Goal: Task Accomplishment & Management: Use online tool/utility

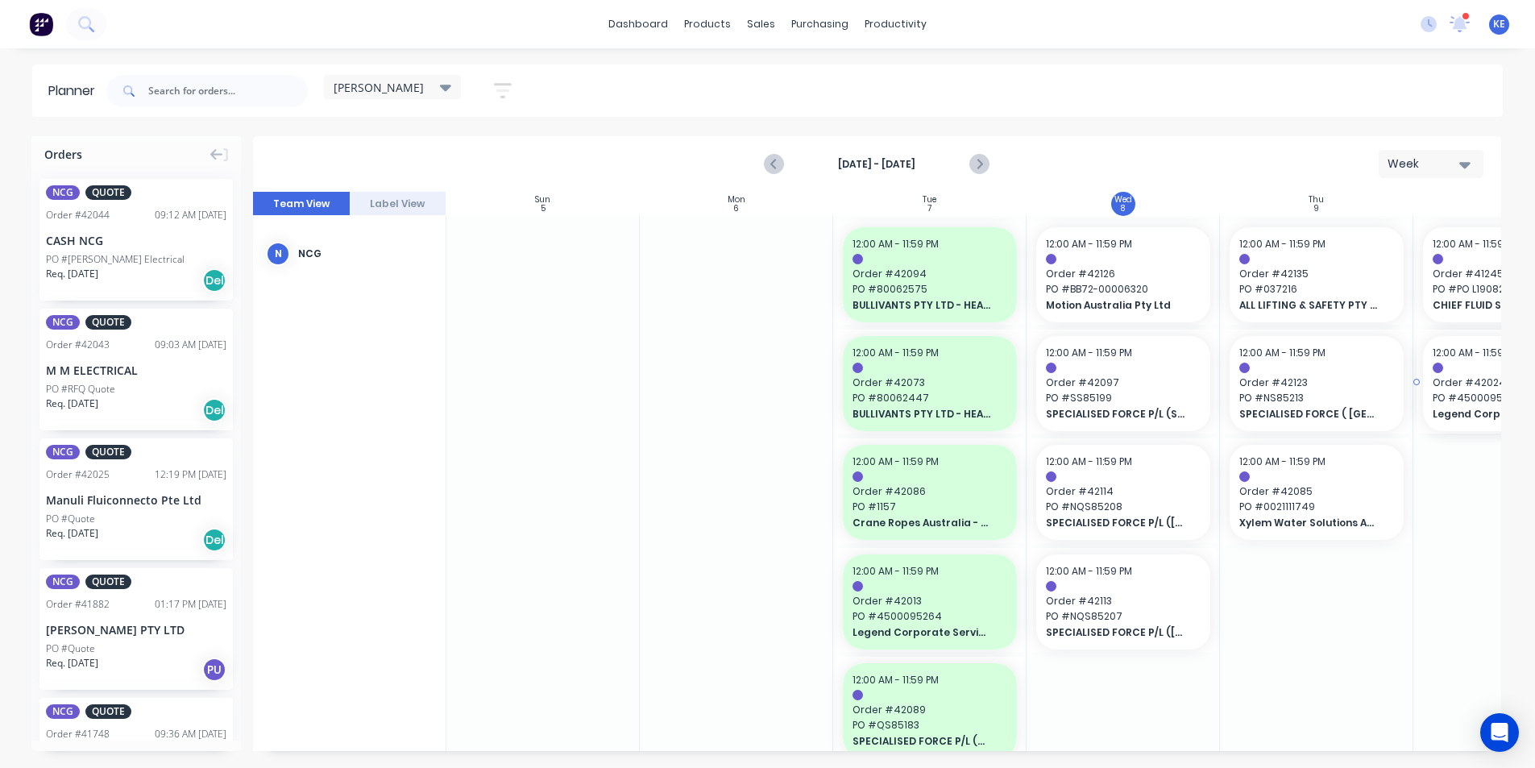
scroll to position [0, 242]
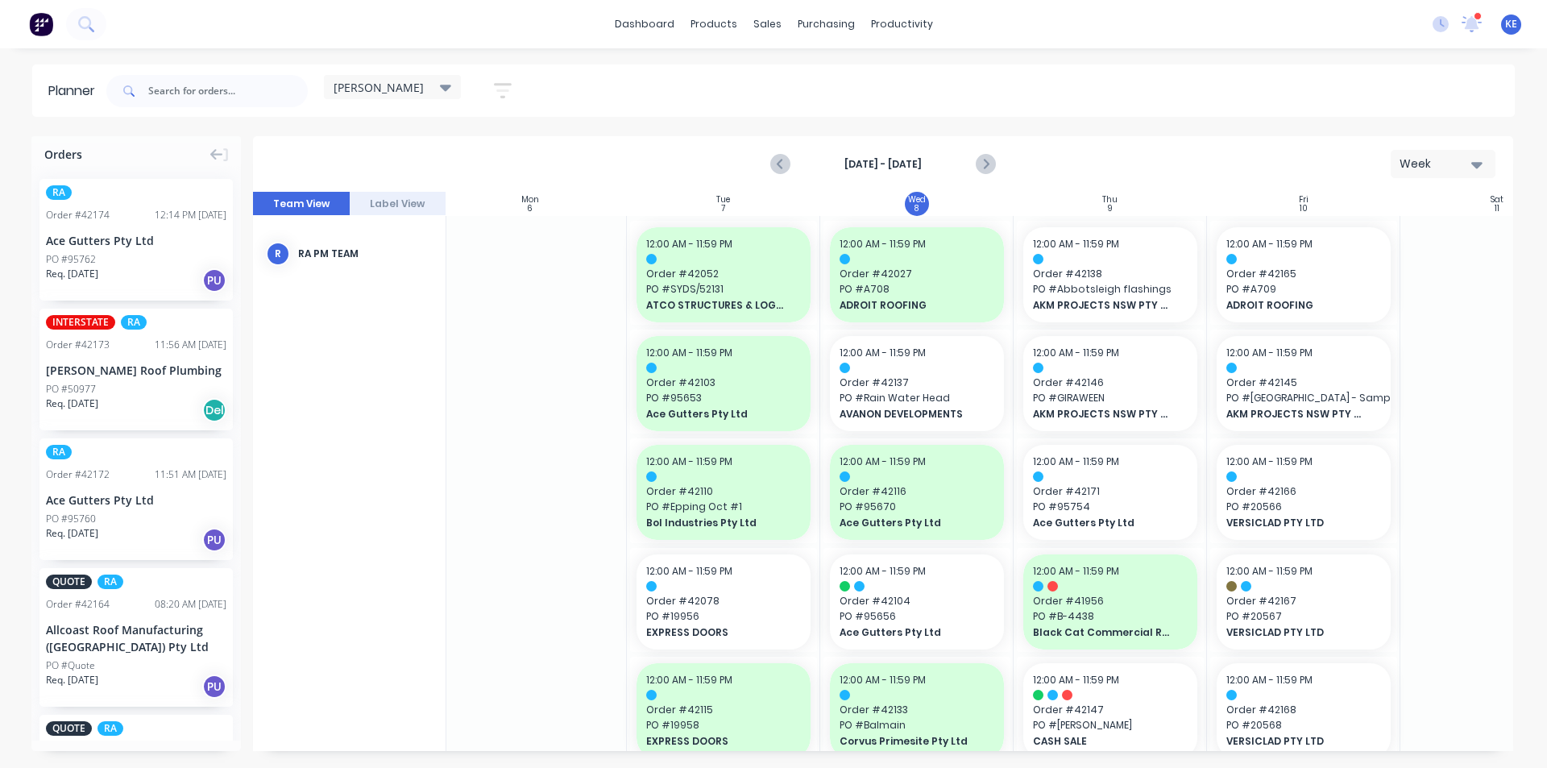
scroll to position [0, 263]
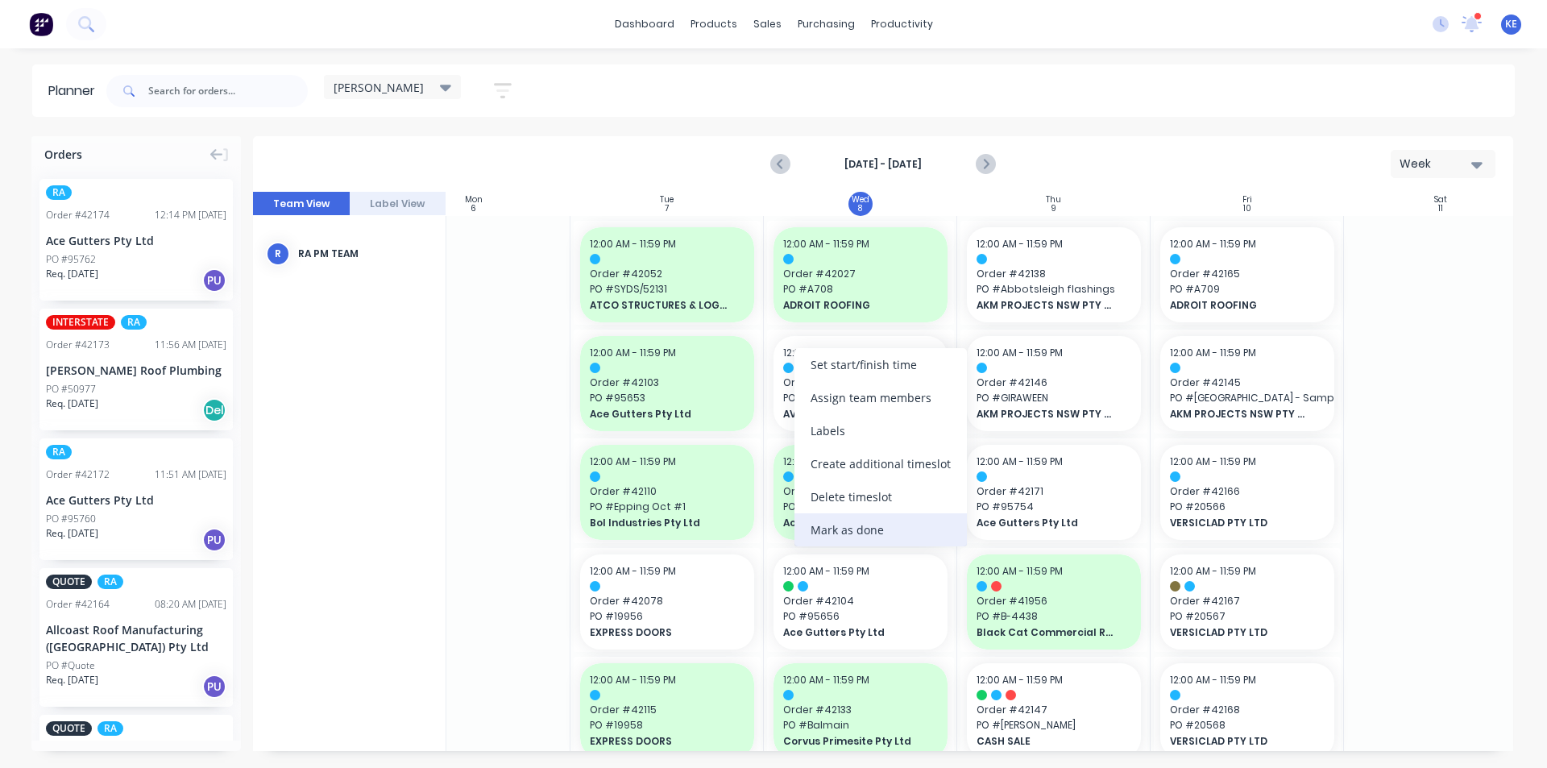
click at [876, 537] on div "Mark as done" at bounding box center [880, 529] width 172 height 33
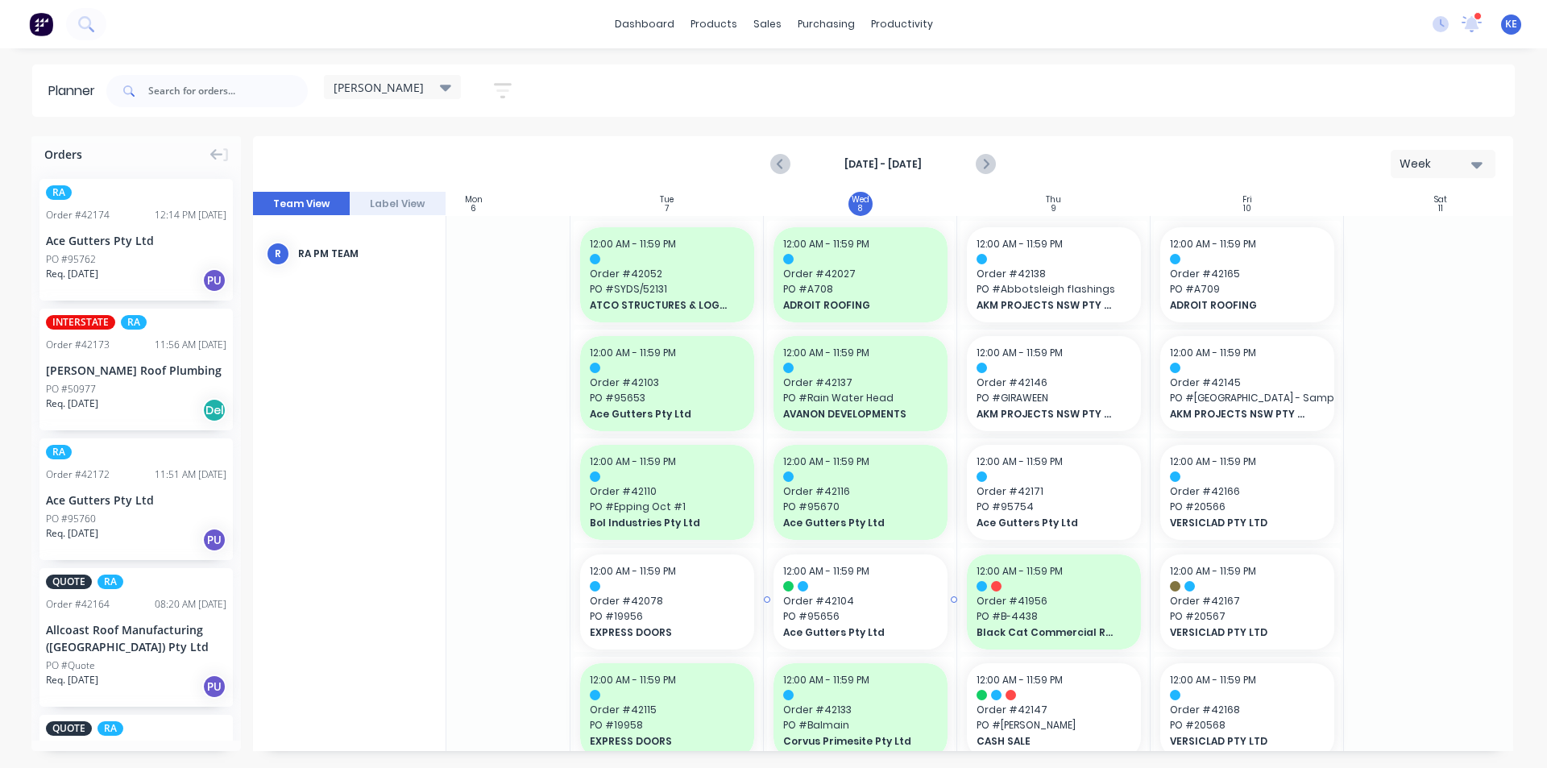
click at [862, 578] on div "12:00 AM - 11:59 PM" at bounding box center [860, 571] width 155 height 15
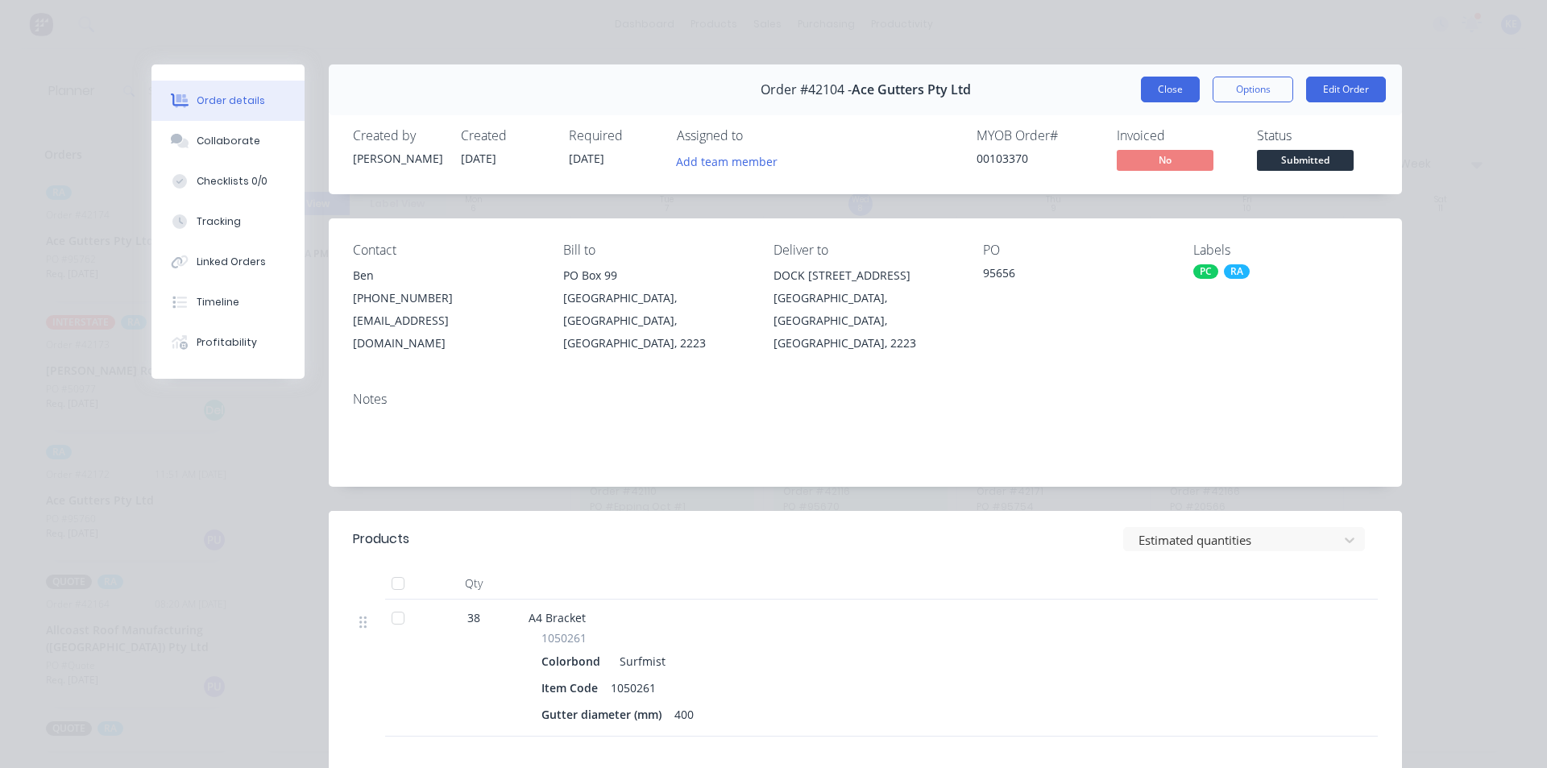
click at [1157, 85] on button "Close" at bounding box center [1170, 90] width 59 height 26
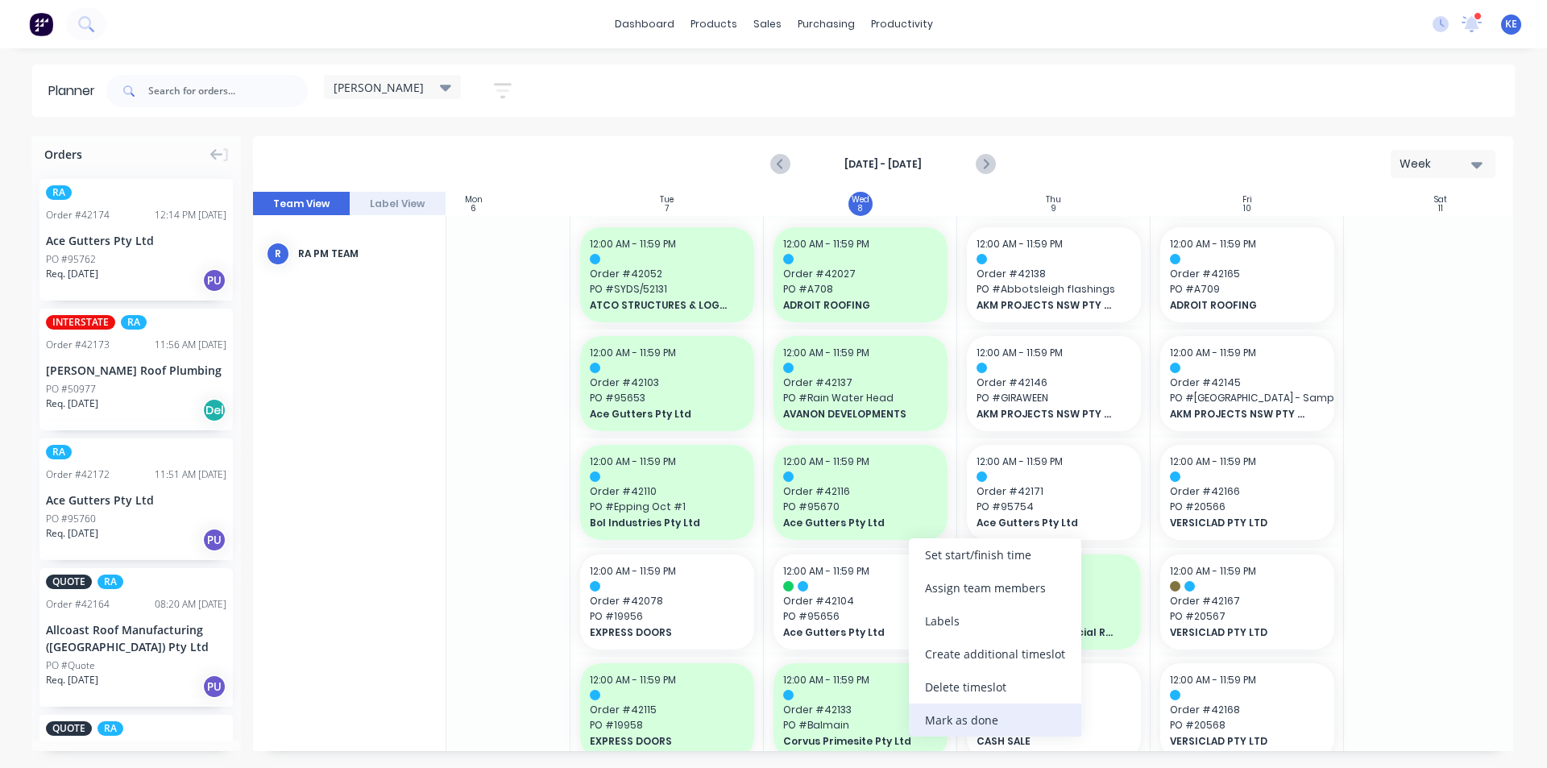
click at [966, 722] on div "Mark as done" at bounding box center [995, 719] width 172 height 33
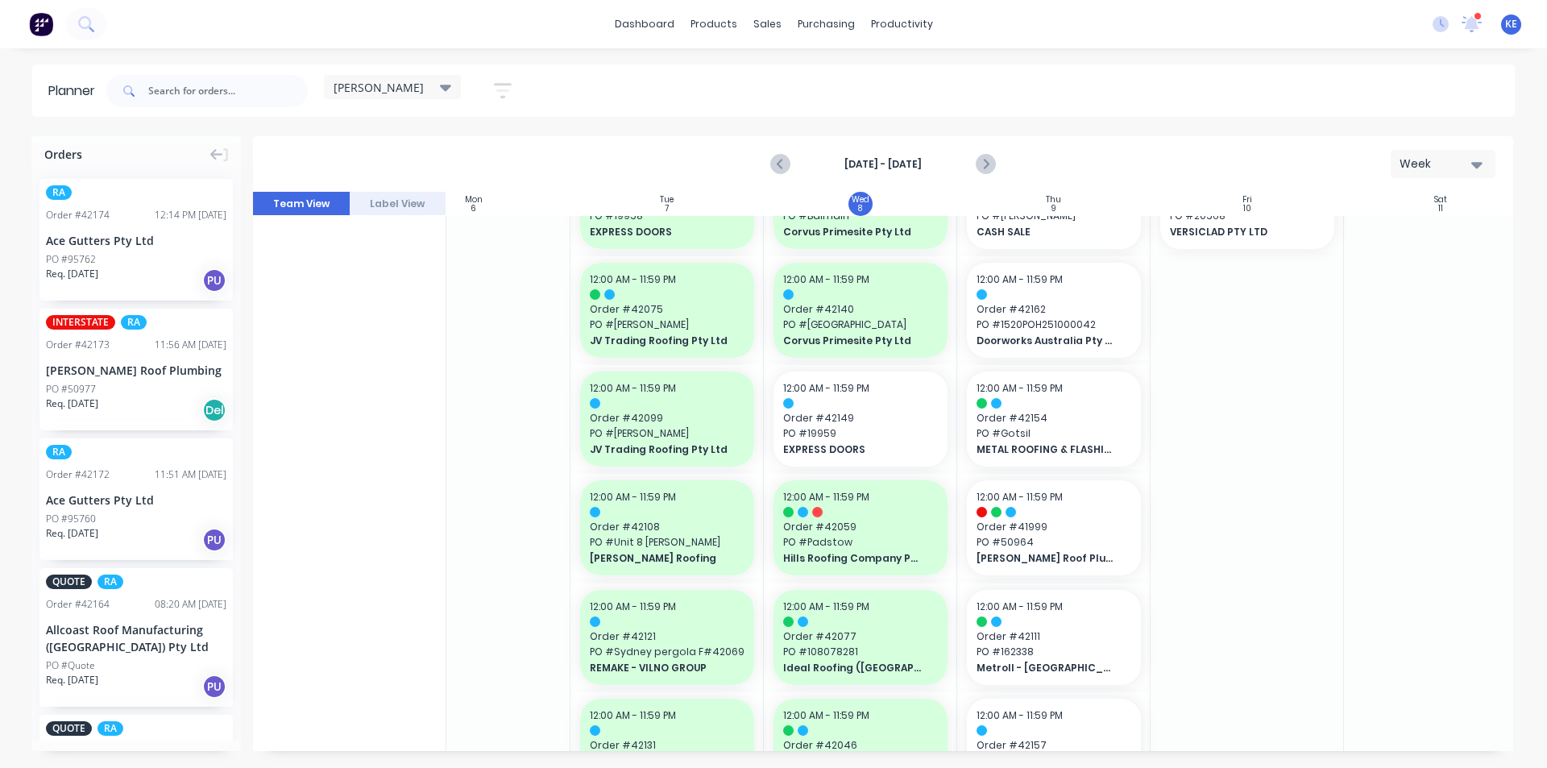
scroll to position [564, 263]
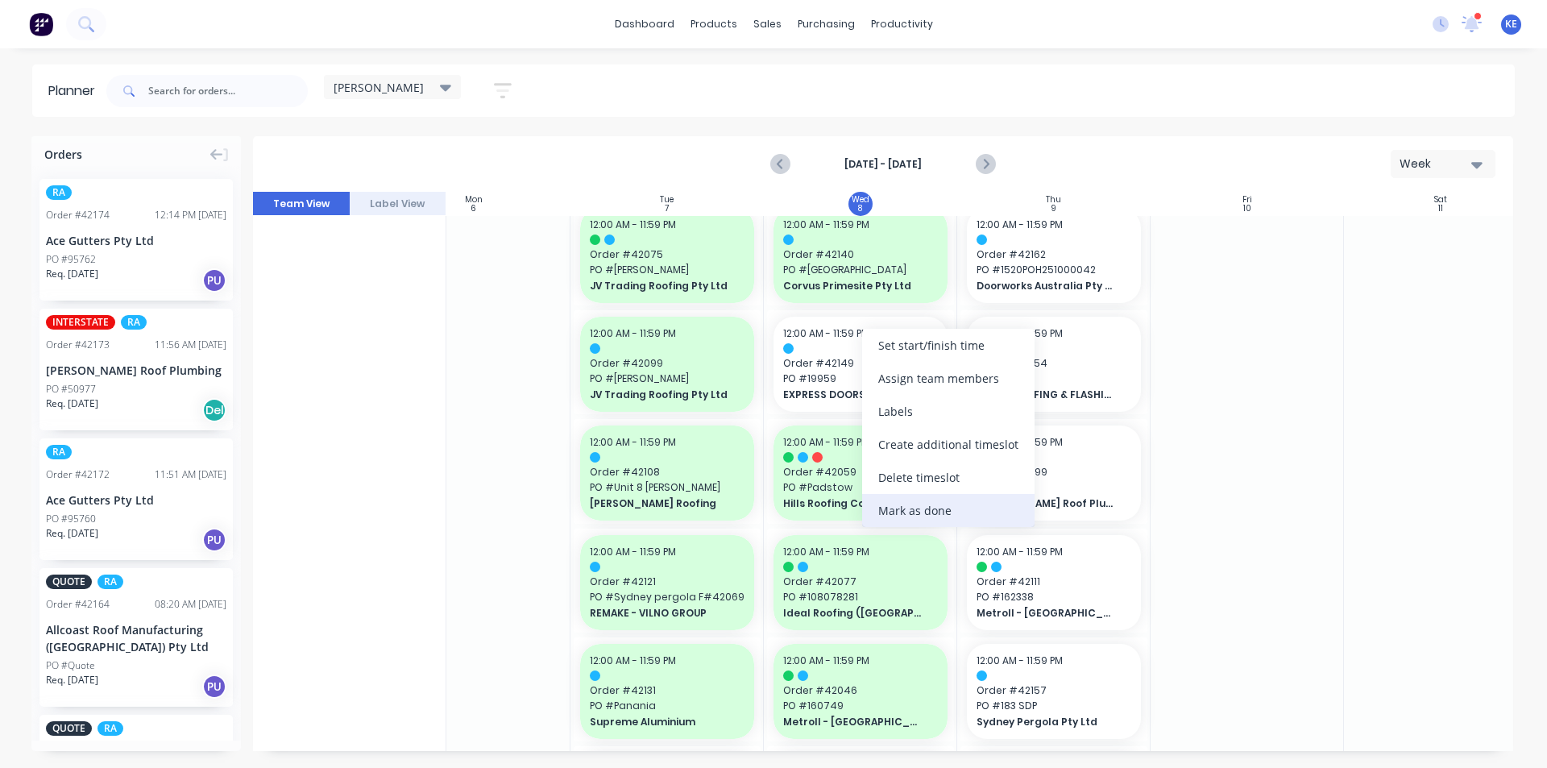
click at [950, 508] on div "Mark as done" at bounding box center [948, 510] width 172 height 33
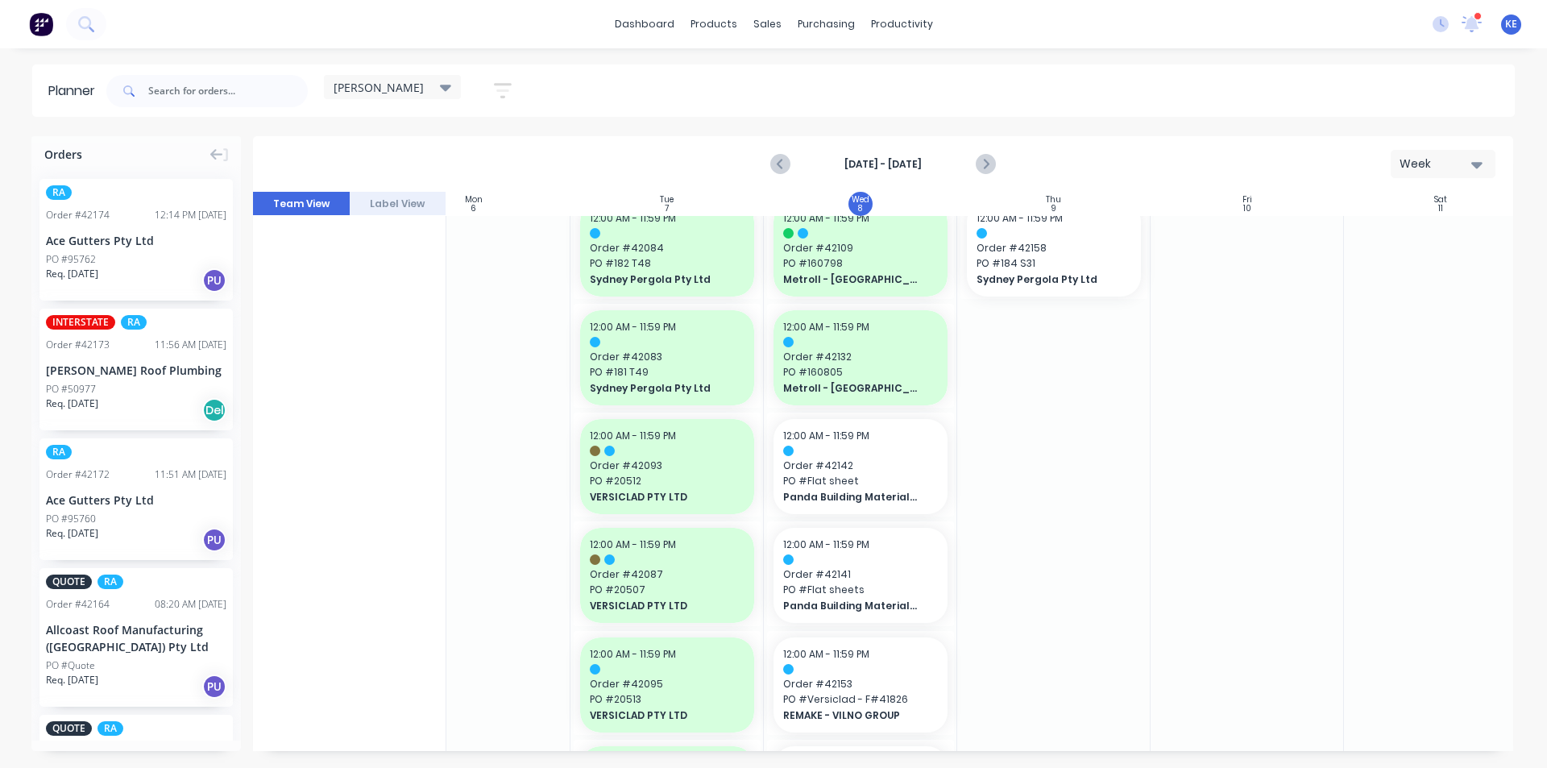
scroll to position [1196, 263]
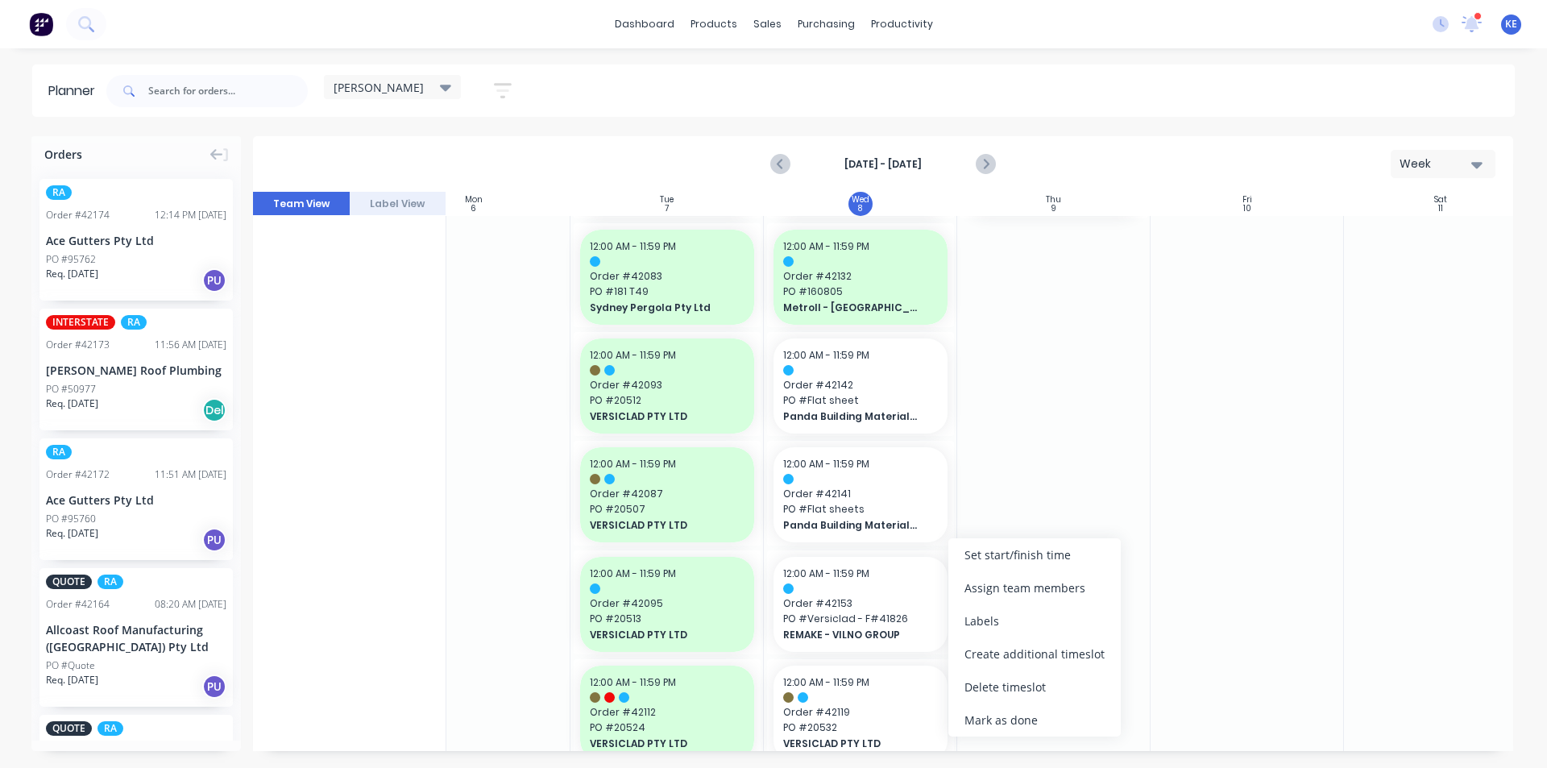
drag, startPoint x: 1018, startPoint y: 728, endPoint x: 1018, endPoint y: 719, distance: 8.1
click at [1018, 727] on div "Mark as done" at bounding box center [1034, 719] width 172 height 33
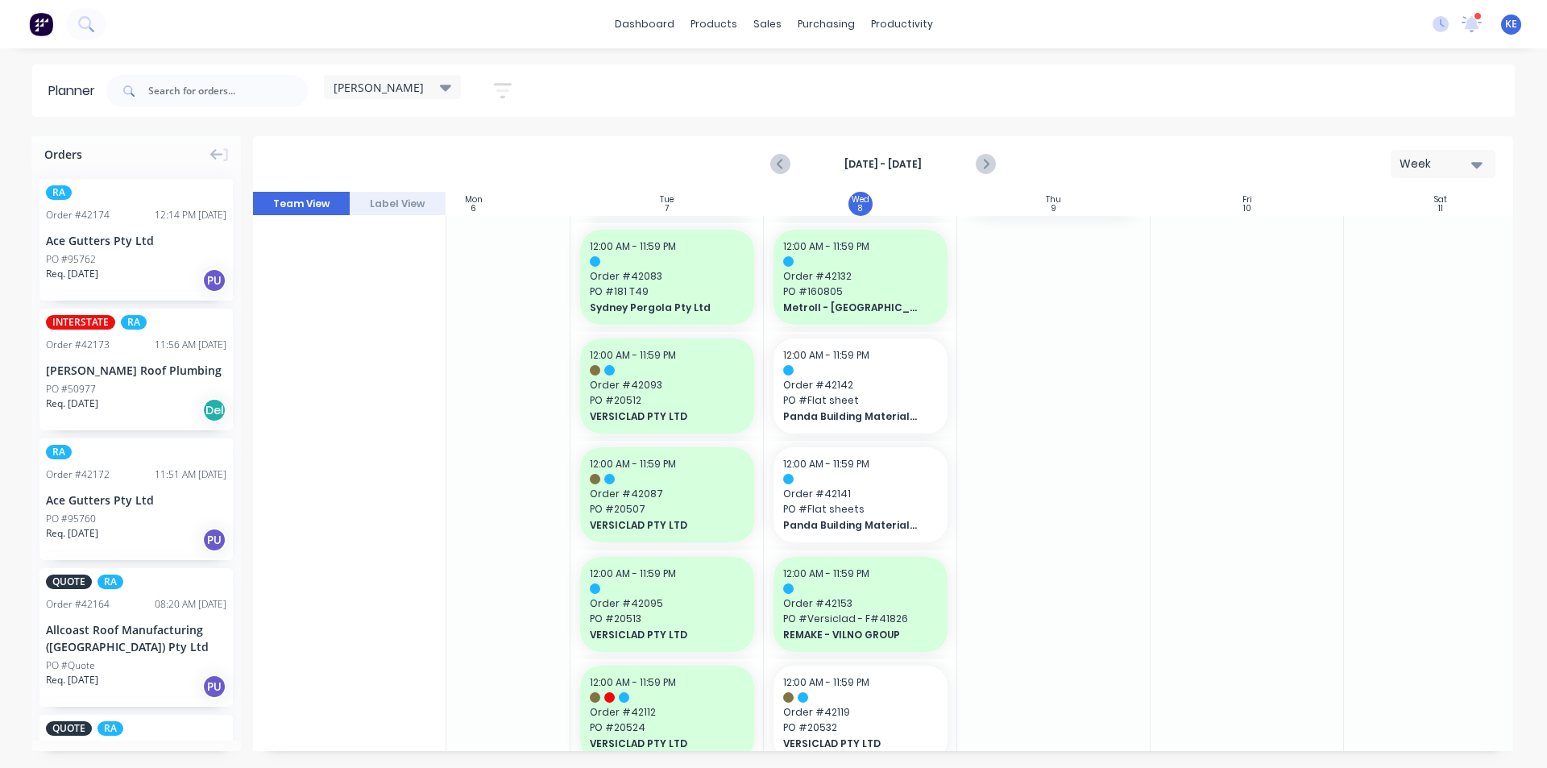
click at [1037, 659] on div at bounding box center [1053, 278] width 193 height 2517
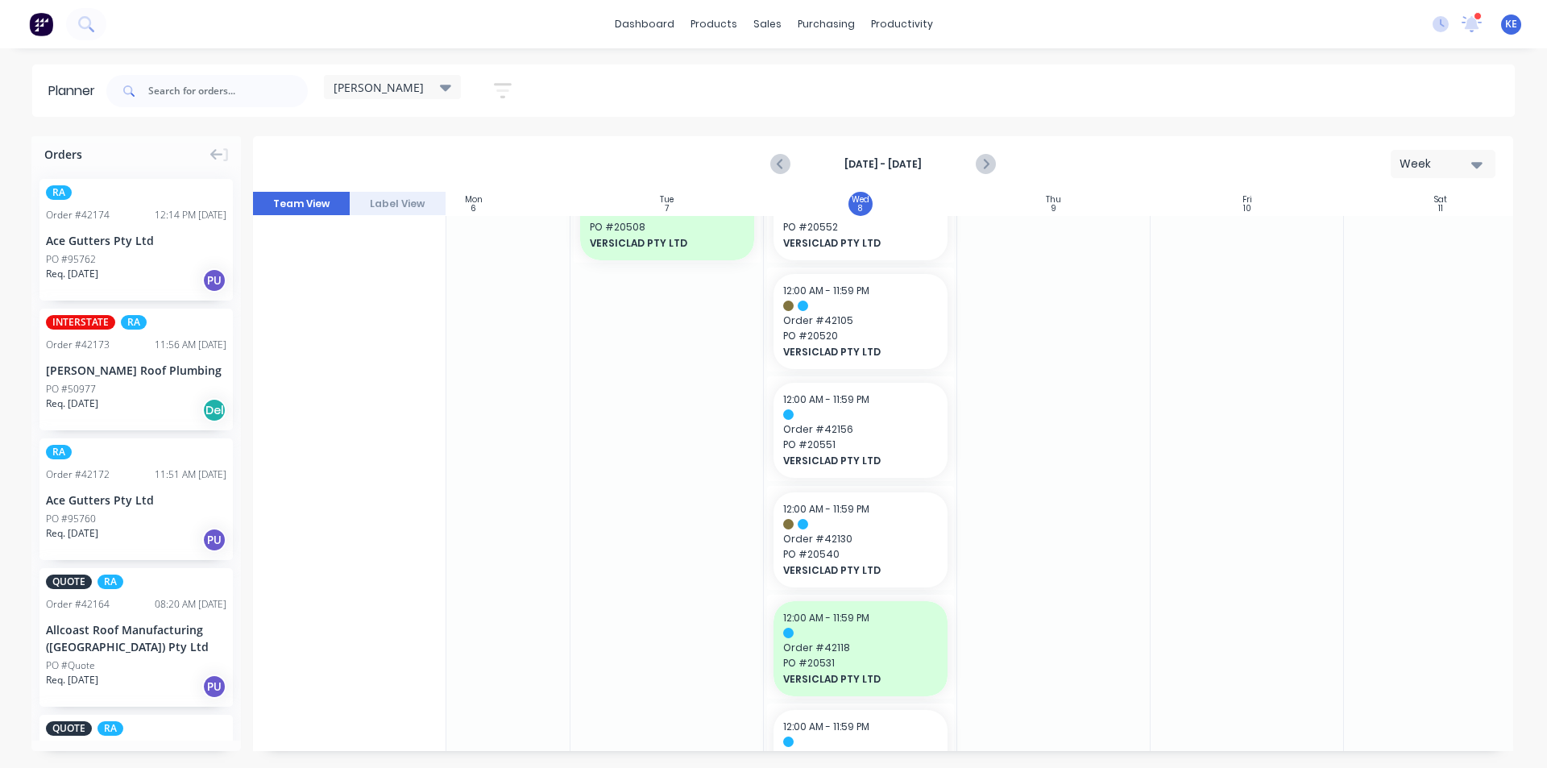
scroll to position [1840, 263]
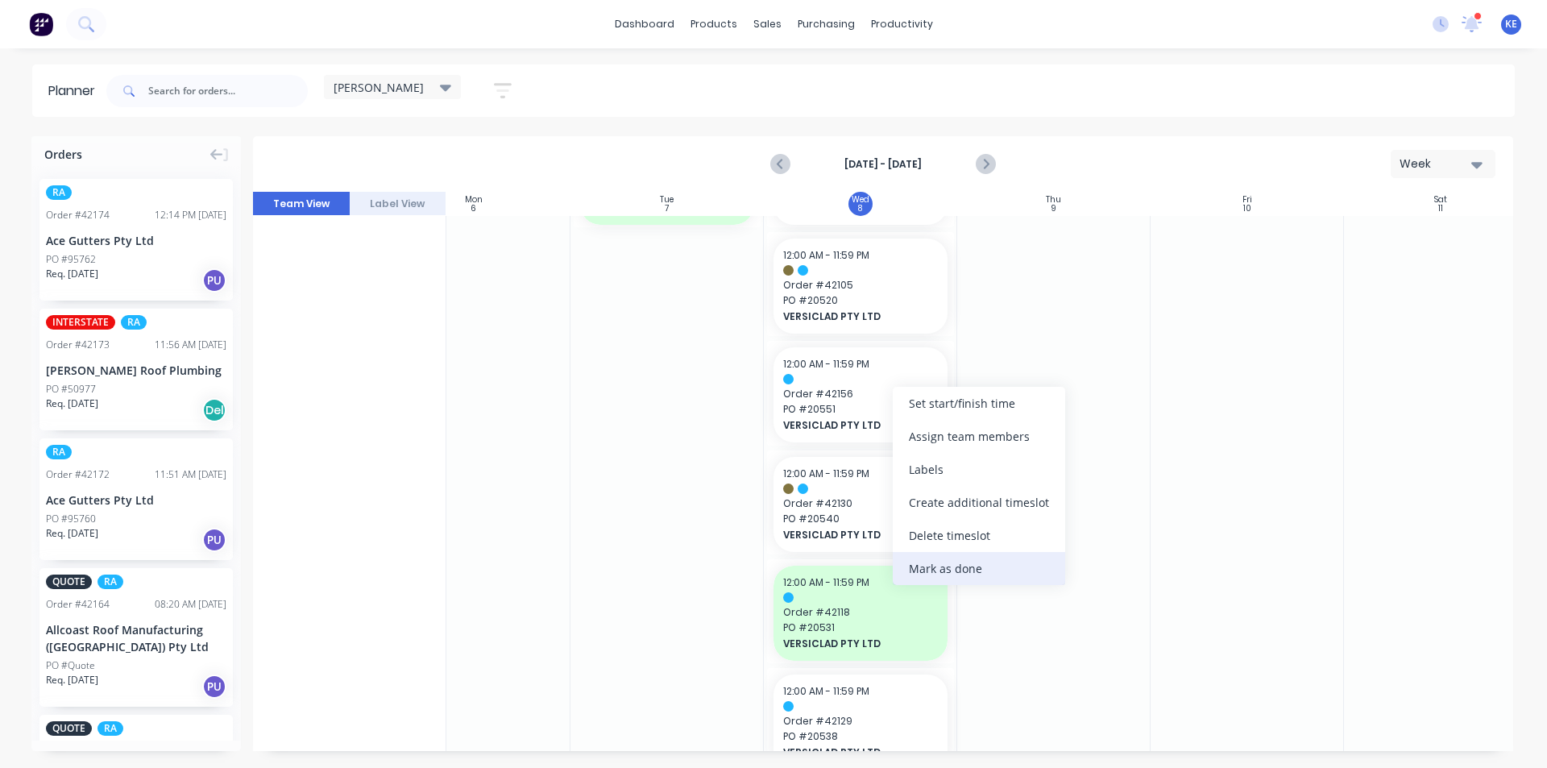
click at [960, 563] on div "Mark as done" at bounding box center [979, 568] width 172 height 33
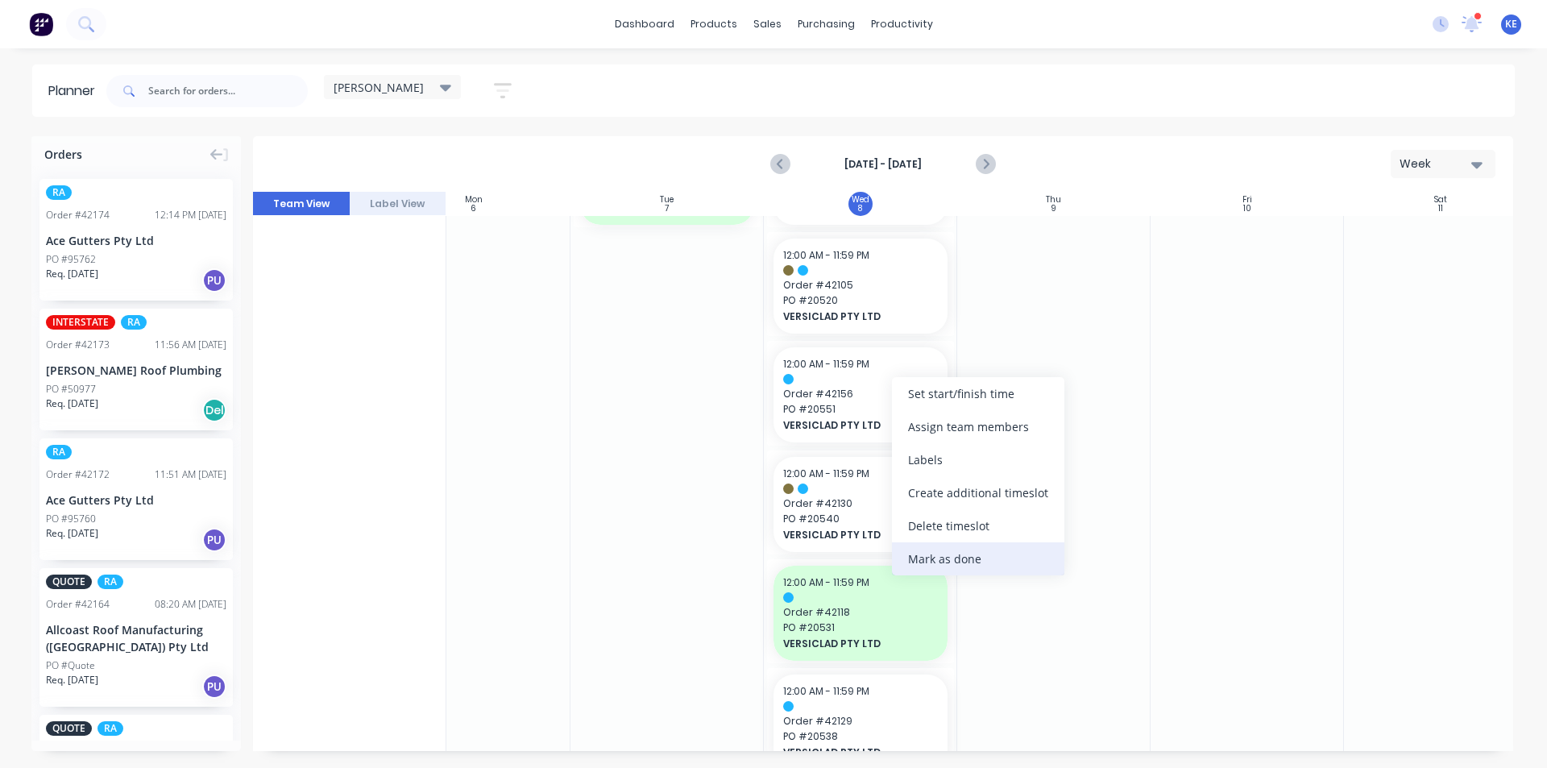
click at [968, 567] on div "Mark as done" at bounding box center [978, 558] width 172 height 33
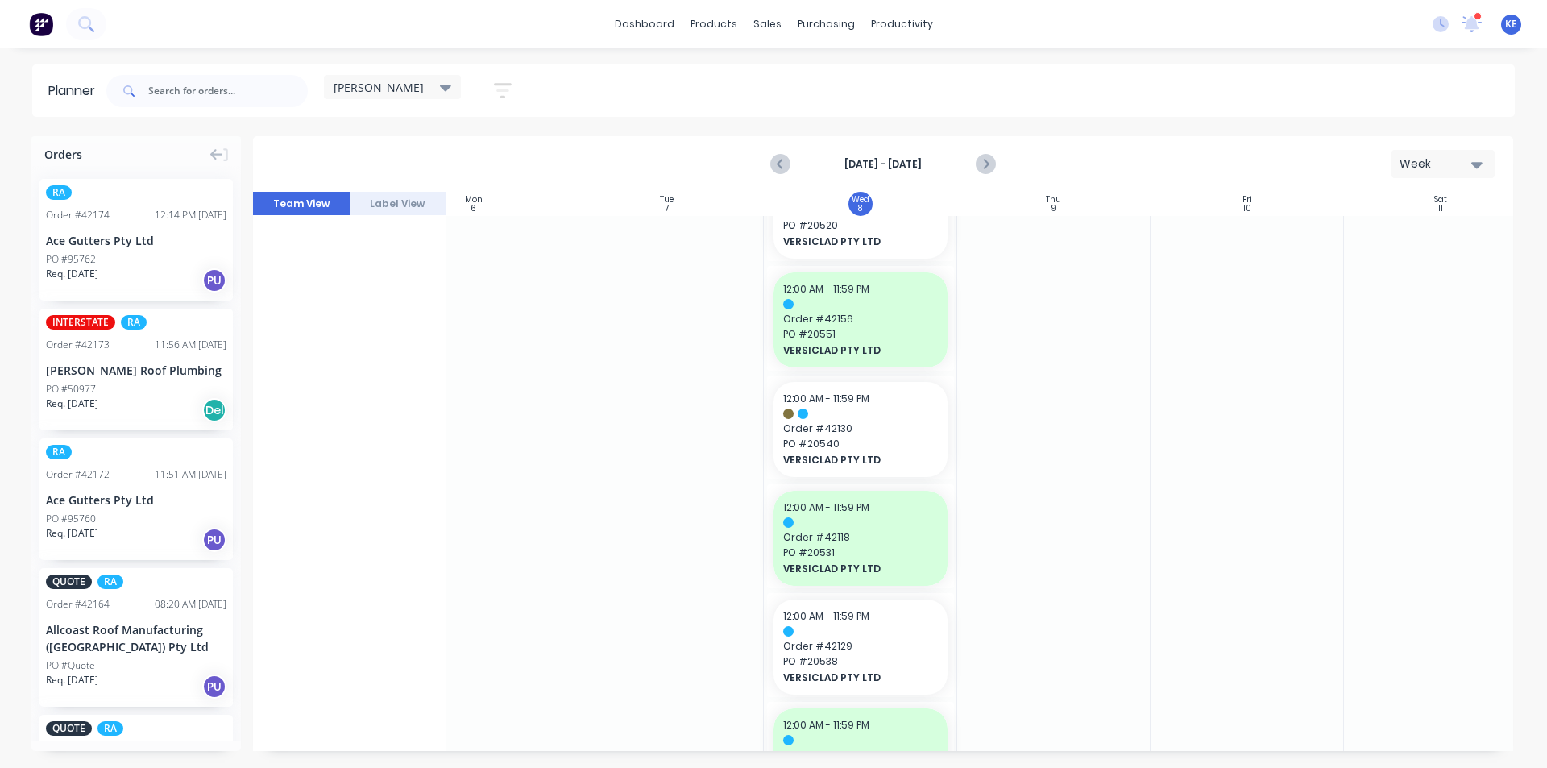
scroll to position [2001, 263]
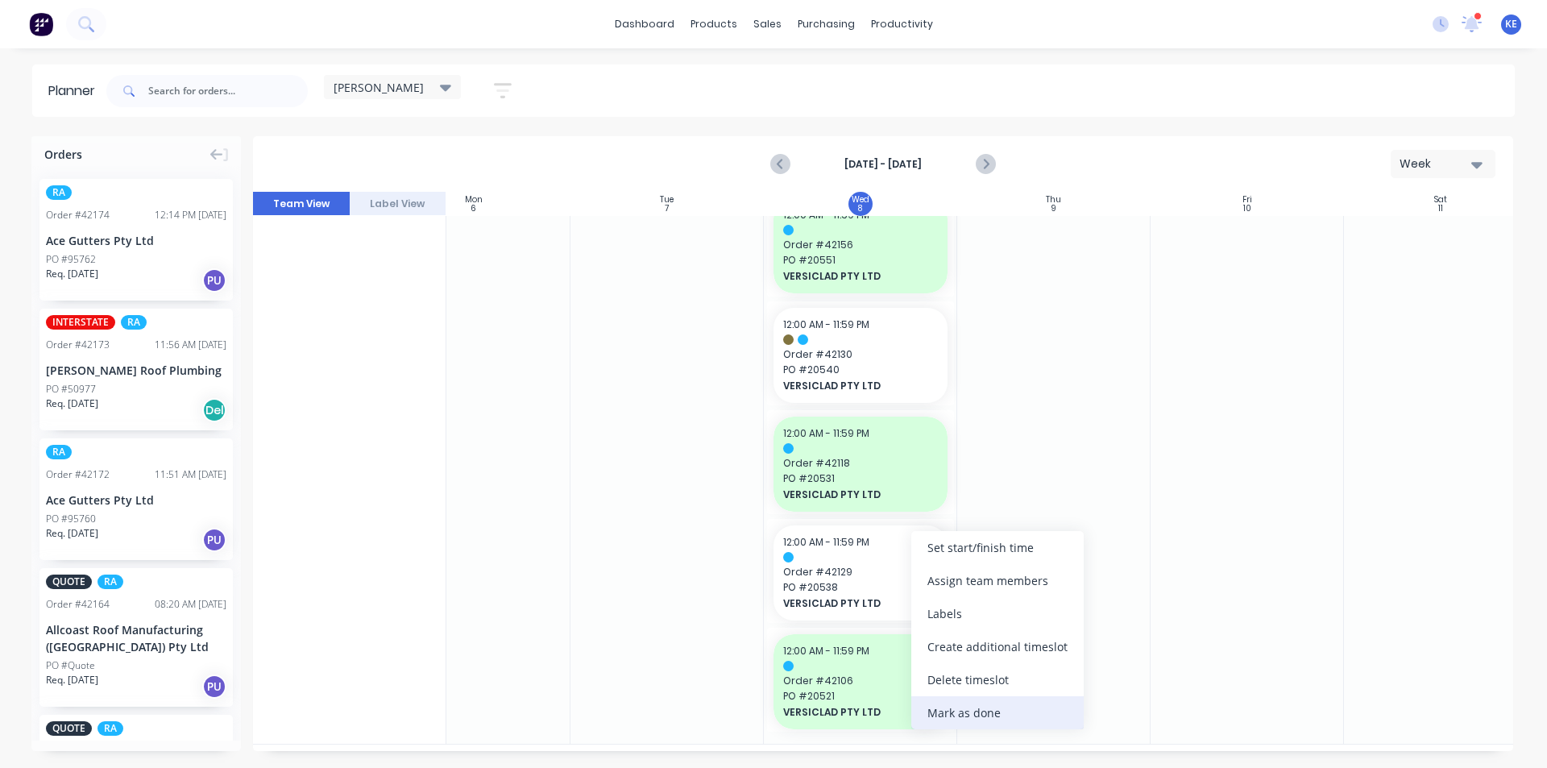
click at [984, 707] on div "Mark as done" at bounding box center [997, 712] width 172 height 33
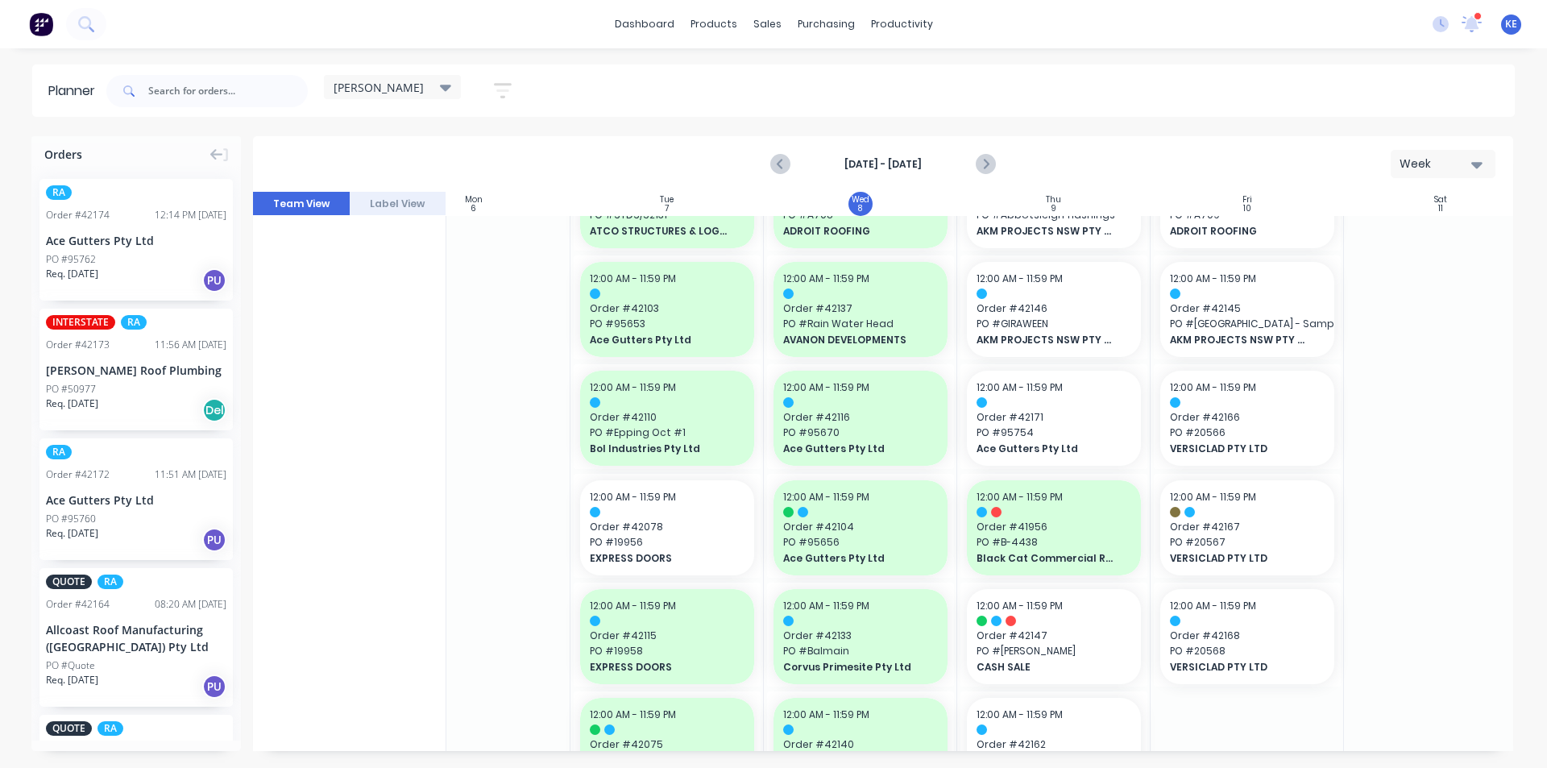
scroll to position [0, 263]
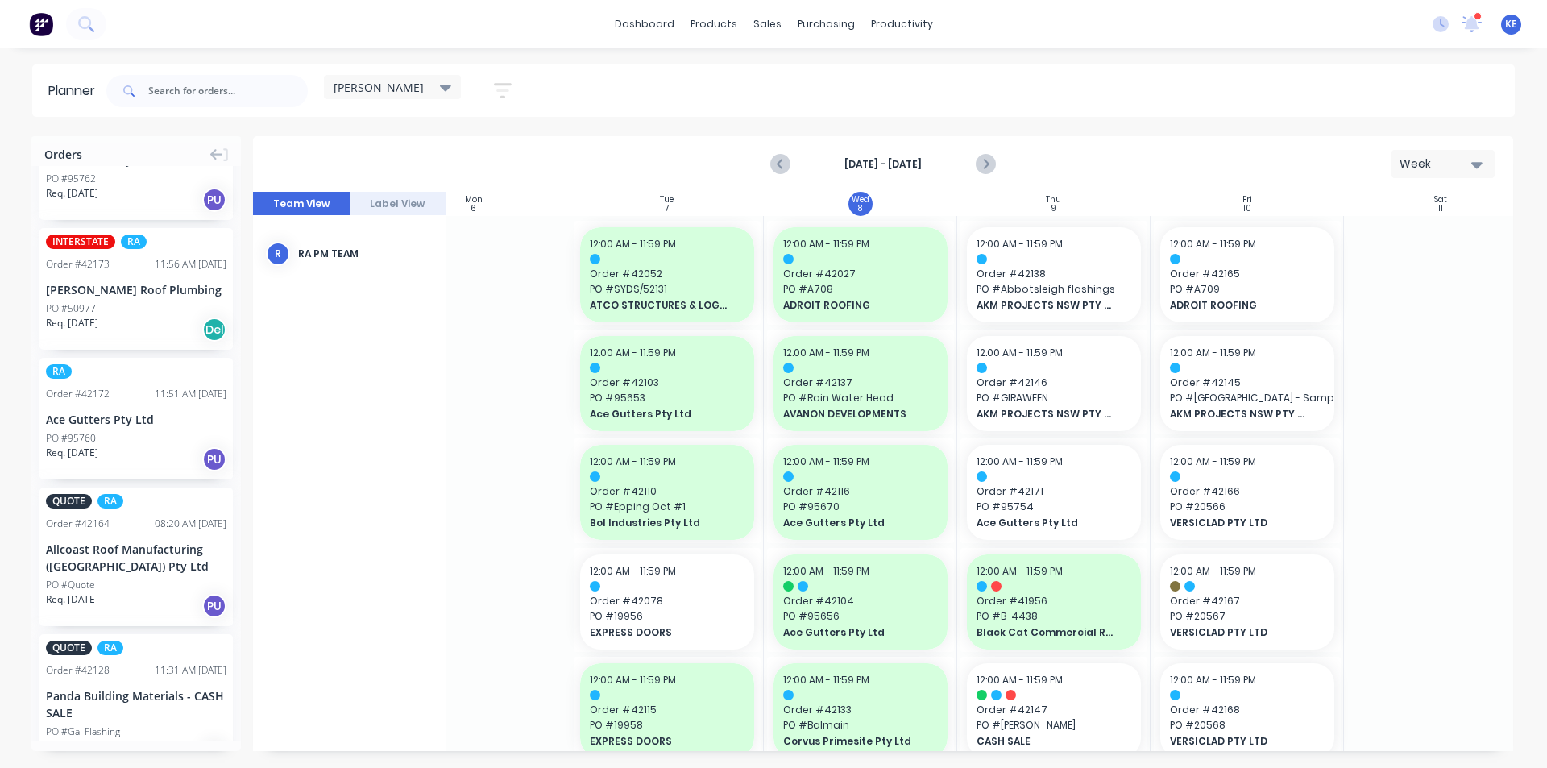
scroll to position [0, 0]
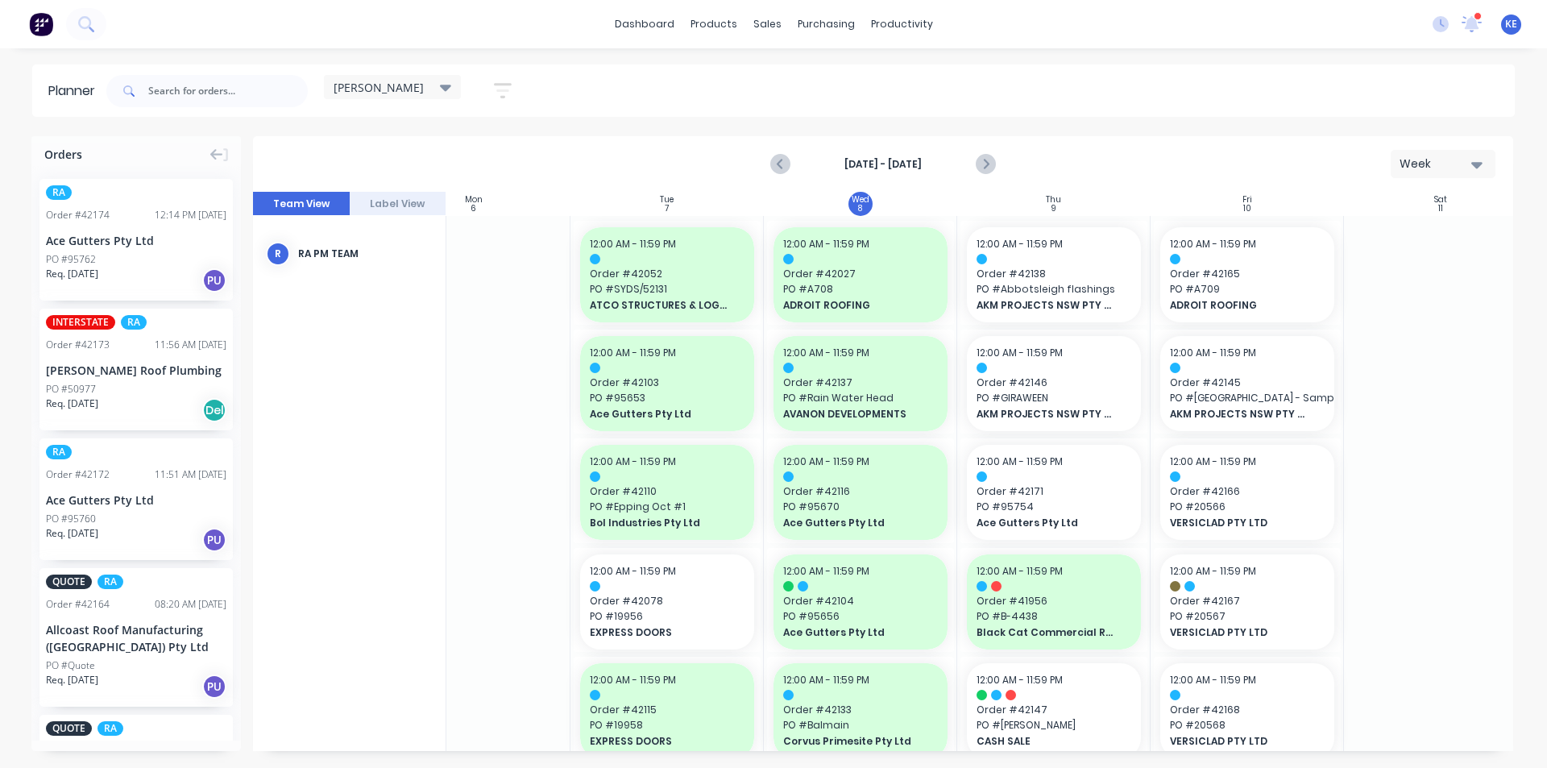
click at [1263, 475] on div at bounding box center [1247, 476] width 155 height 10
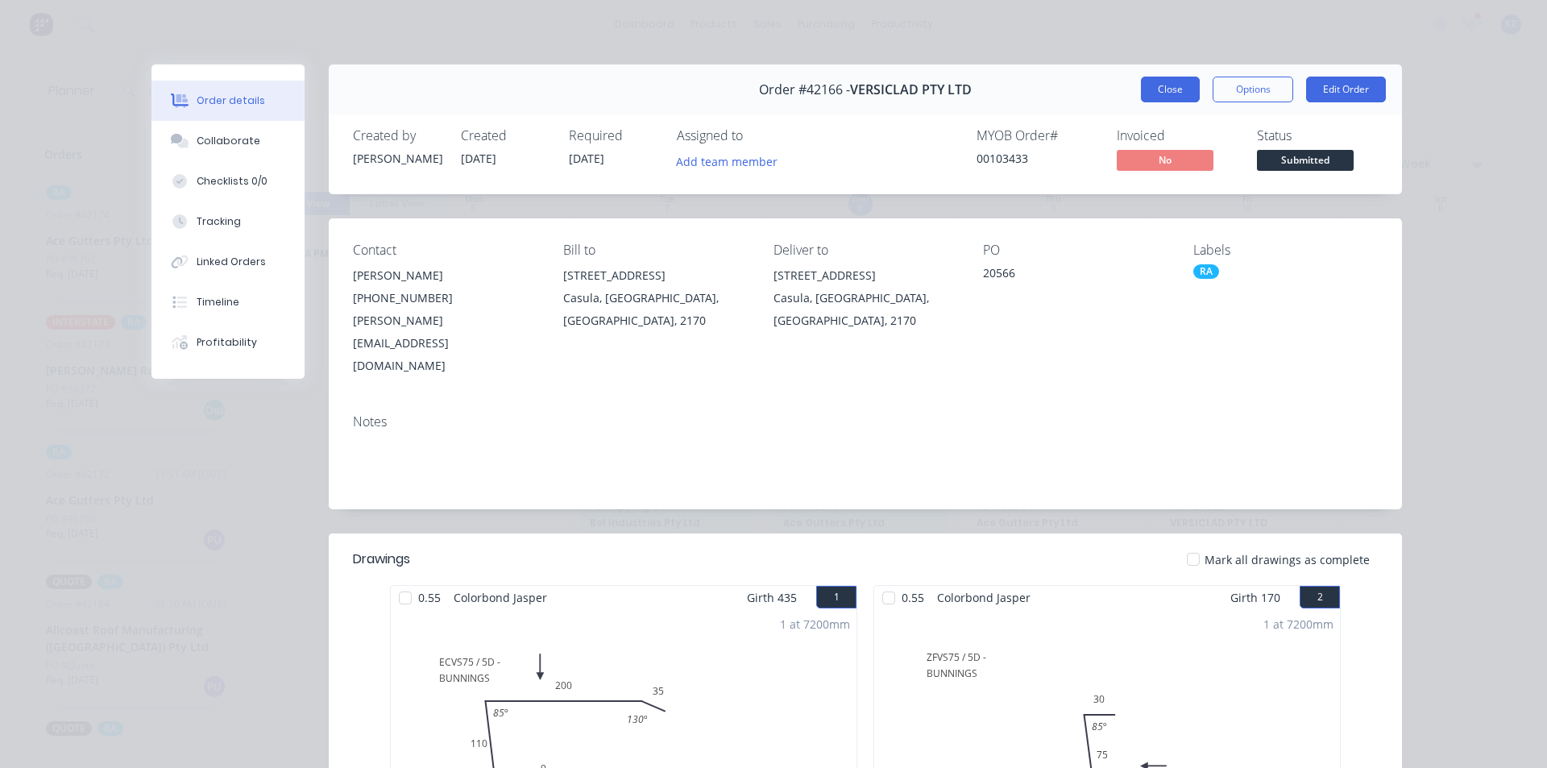
click at [1141, 89] on button "Close" at bounding box center [1170, 90] width 59 height 26
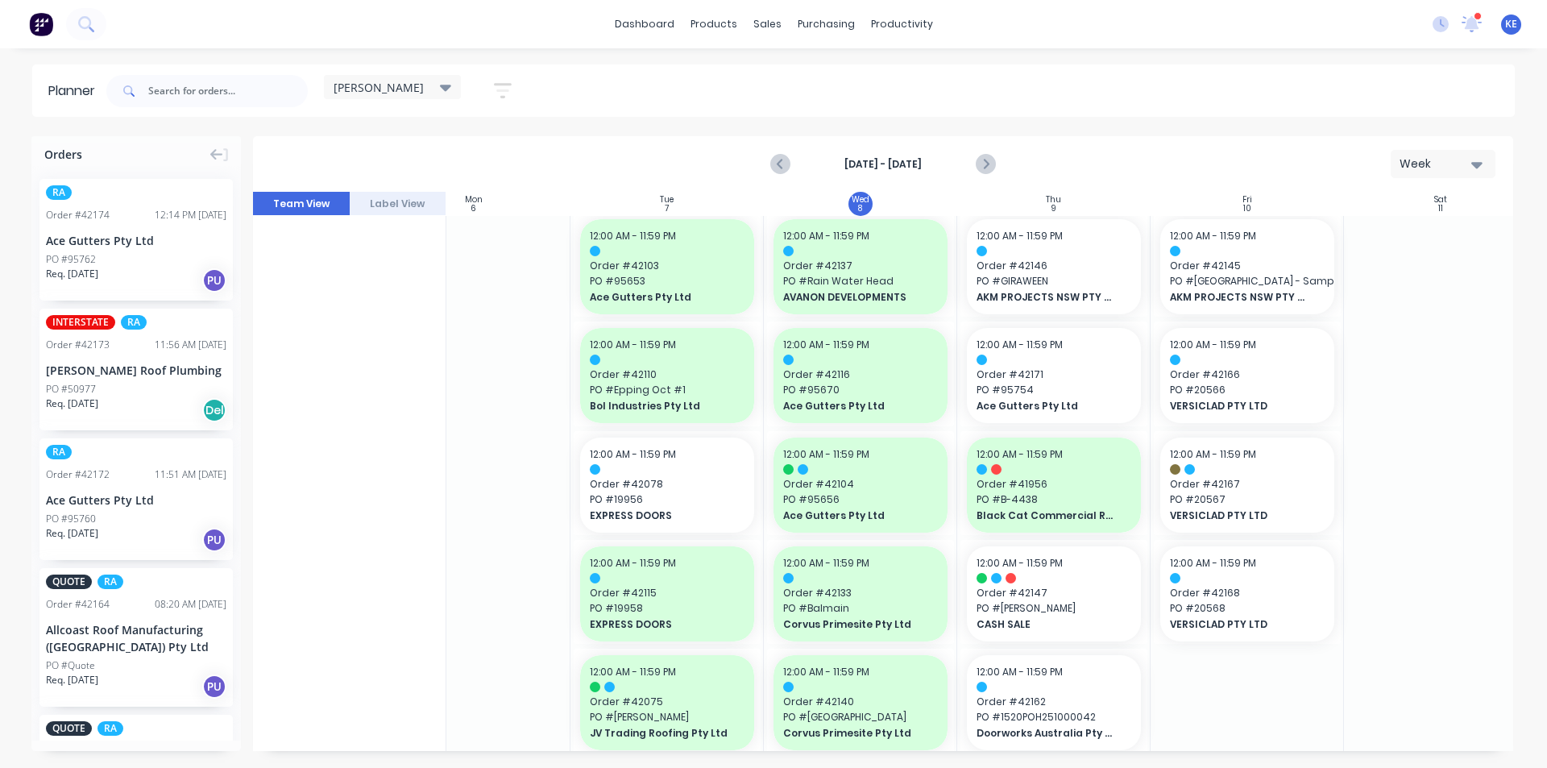
scroll to position [81, 263]
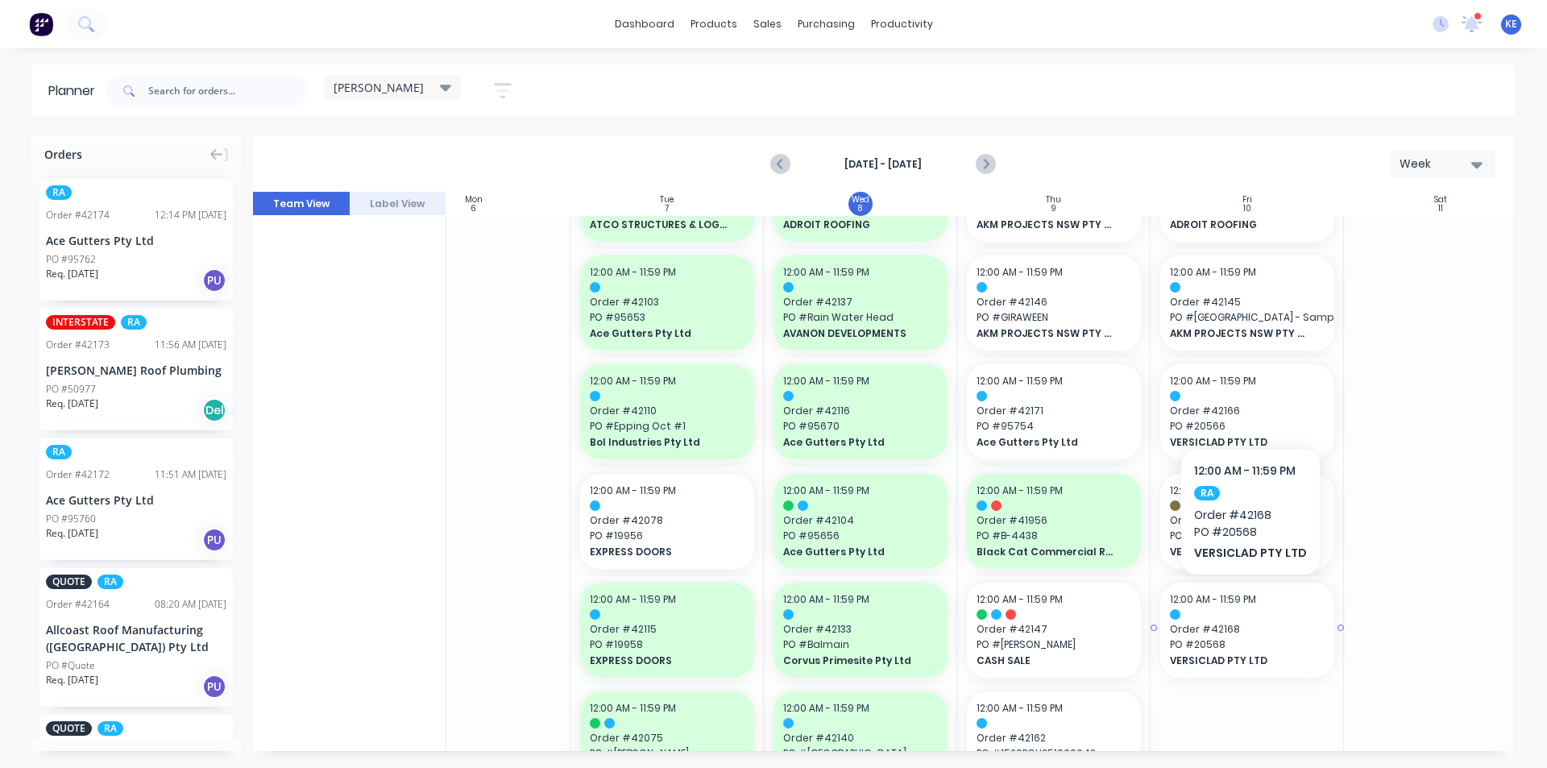
click at [1275, 612] on div at bounding box center [1247, 614] width 155 height 10
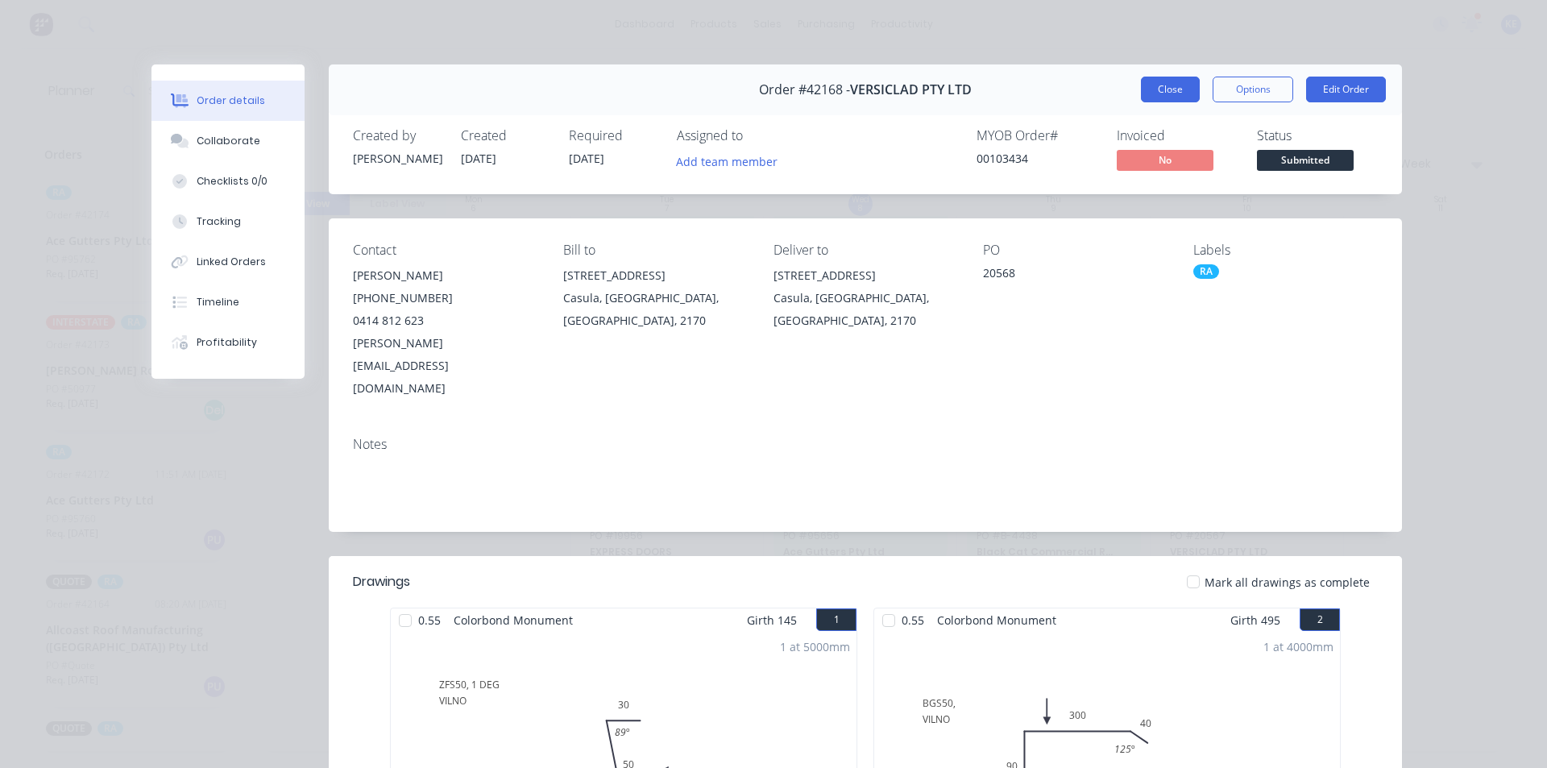
click at [1160, 81] on button "Close" at bounding box center [1170, 90] width 59 height 26
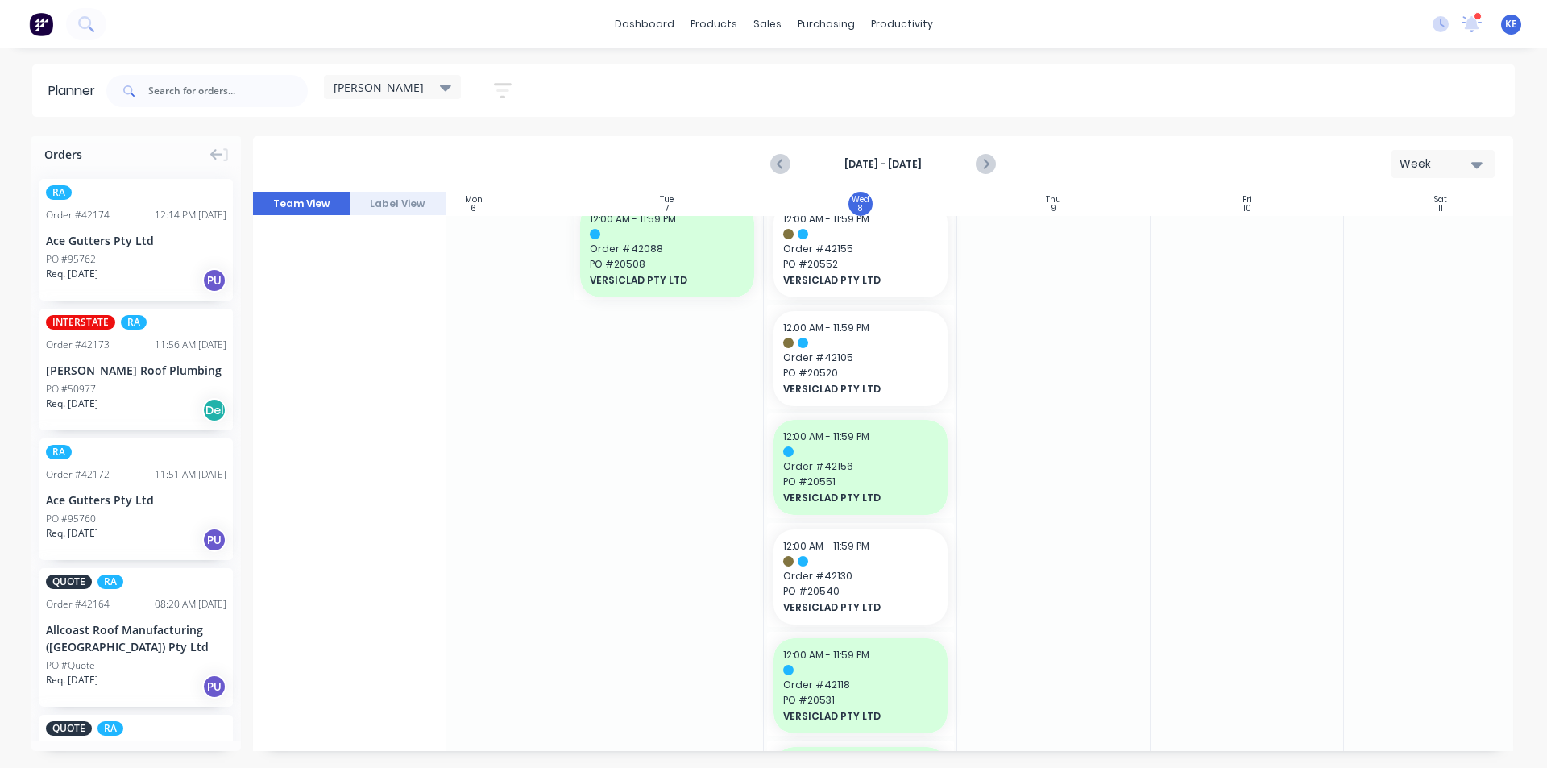
scroll to position [1773, 263]
click at [906, 494] on span "VERSICLAD PTY LTD" at bounding box center [852, 493] width 139 height 15
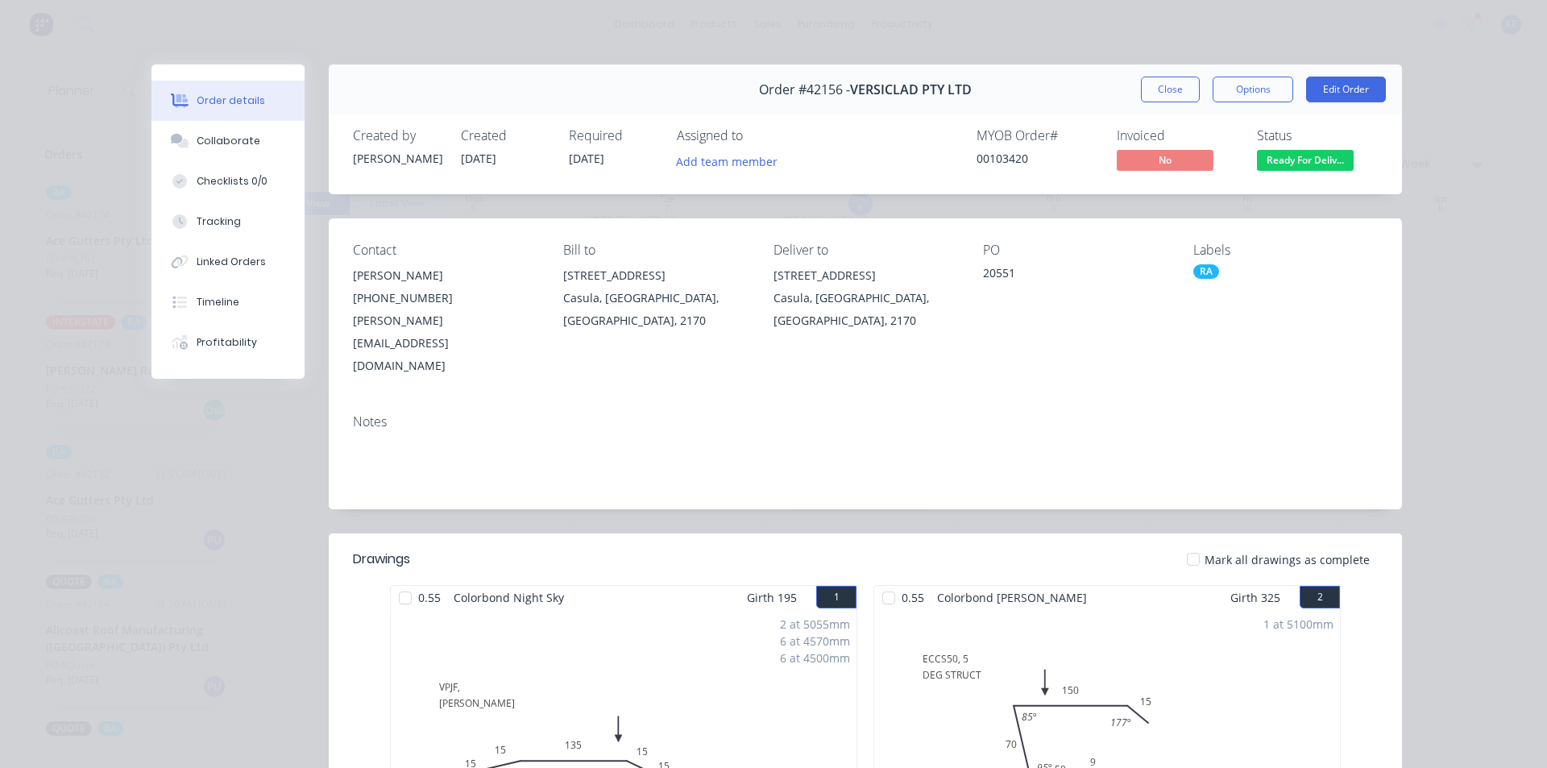
click at [1172, 97] on button "Close" at bounding box center [1170, 90] width 59 height 26
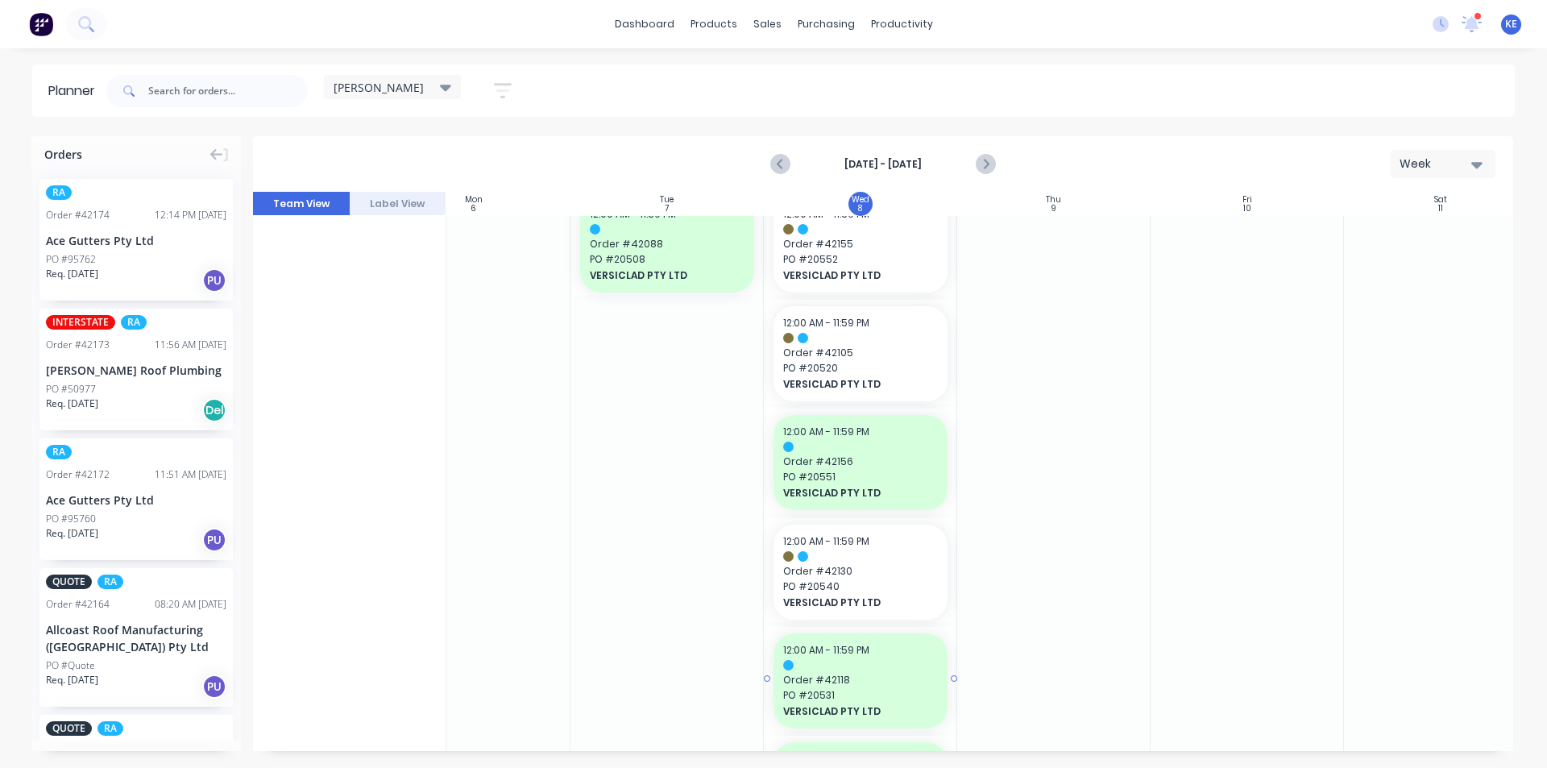
click at [890, 657] on div "12:00 AM - 11:59 PM" at bounding box center [860, 650] width 155 height 15
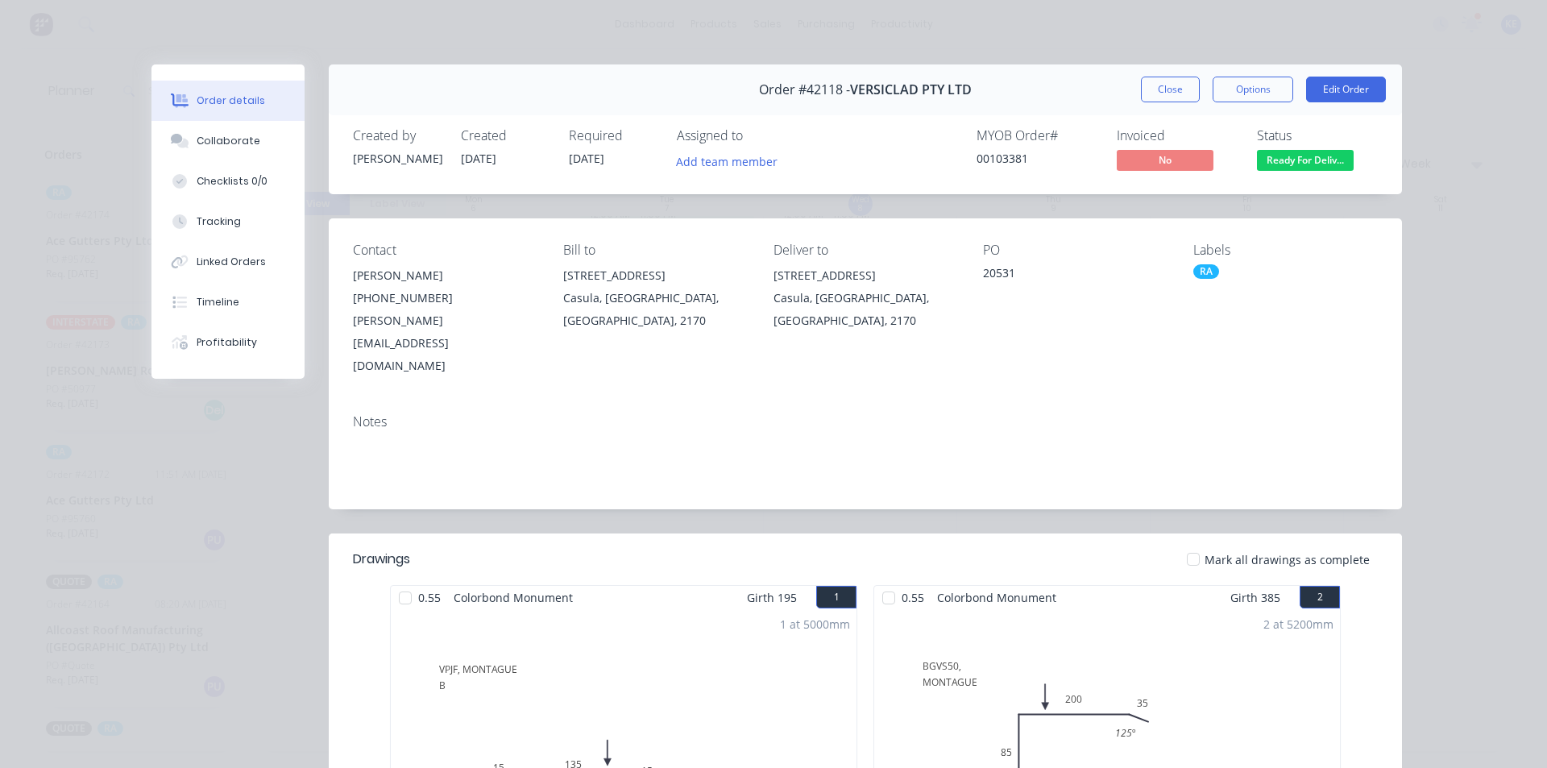
click at [1199, 74] on div "Order #42118 - VERSICLAD PTY LTD Close Options Edit Order" at bounding box center [865, 89] width 1073 height 51
click at [1171, 98] on button "Close" at bounding box center [1170, 90] width 59 height 26
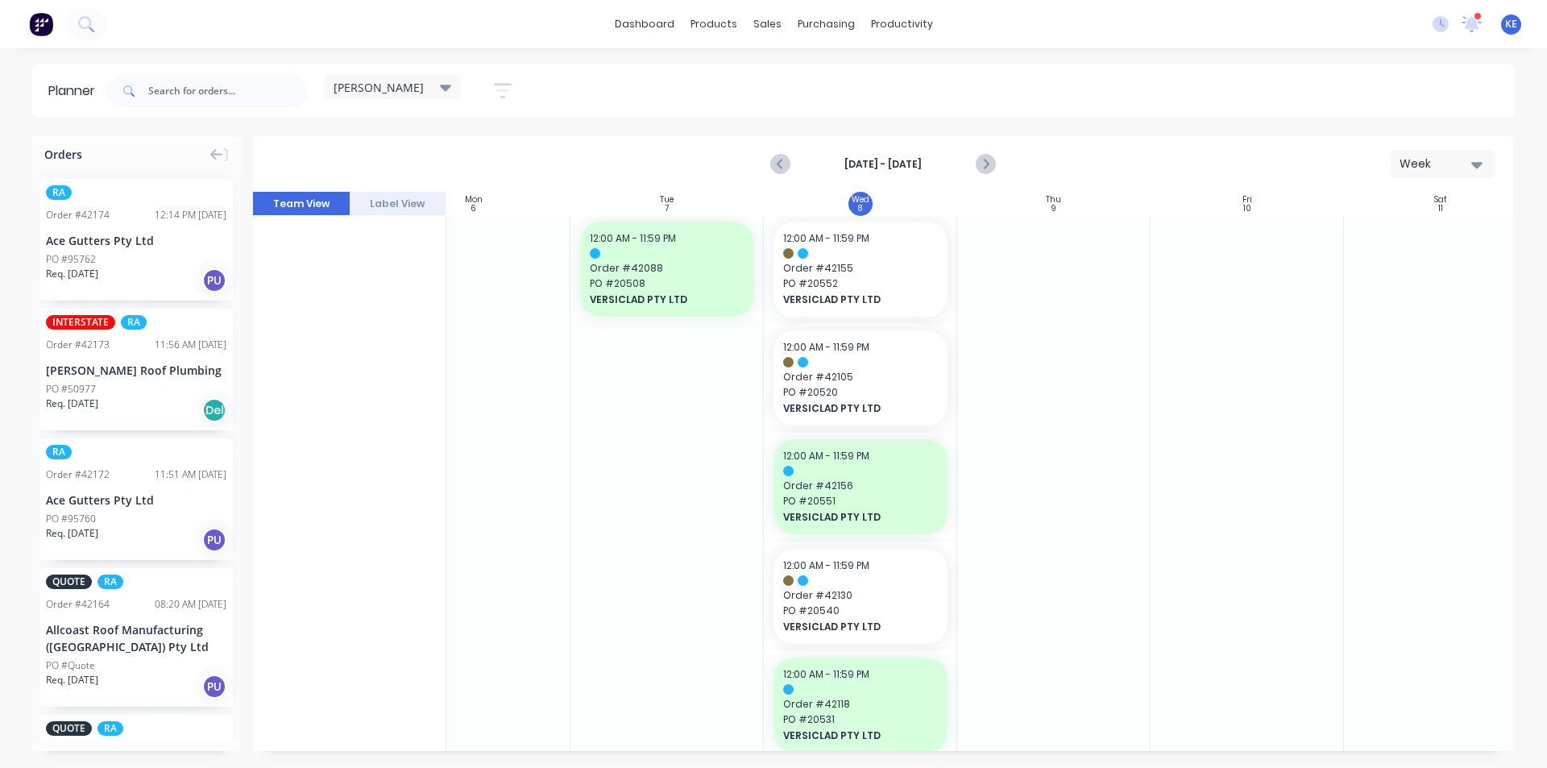
scroll to position [2001, 263]
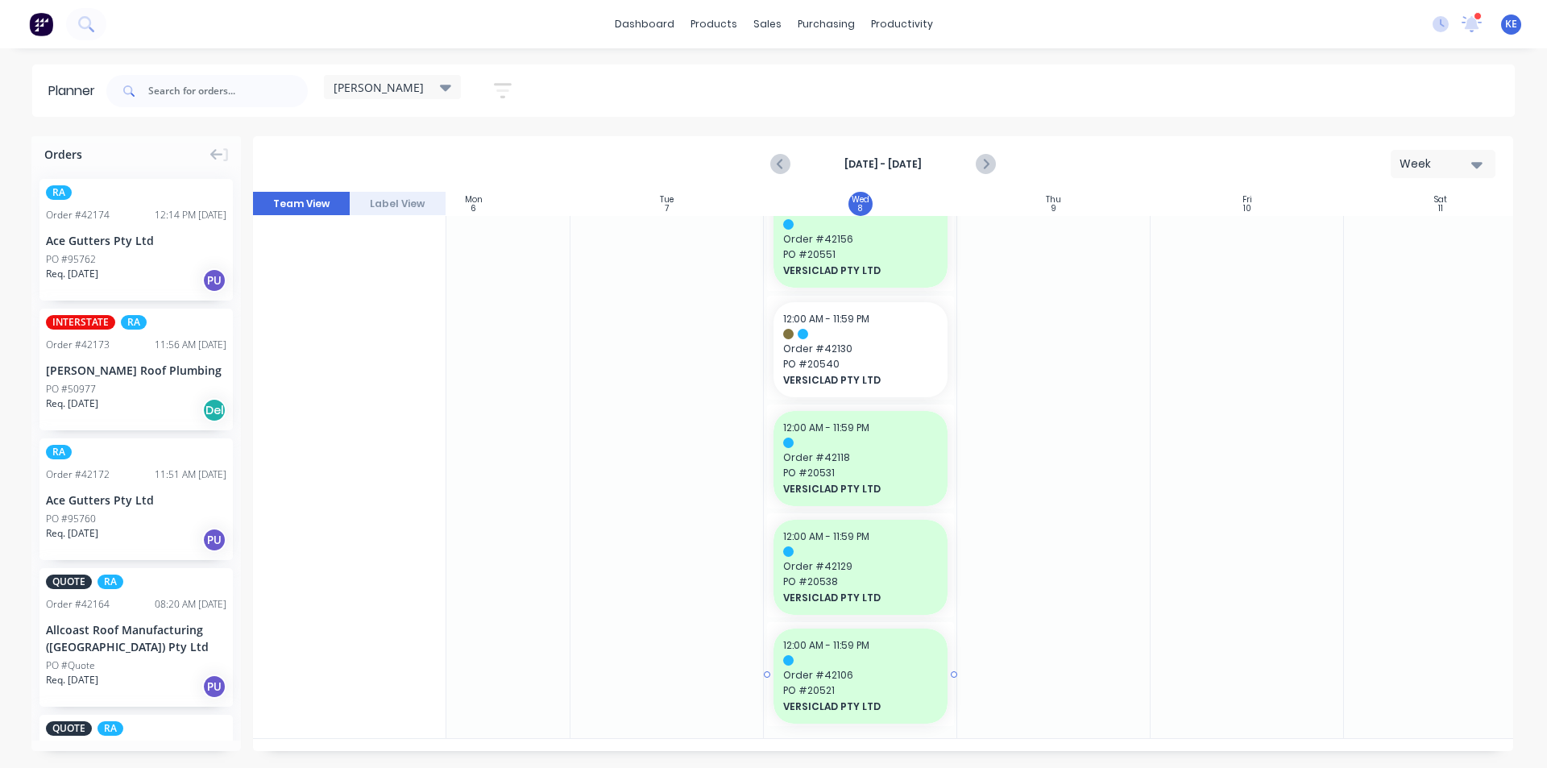
click at [910, 641] on div "12:00 AM - 11:59 PM" at bounding box center [860, 645] width 155 height 15
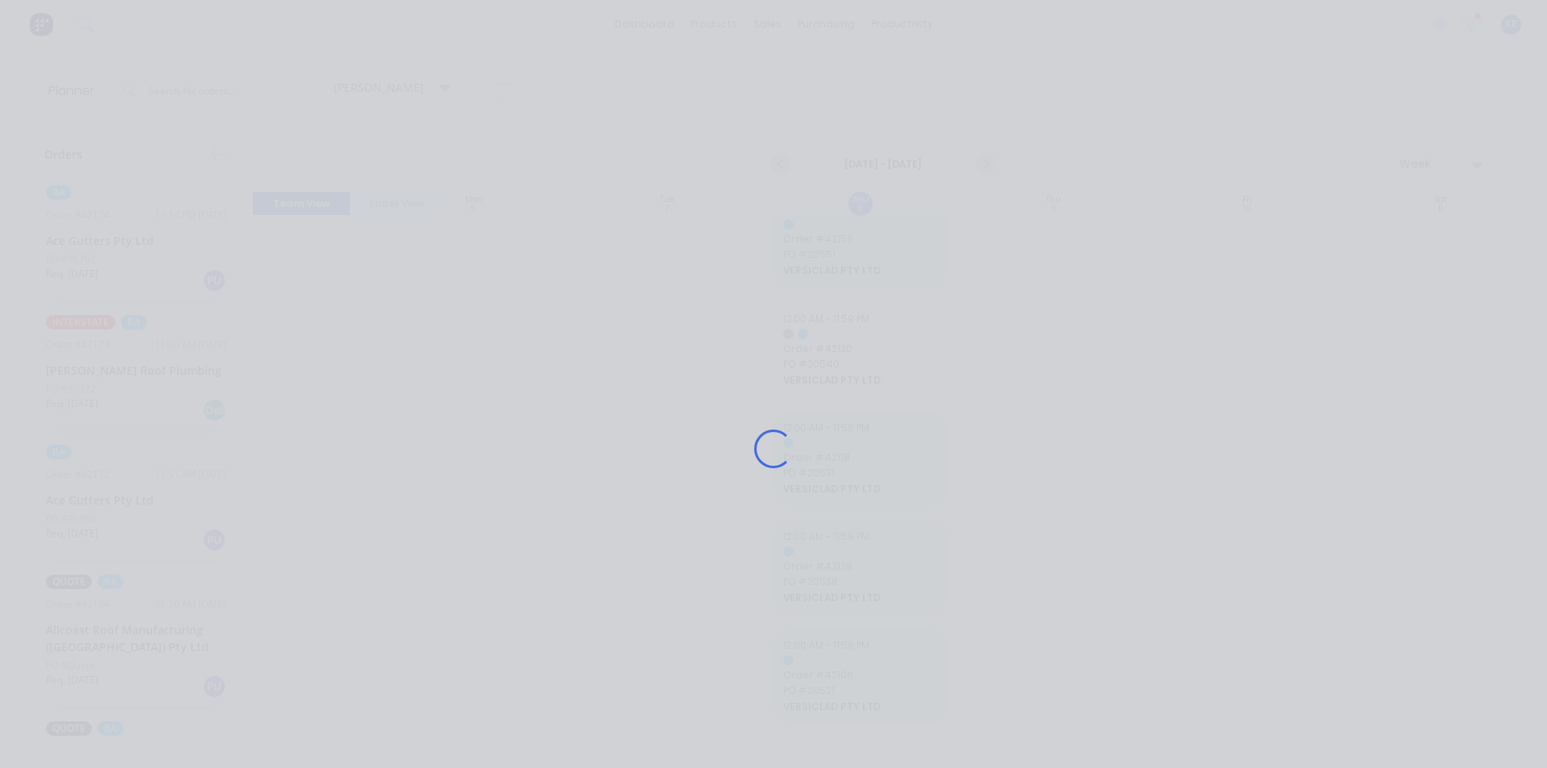
scroll to position [1989, 263]
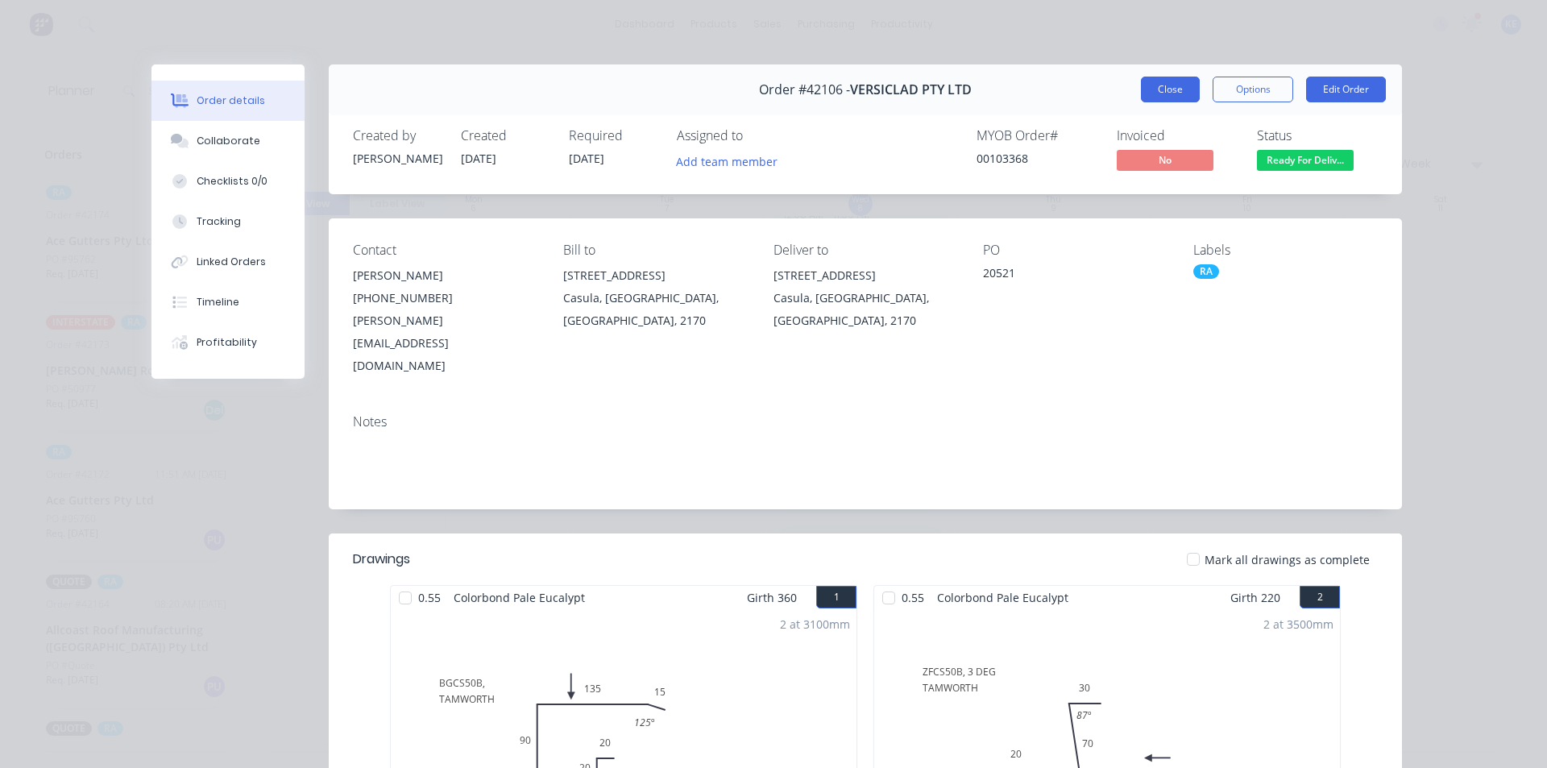
click at [1175, 90] on button "Close" at bounding box center [1170, 90] width 59 height 26
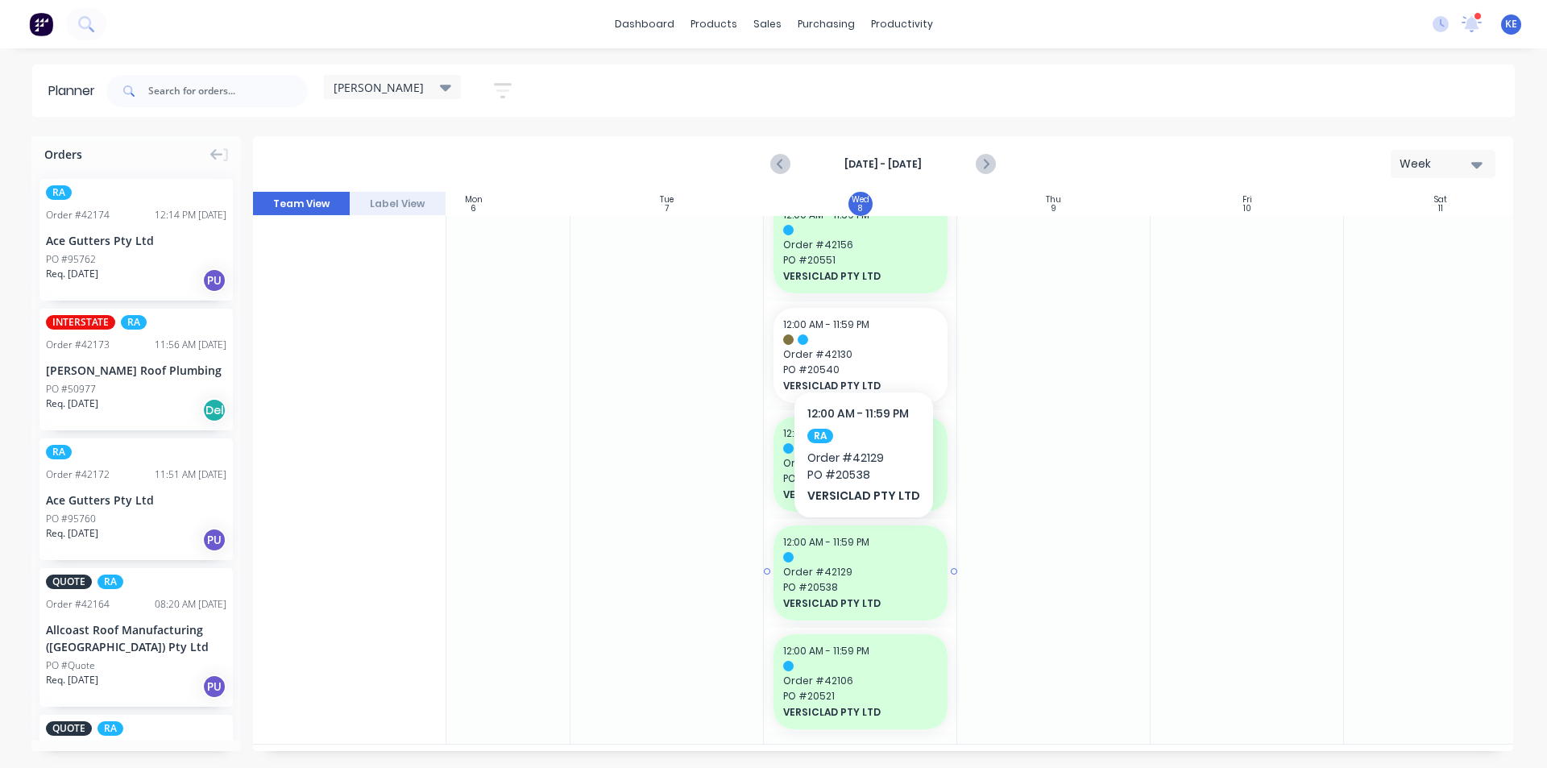
click at [891, 591] on span "PO # 20538" at bounding box center [860, 587] width 155 height 15
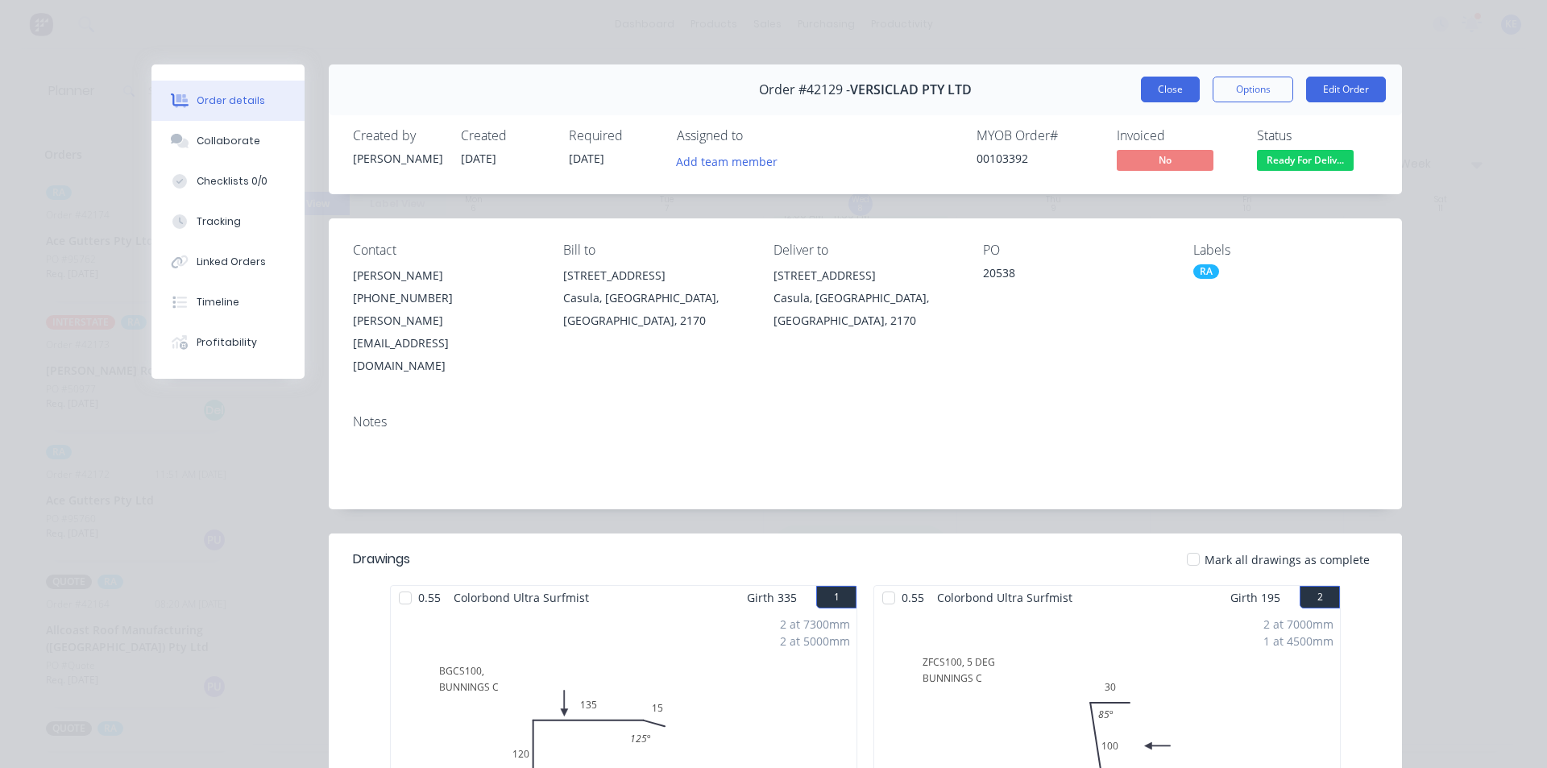
click at [1155, 93] on button "Close" at bounding box center [1170, 90] width 59 height 26
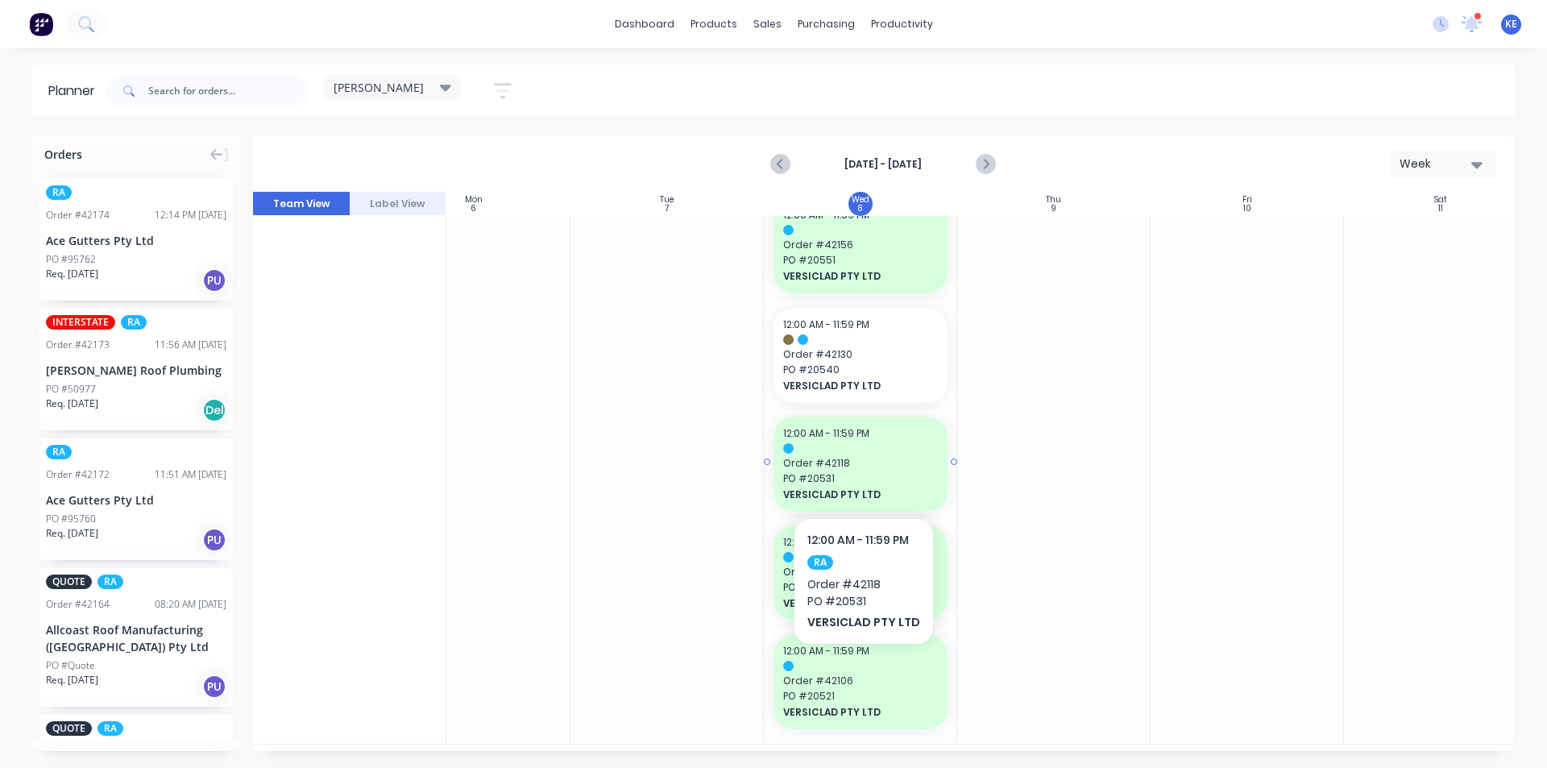
click at [898, 491] on span "VERSICLAD PTY LTD" at bounding box center [852, 494] width 139 height 15
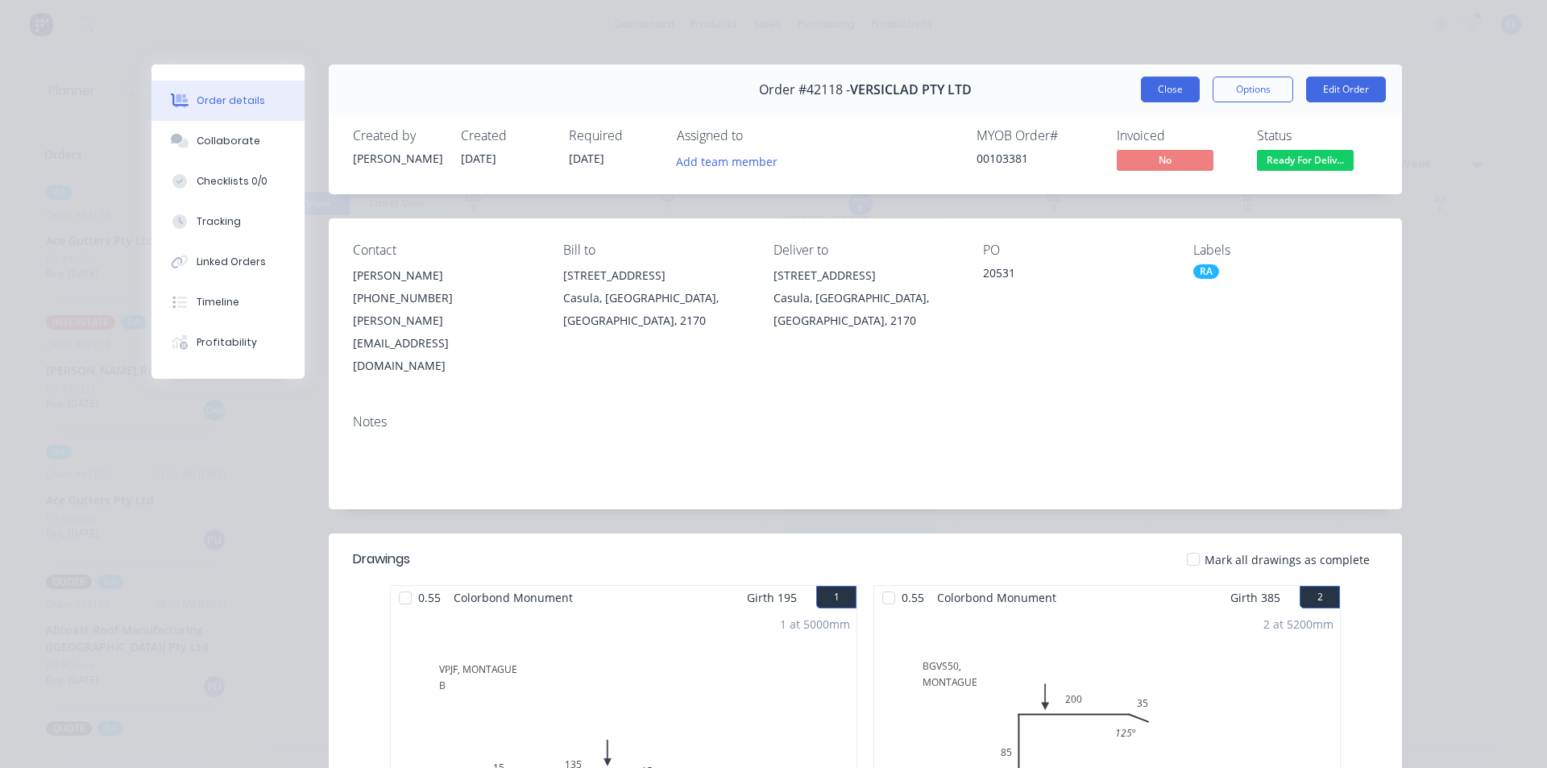
click at [1174, 90] on button "Close" at bounding box center [1170, 90] width 59 height 26
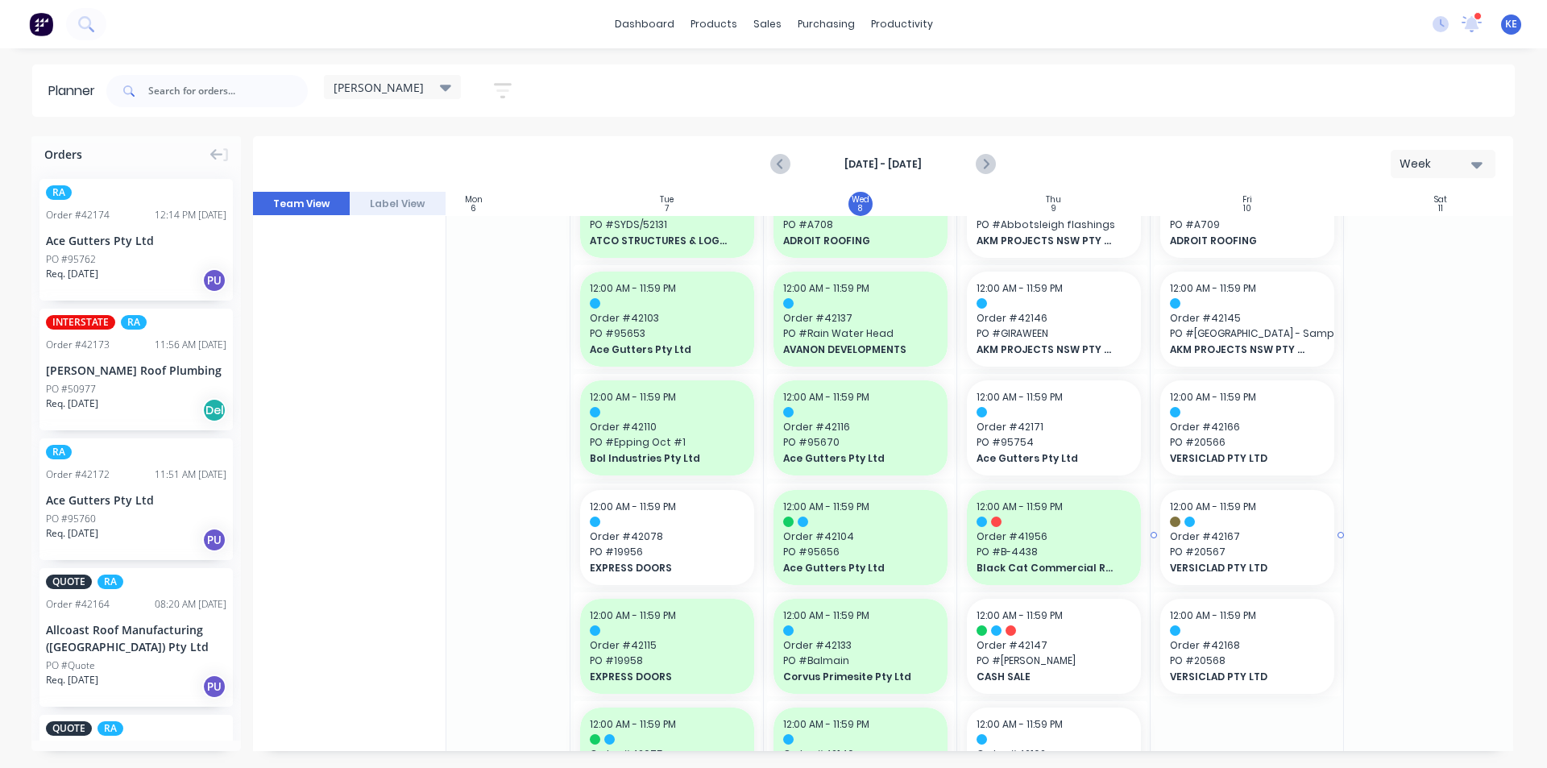
scroll to position [0, 263]
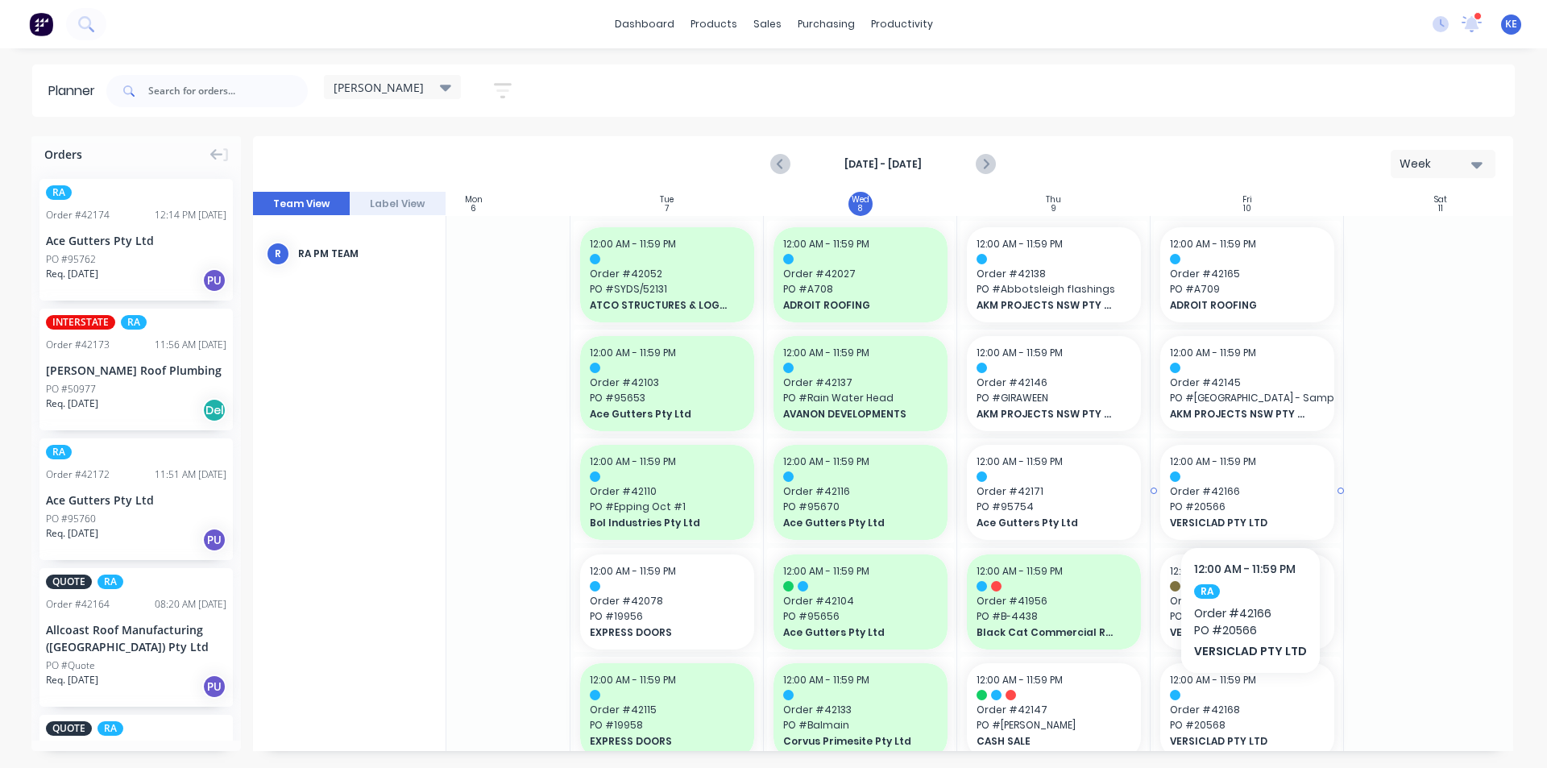
click at [1324, 514] on span "PO # 20566" at bounding box center [1247, 507] width 155 height 15
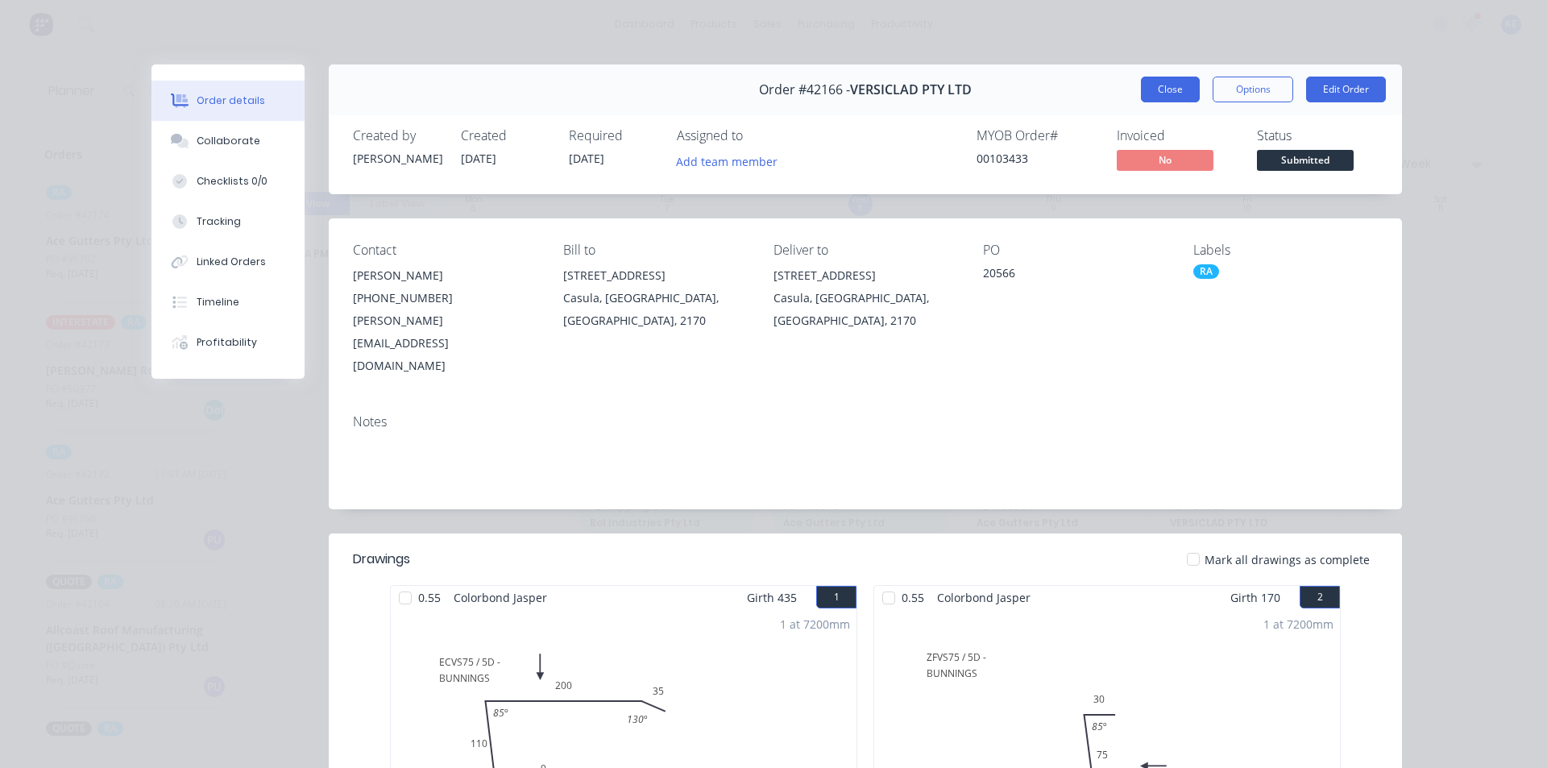
click at [1171, 87] on button "Close" at bounding box center [1170, 90] width 59 height 26
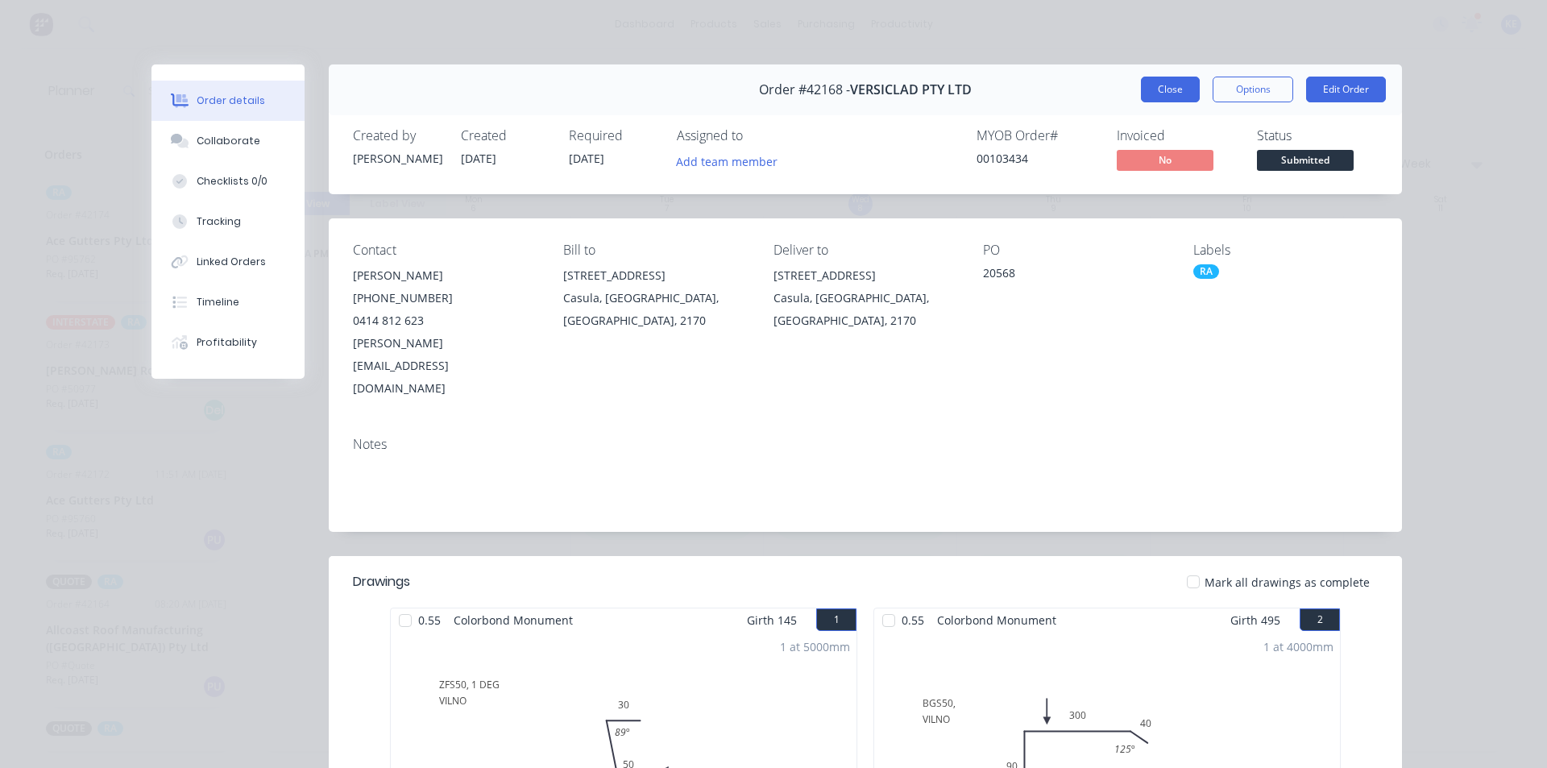
click at [1173, 95] on button "Close" at bounding box center [1170, 90] width 59 height 26
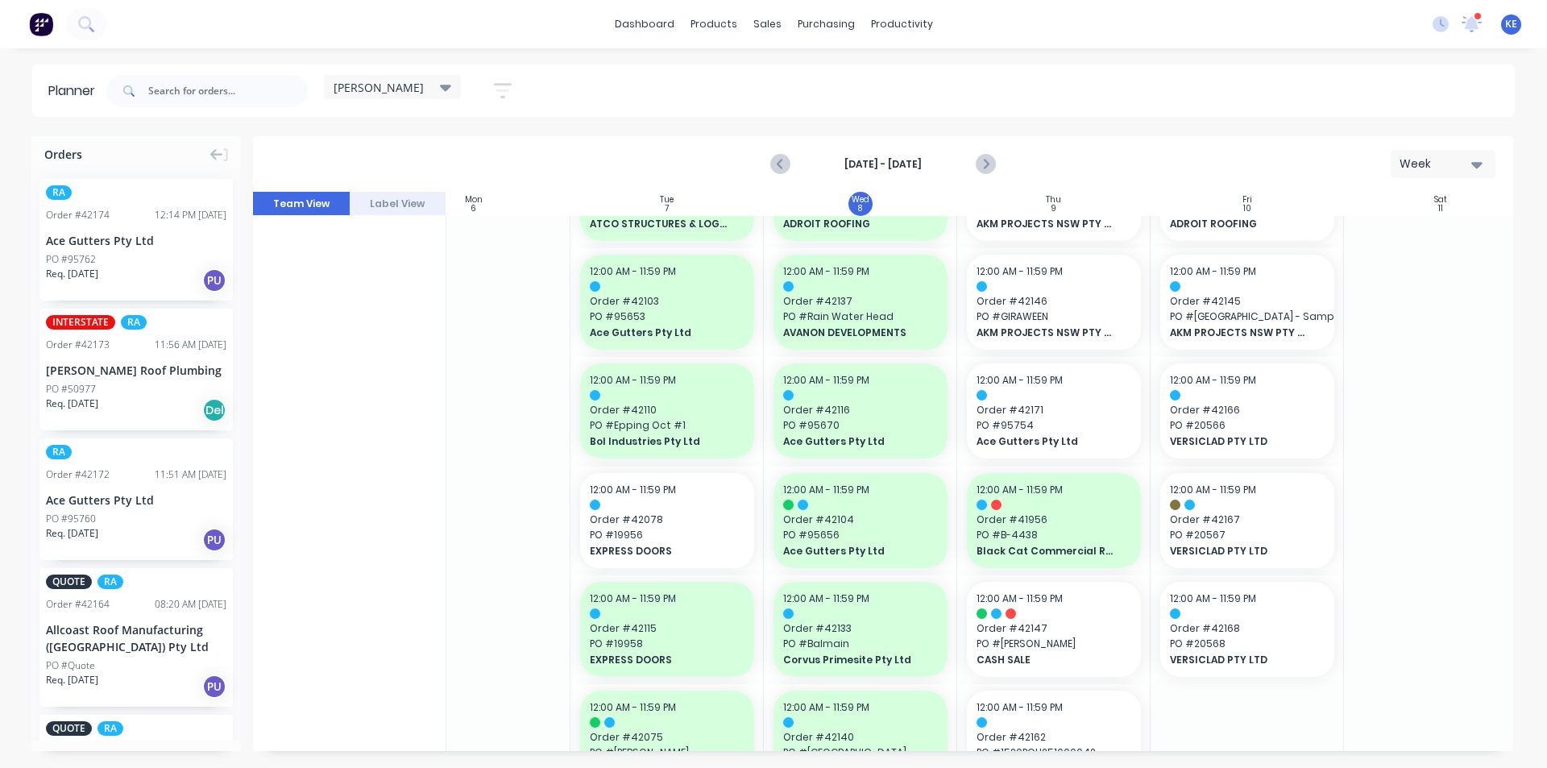
scroll to position [81, 263]
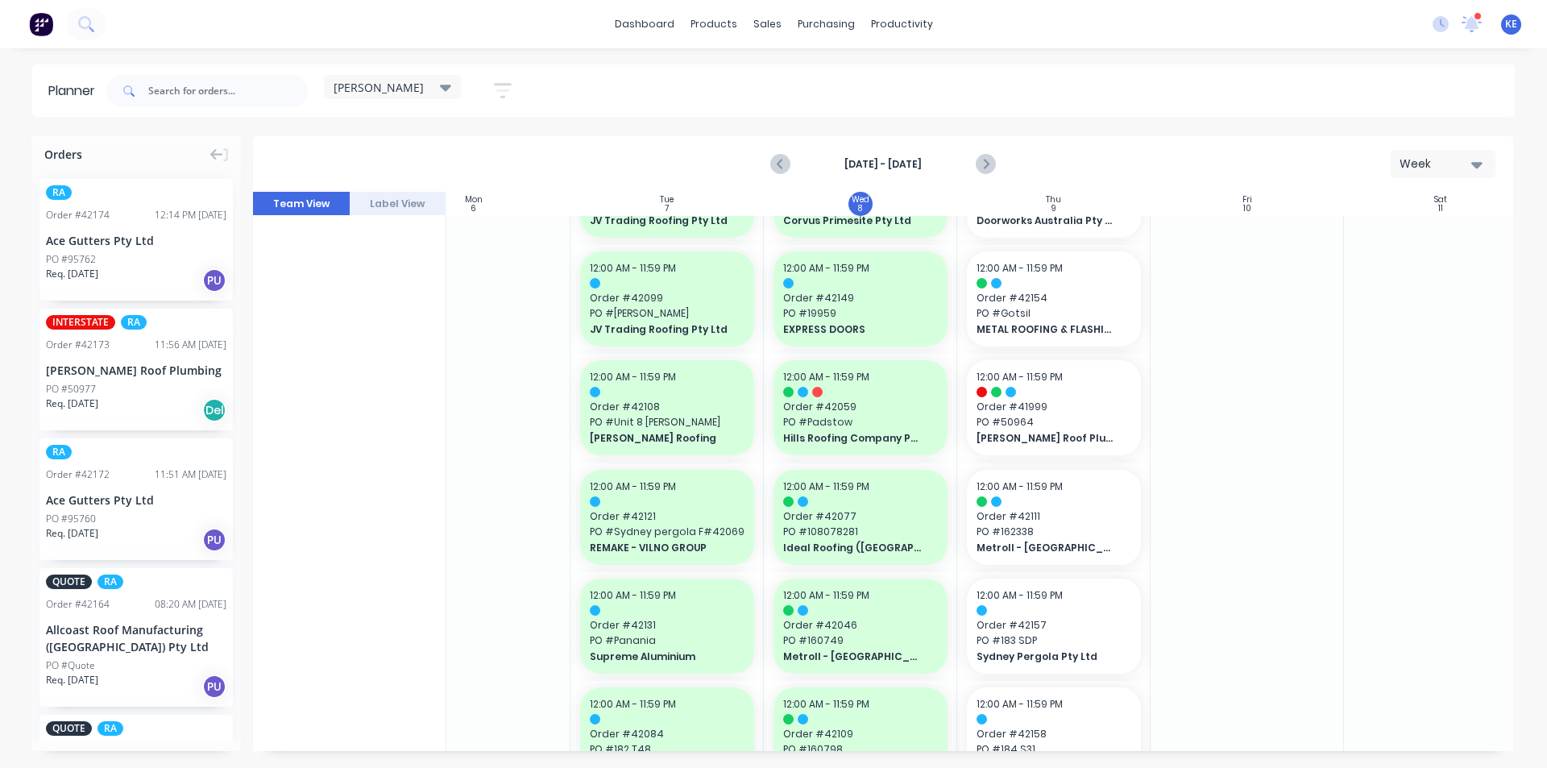
scroll to position [689, 263]
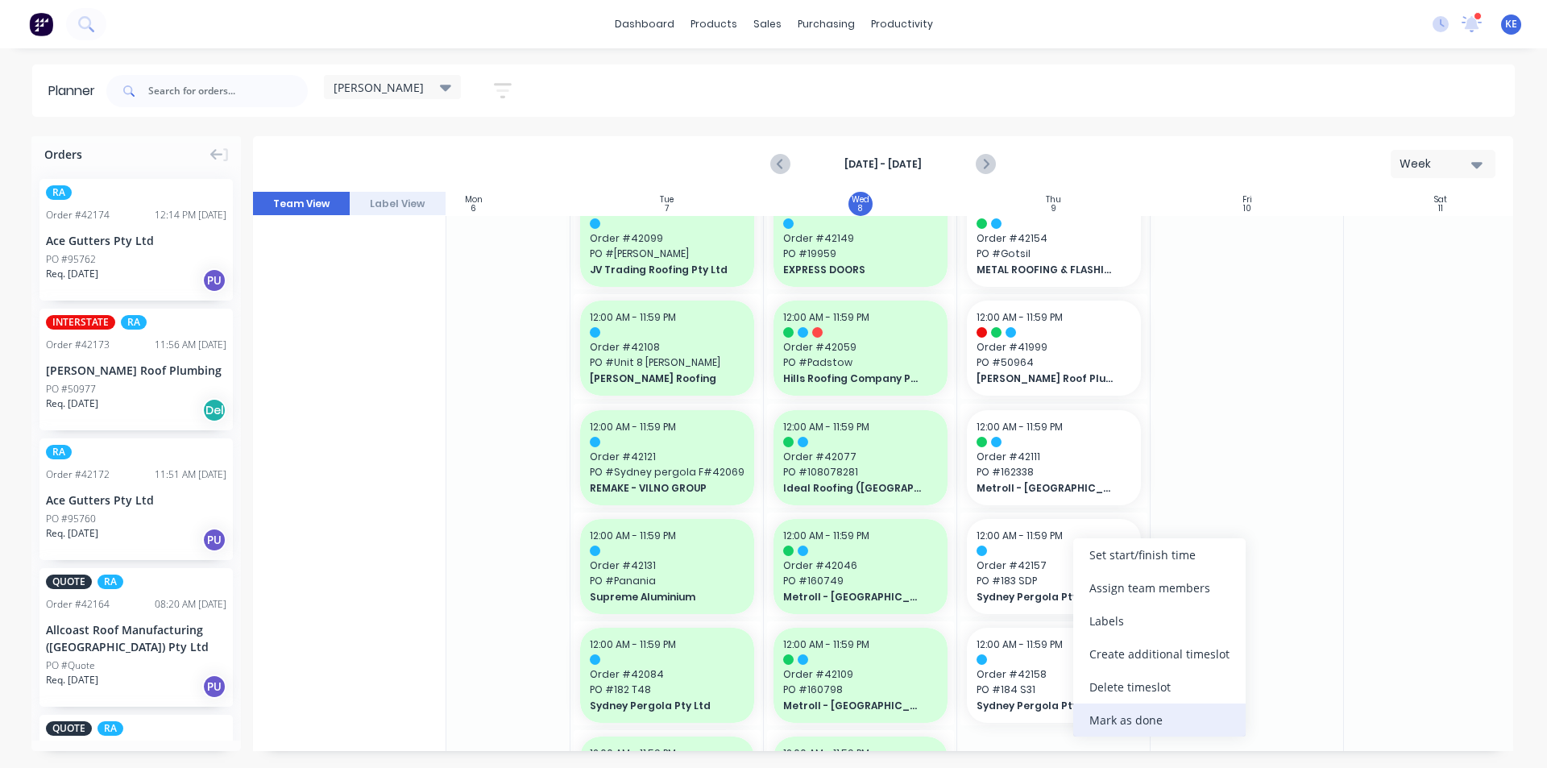
click at [1166, 715] on div "Mark as done" at bounding box center [1159, 719] width 172 height 33
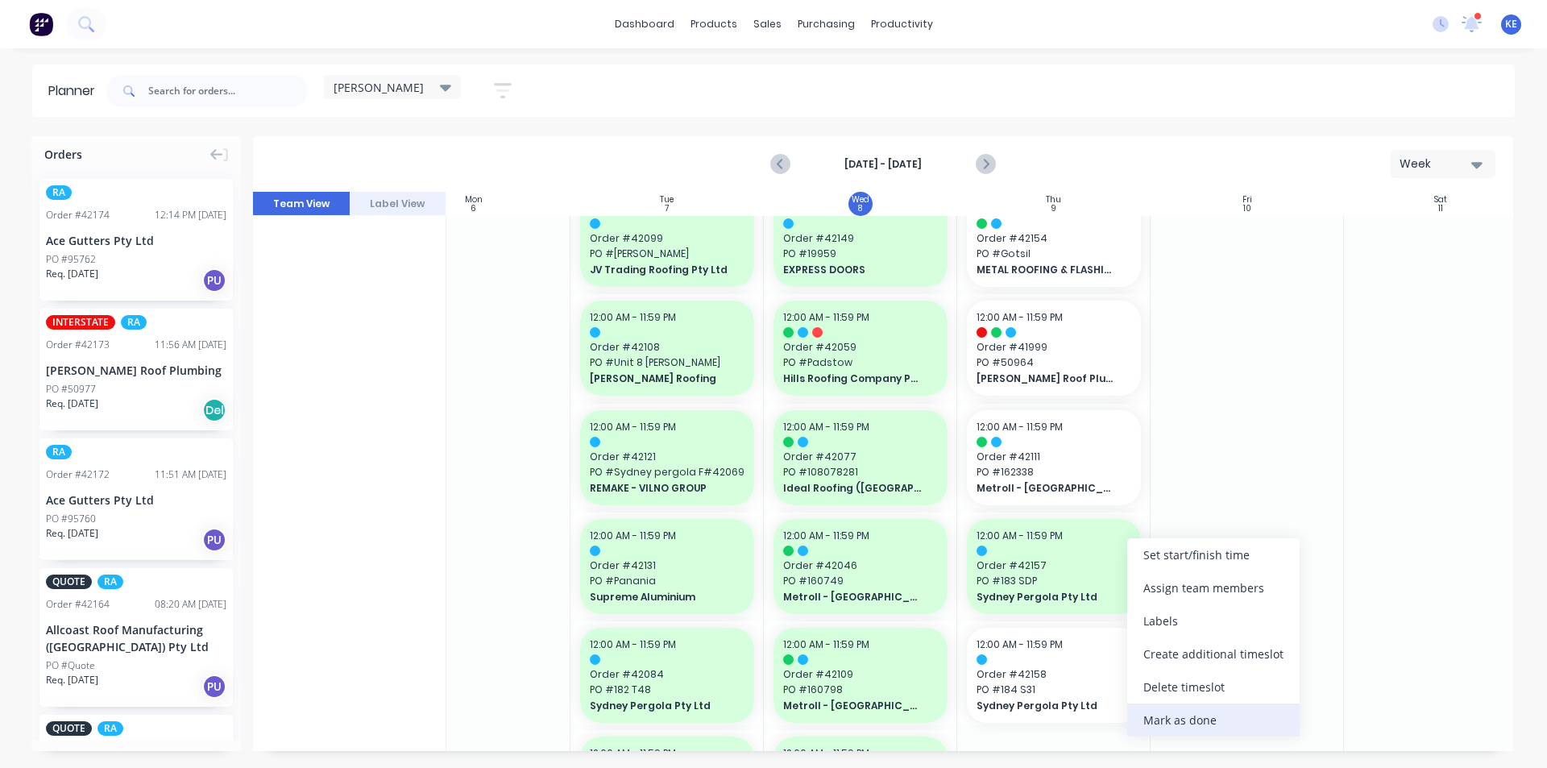
click at [1153, 723] on div "Mark as done" at bounding box center [1213, 719] width 172 height 33
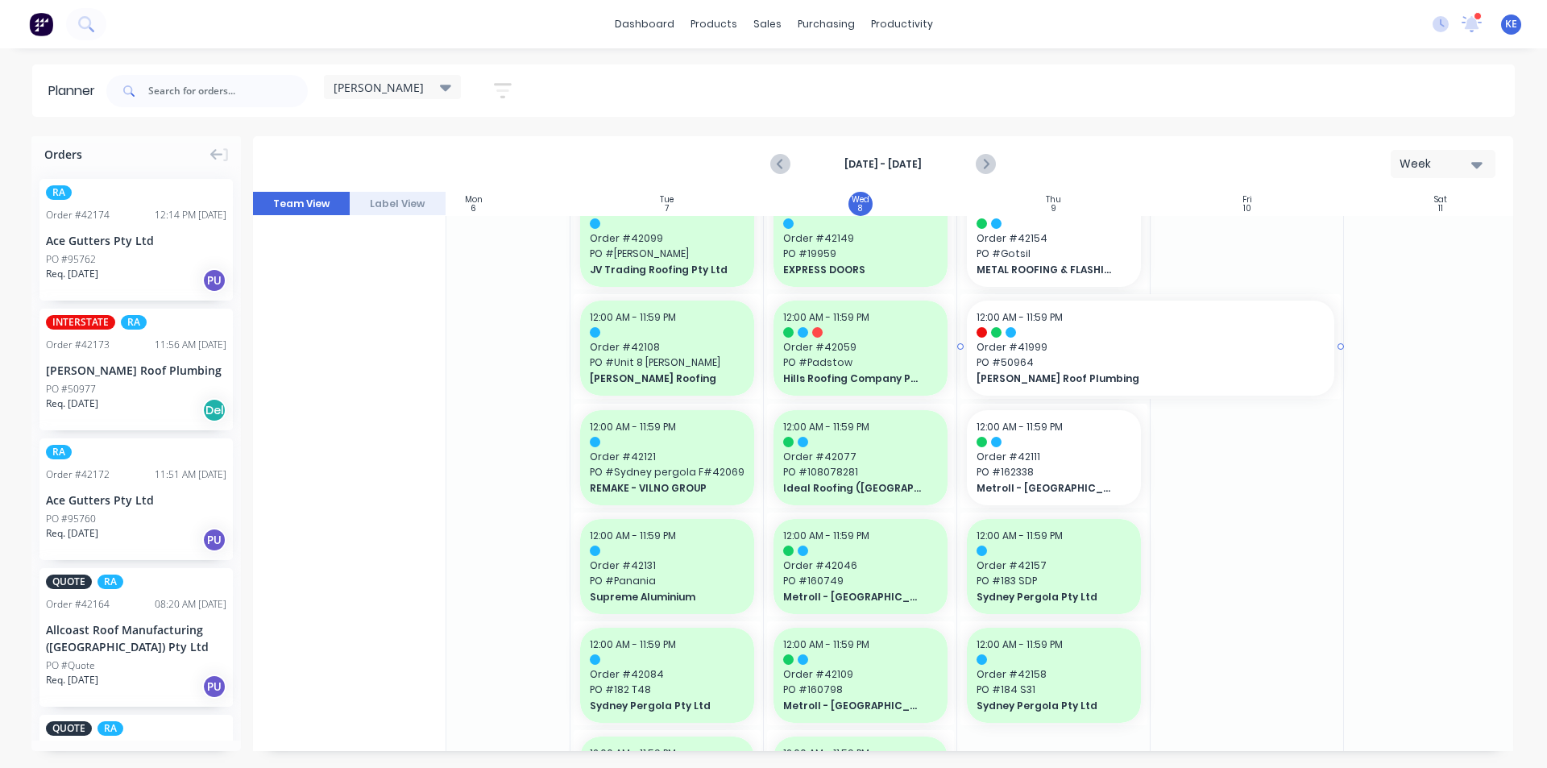
drag, startPoint x: 1147, startPoint y: 348, endPoint x: 1211, endPoint y: 337, distance: 65.4
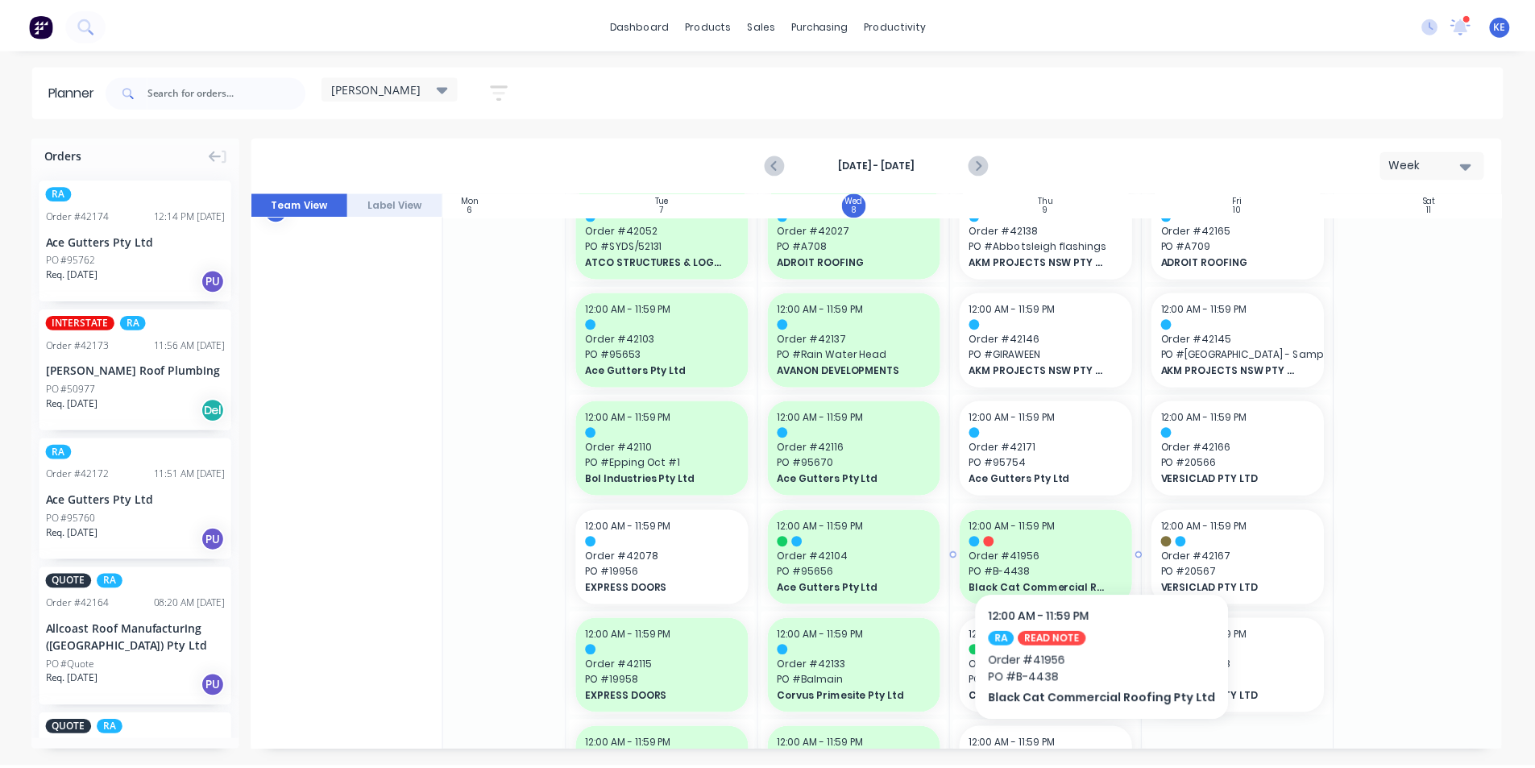
scroll to position [0, 263]
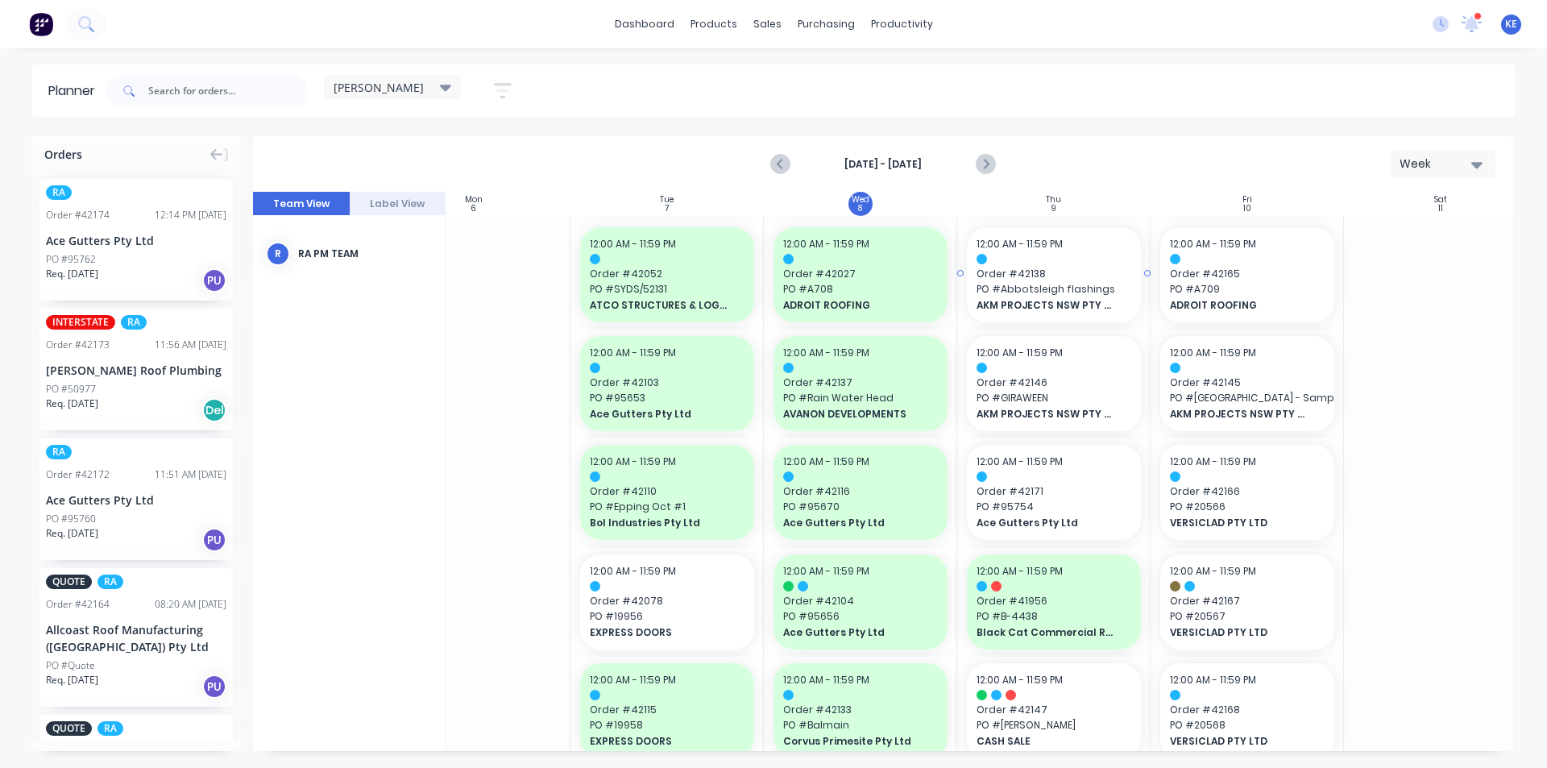
click at [1063, 323] on div "12:00 AM - 11:59 PM Order # 42138 PO # Abbotsleigh flashings AKM PROJECTS NSW P…" at bounding box center [1053, 270] width 193 height 109
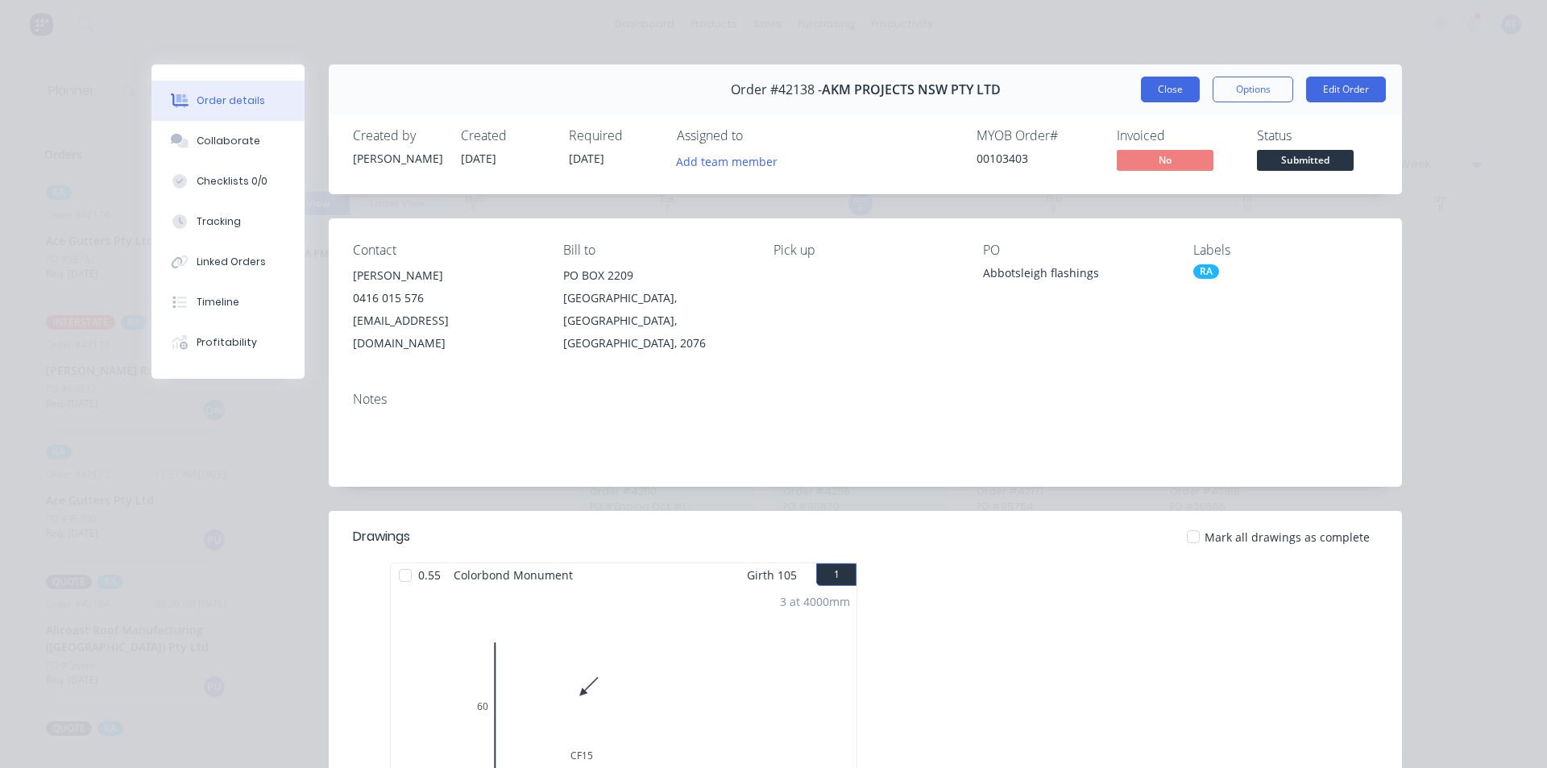
click at [1154, 85] on button "Close" at bounding box center [1170, 90] width 59 height 26
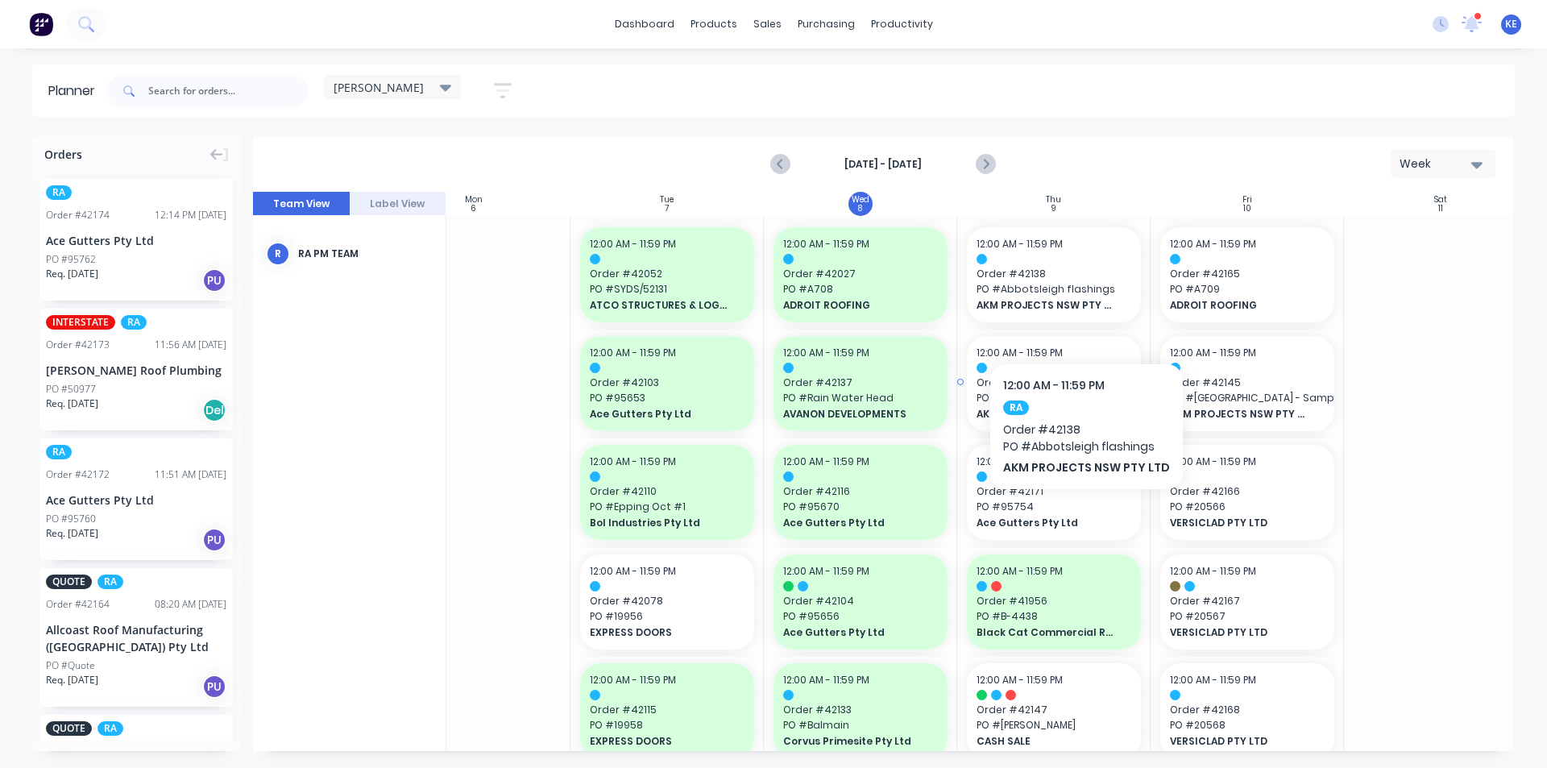
click at [1057, 371] on div at bounding box center [1054, 368] width 155 height 10
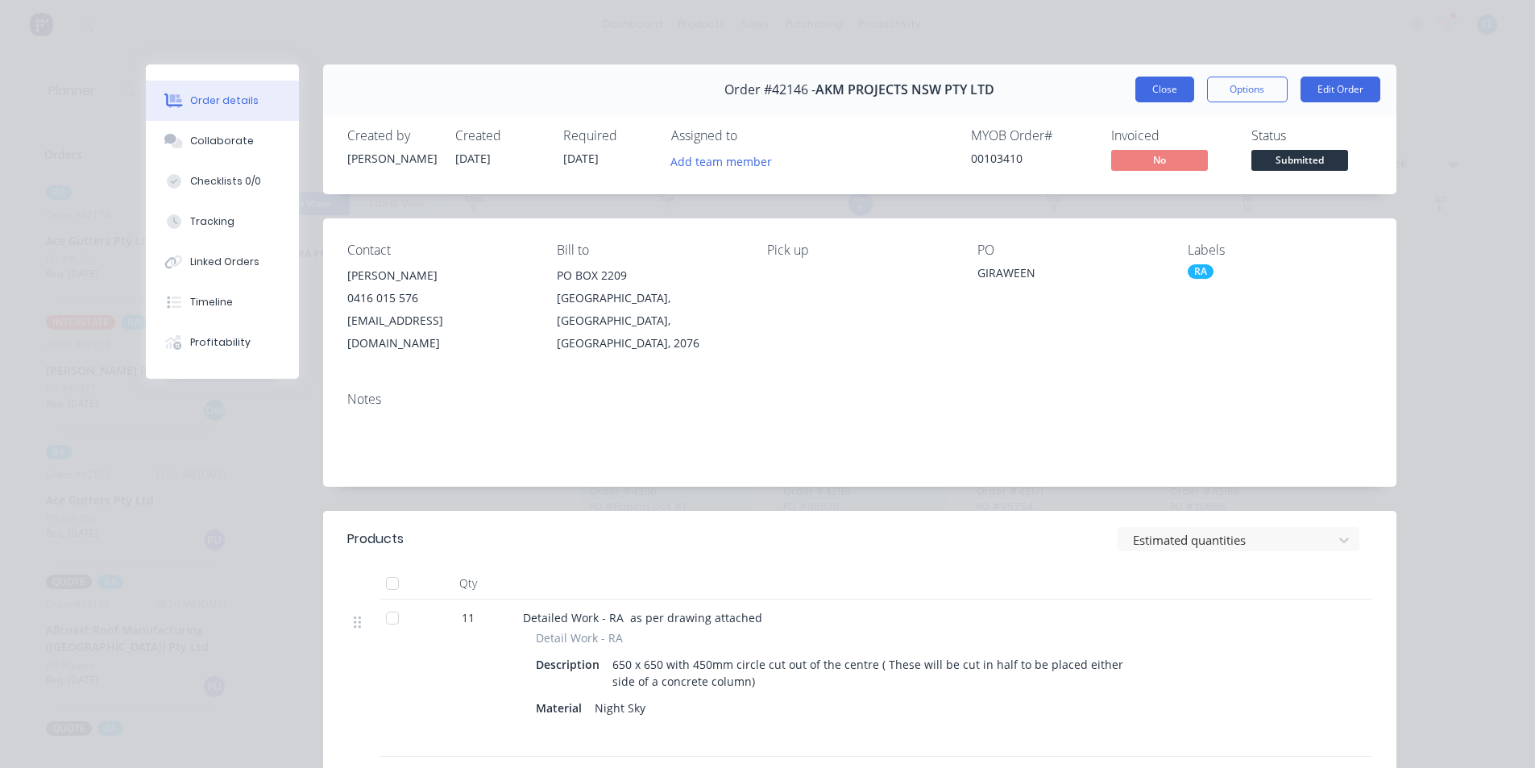
click at [1156, 80] on button "Close" at bounding box center [1164, 90] width 59 height 26
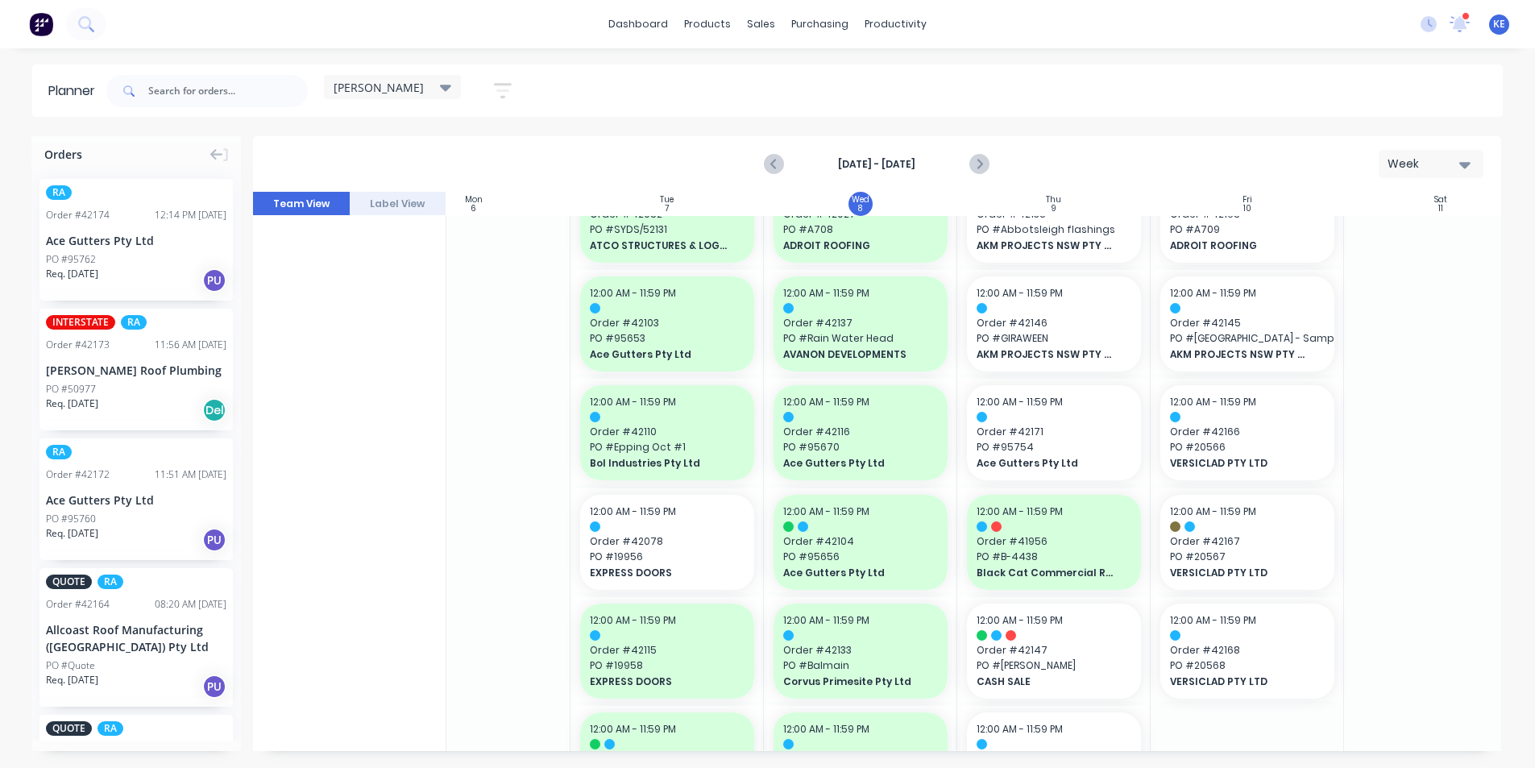
scroll to position [0, 263]
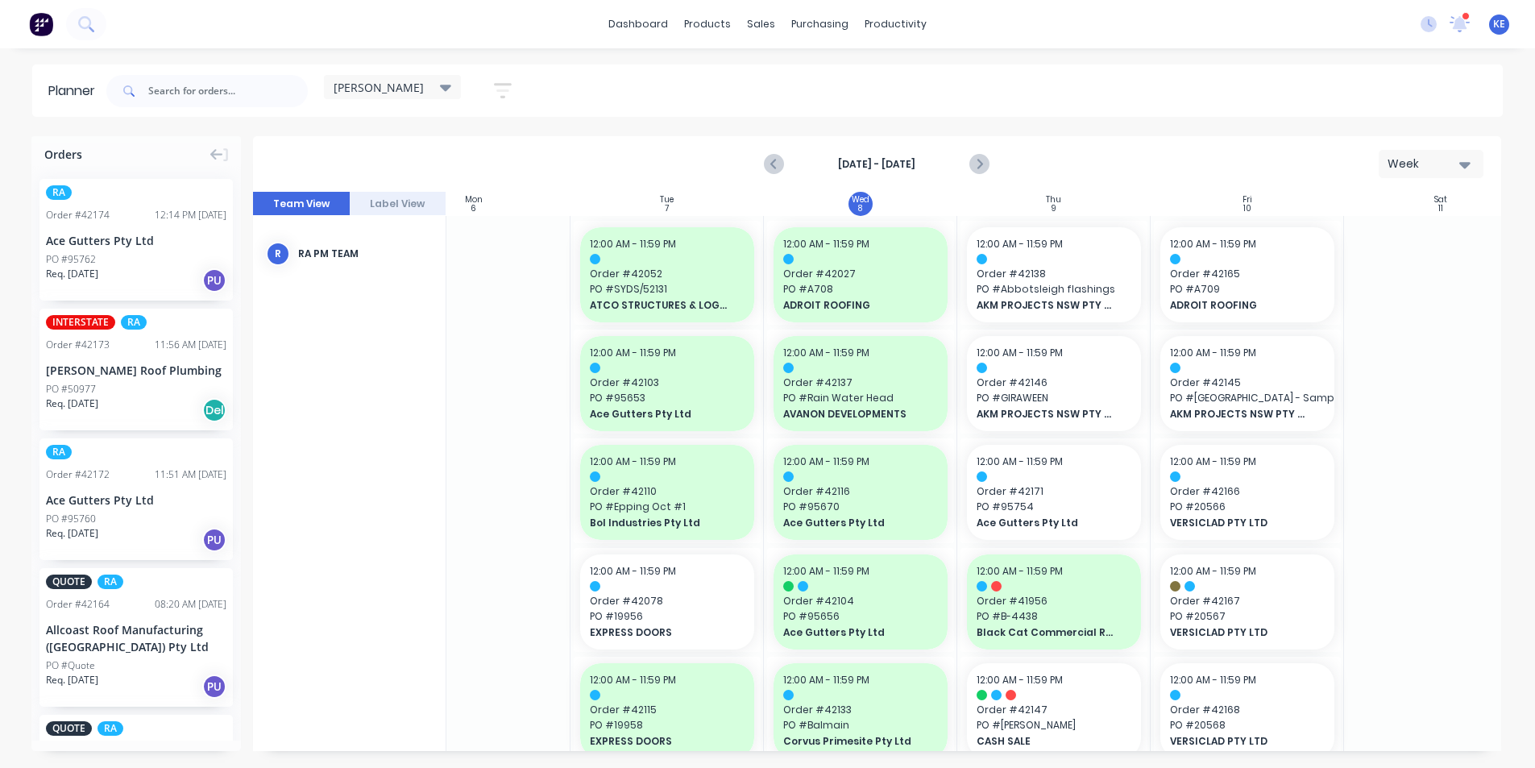
click at [956, 136] on div "Delivery Scheduling" at bounding box center [950, 142] width 101 height 15
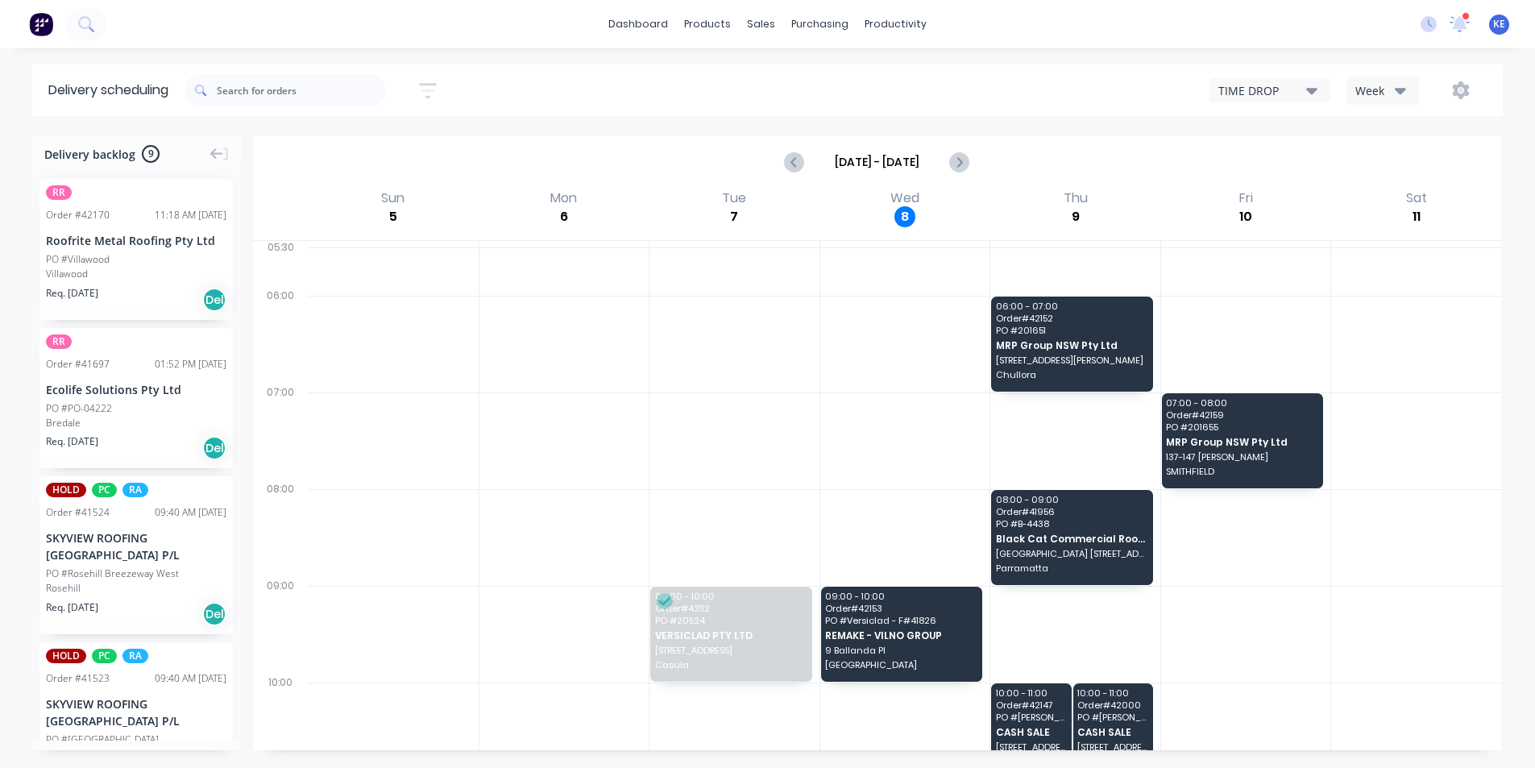
click at [1376, 107] on div "Sort by Most recent Created date Required date Order number Customer name Most …" at bounding box center [844, 90] width 1318 height 45
click at [1379, 99] on button "Week" at bounding box center [1382, 91] width 73 height 28
click at [1379, 160] on div "Vehicle" at bounding box center [1427, 165] width 160 height 32
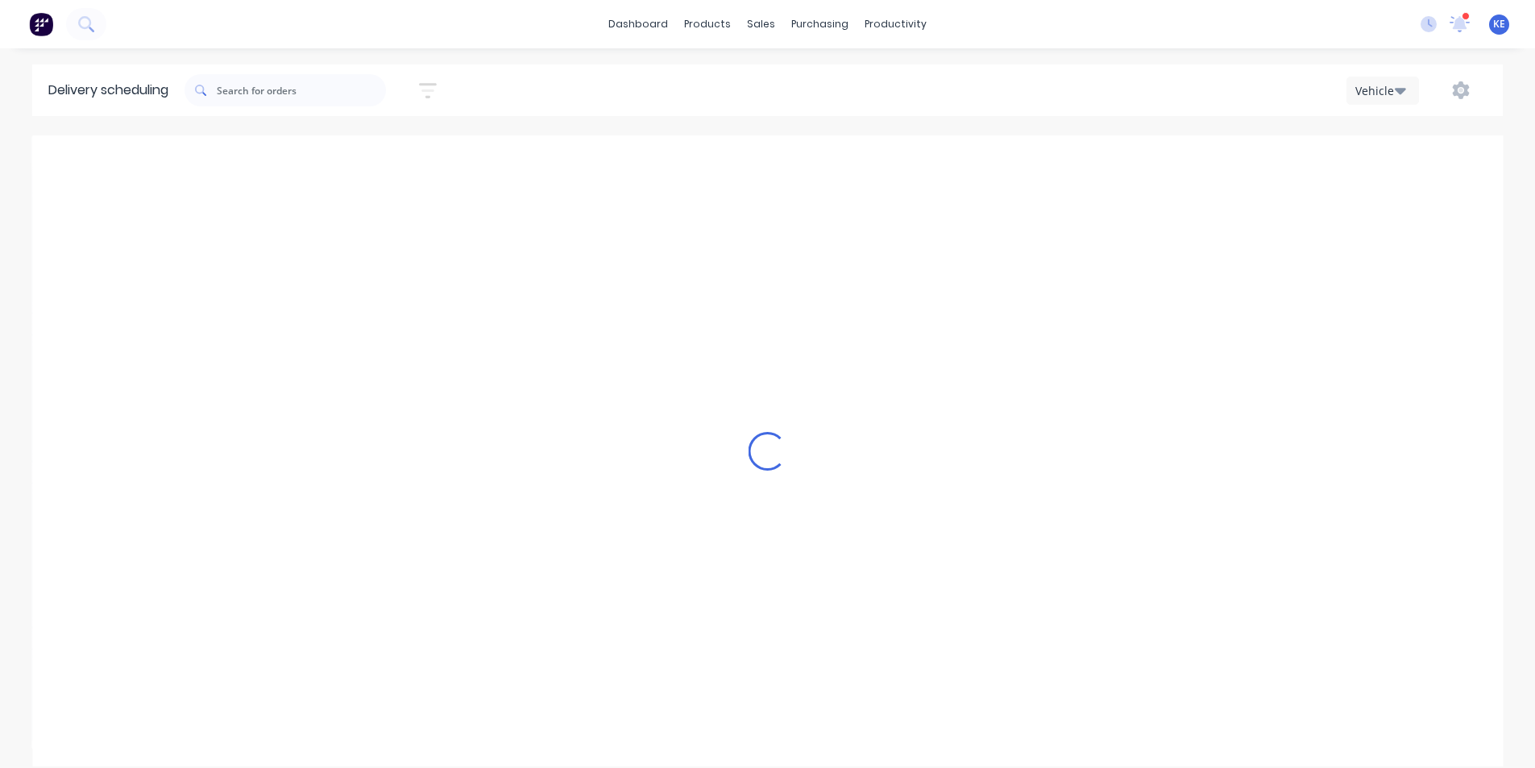
scroll to position [0, 1]
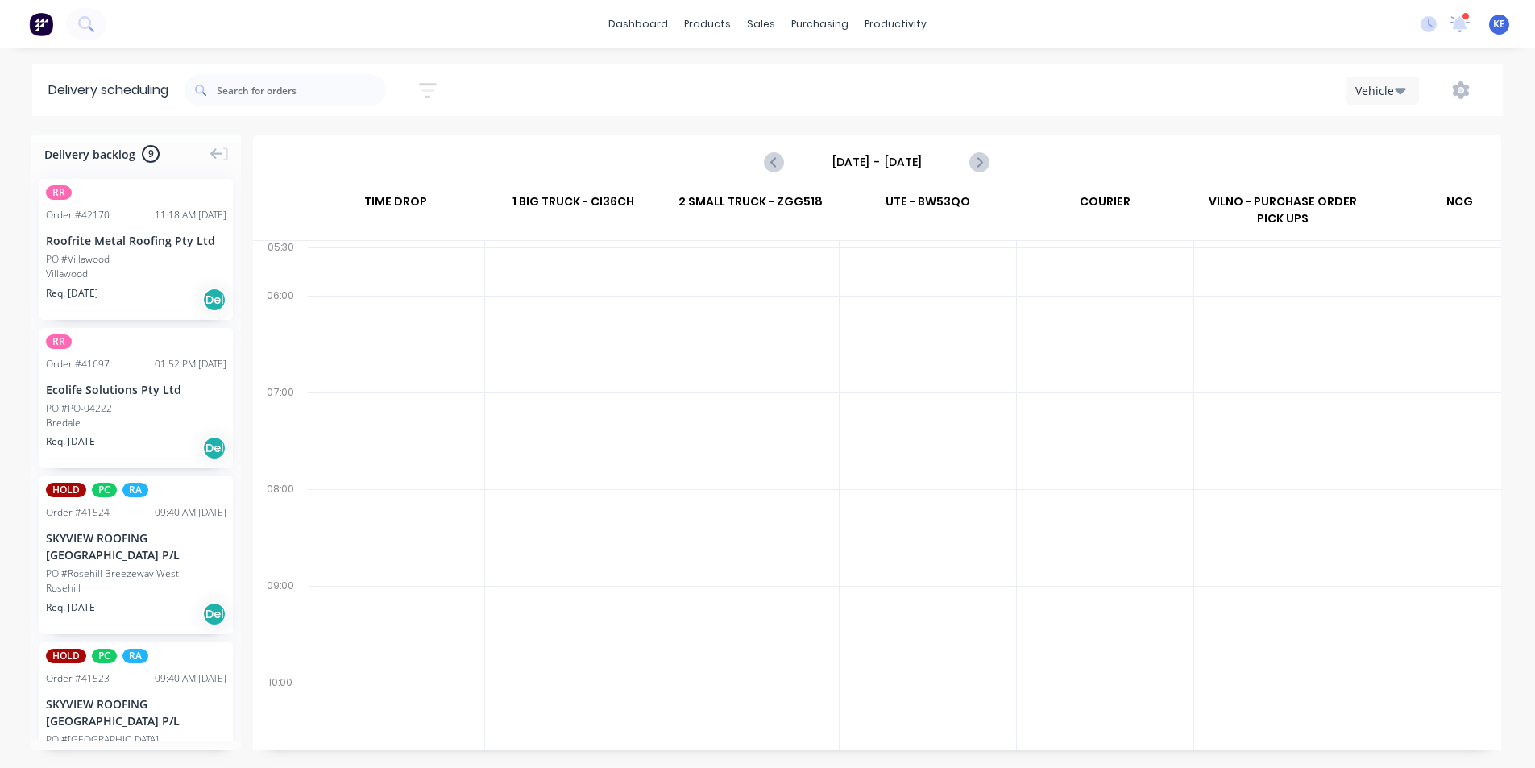
click at [898, 171] on input "[DATE] - [DATE]" at bounding box center [877, 162] width 160 height 24
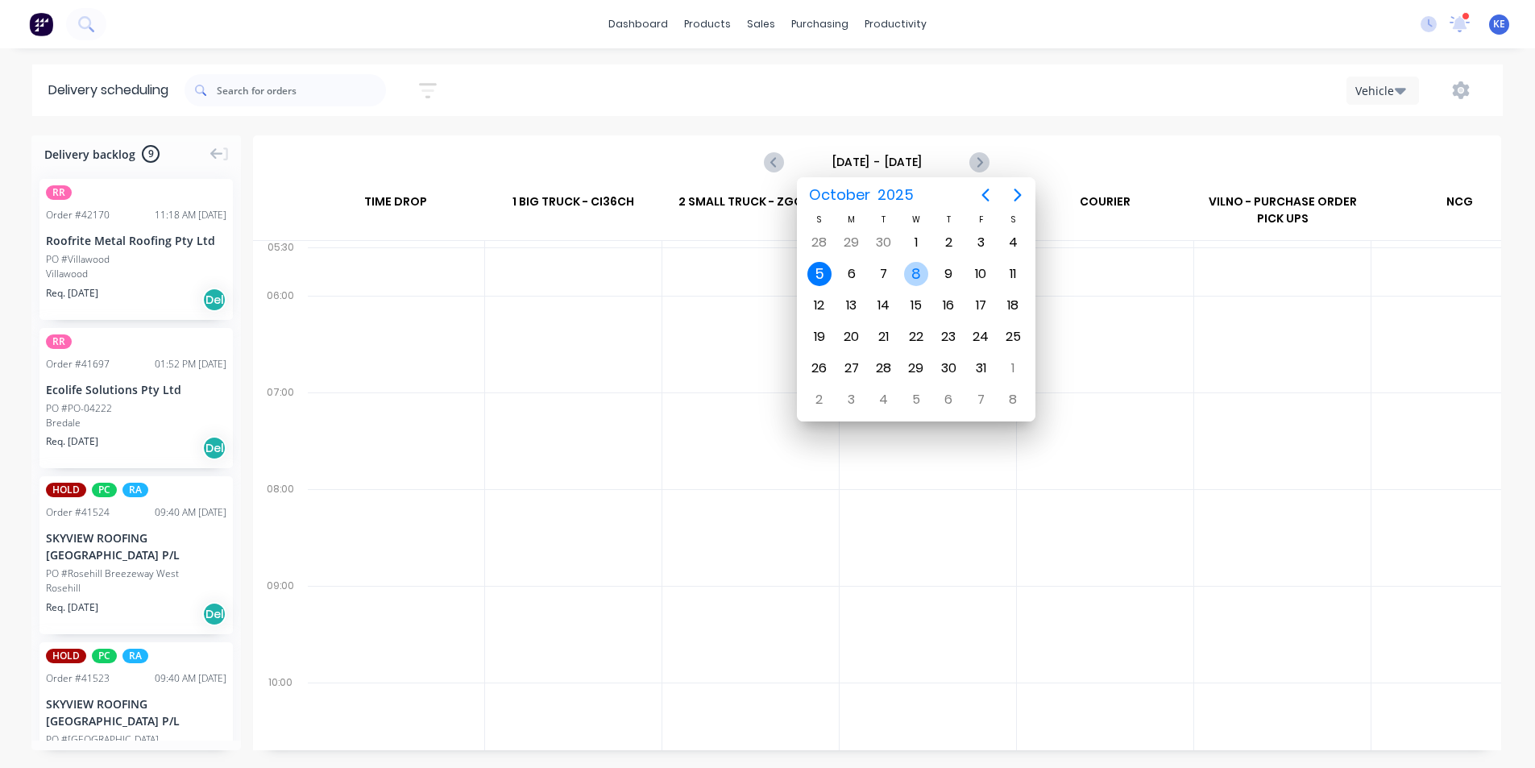
click at [918, 279] on div "8" at bounding box center [916, 274] width 24 height 24
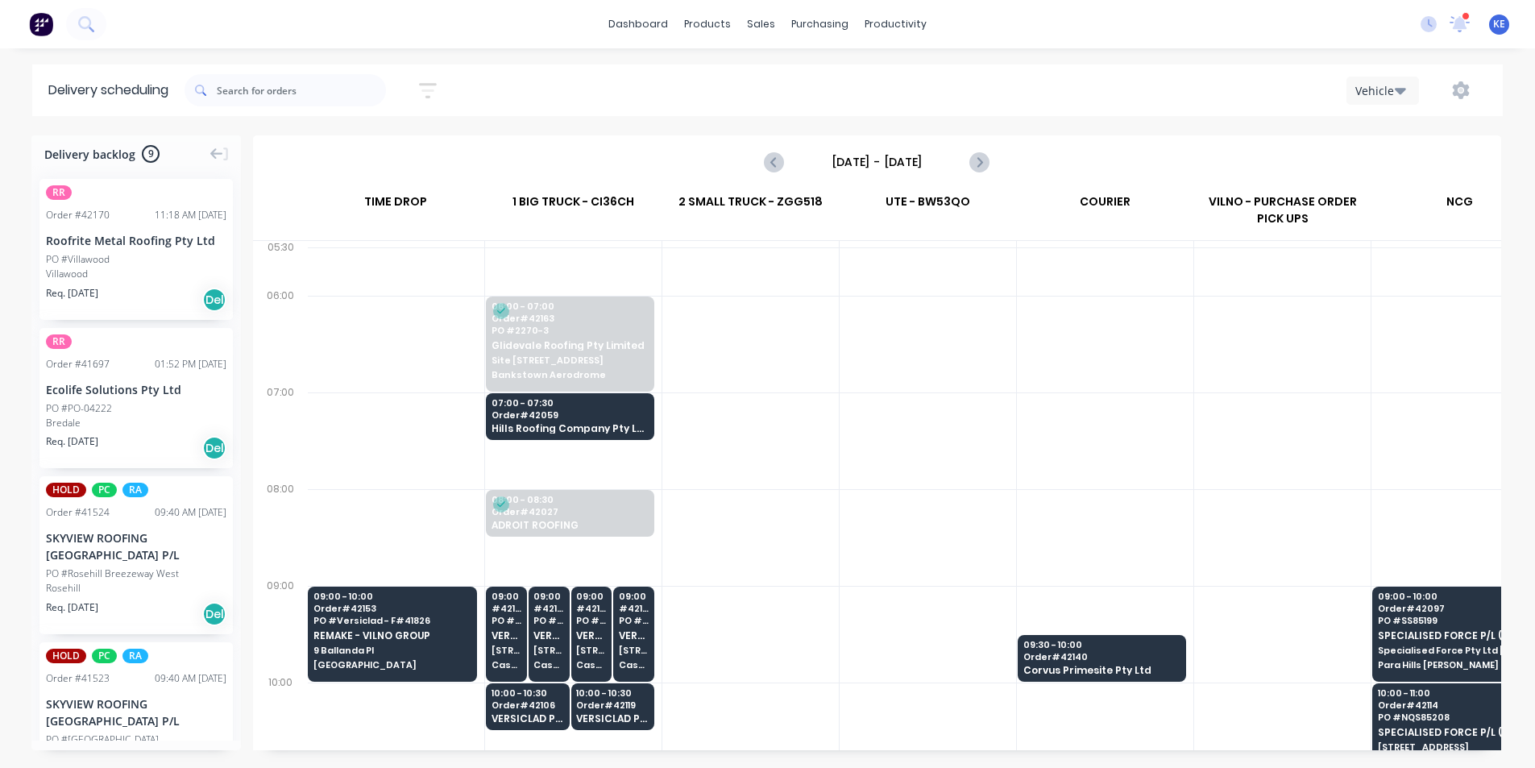
click at [951, 429] on div at bounding box center [928, 440] width 176 height 97
click at [876, 549] on div at bounding box center [928, 537] width 176 height 97
click at [382, 650] on span "9 Ballanda Pl" at bounding box center [391, 650] width 157 height 10
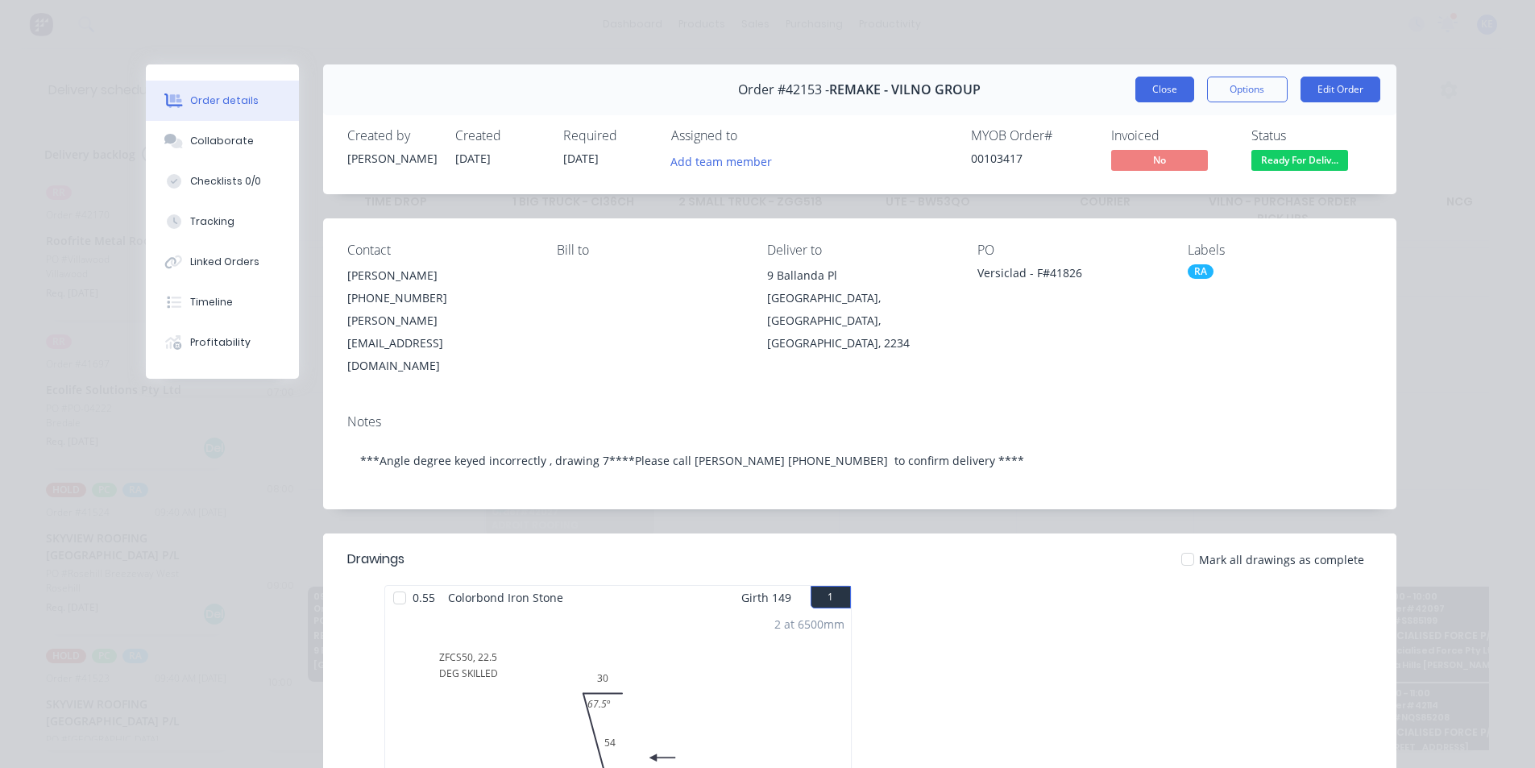
click at [1149, 88] on button "Close" at bounding box center [1164, 90] width 59 height 26
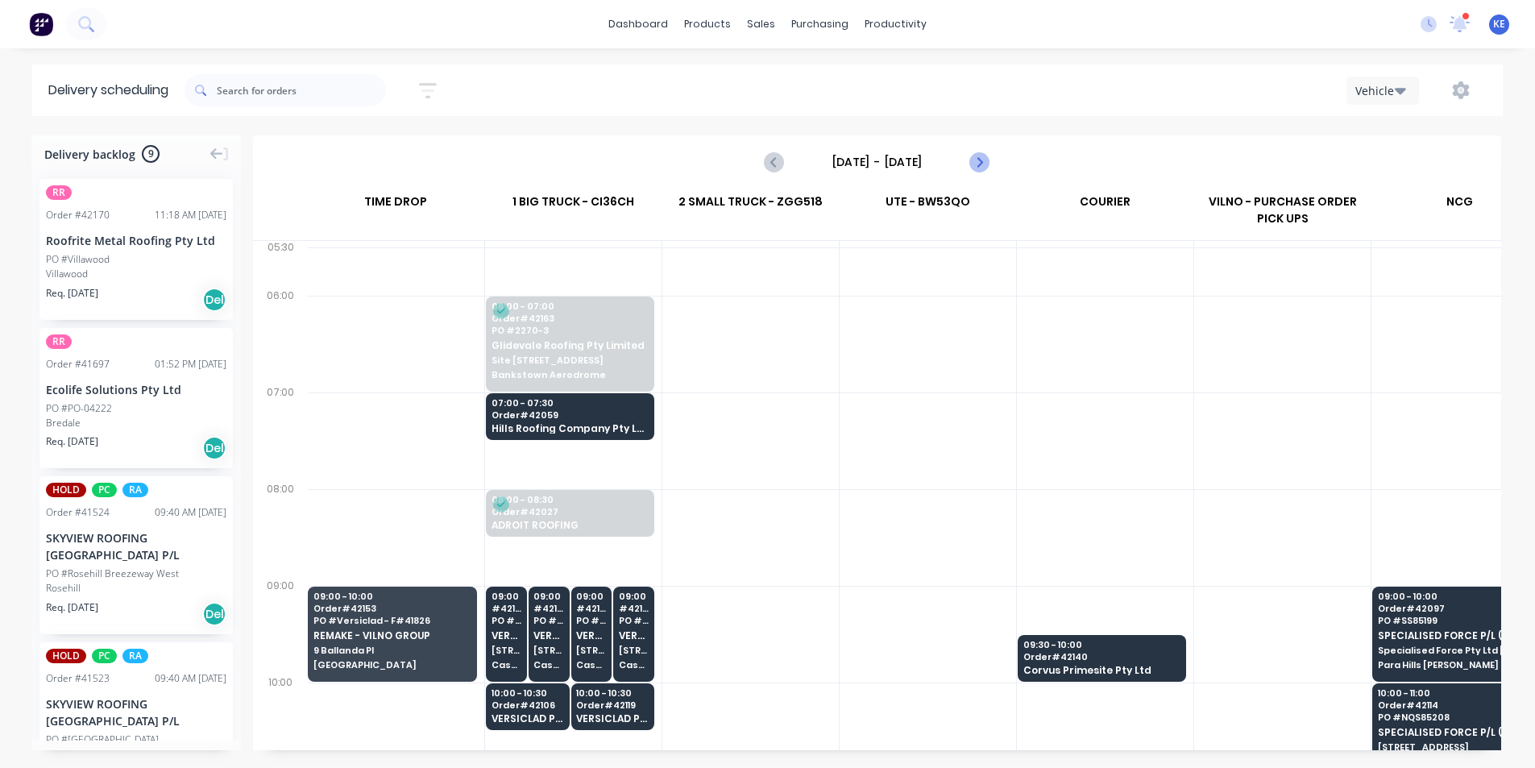
click at [984, 171] on icon "Next page" at bounding box center [978, 161] width 19 height 19
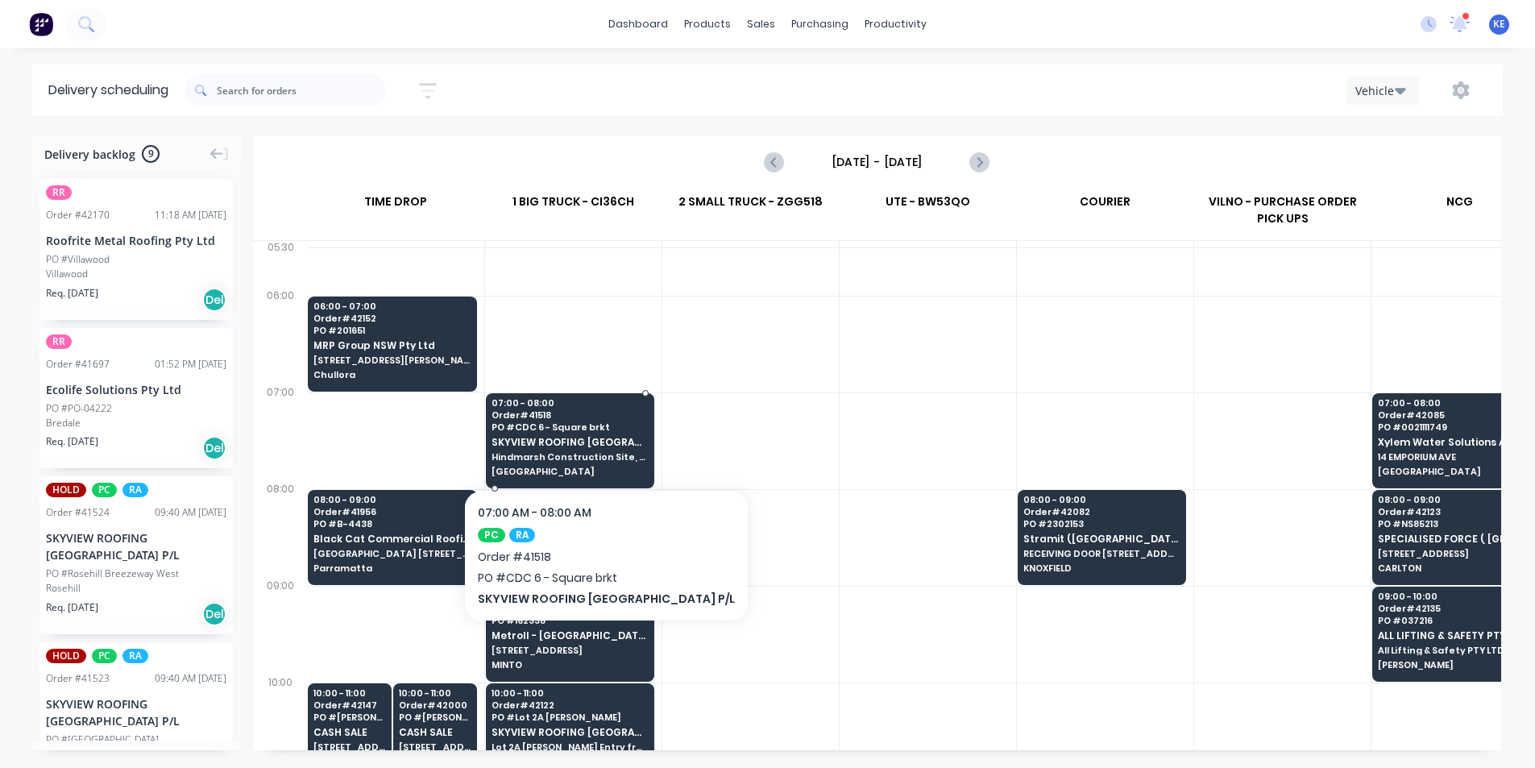
click at [635, 465] on div "07:00 - 08:00 Order # 41518 PO # CDC 6 - Square brkt SKYVIEW ROOFING [GEOGRAPHI…" at bounding box center [570, 438] width 167 height 90
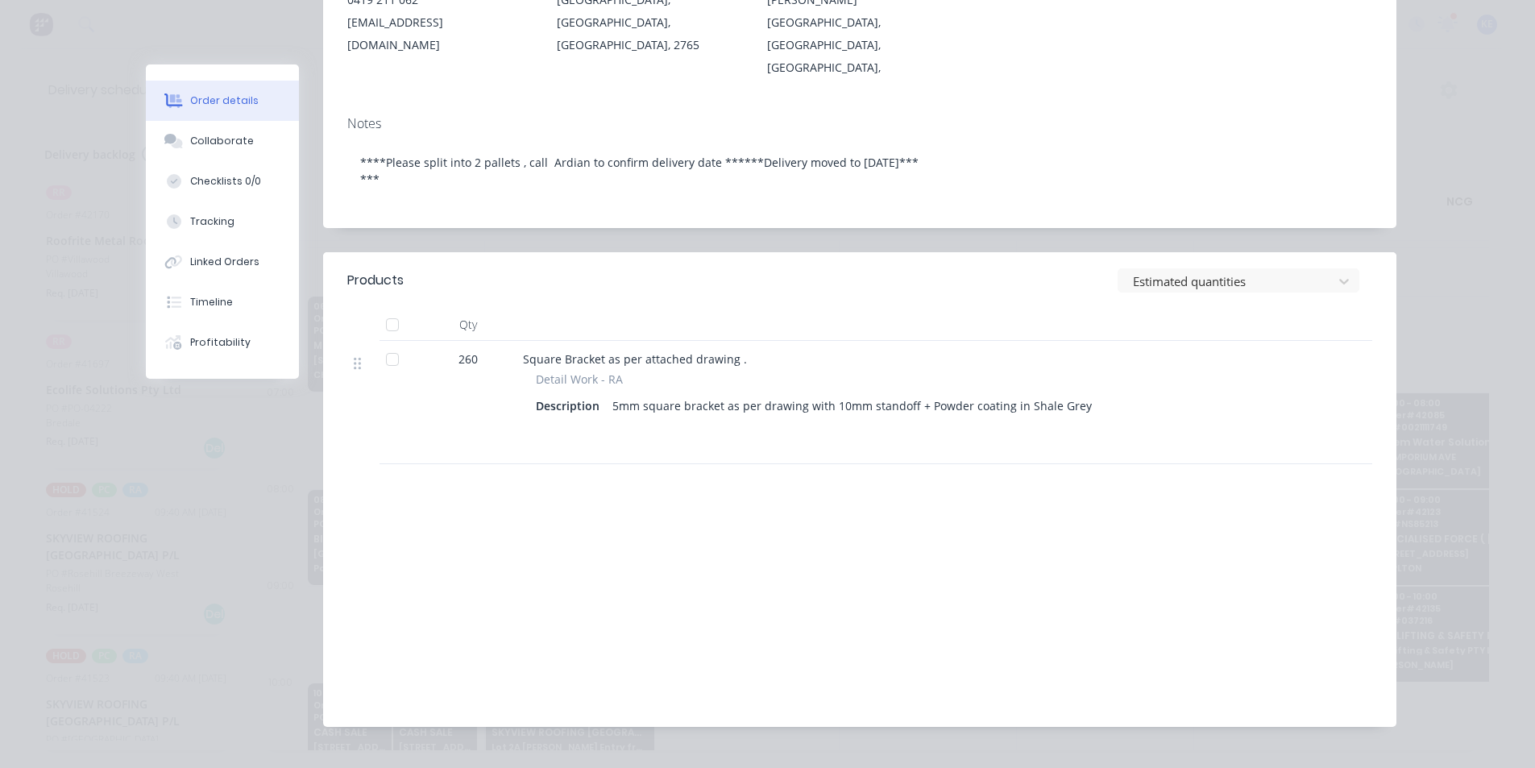
scroll to position [0, 0]
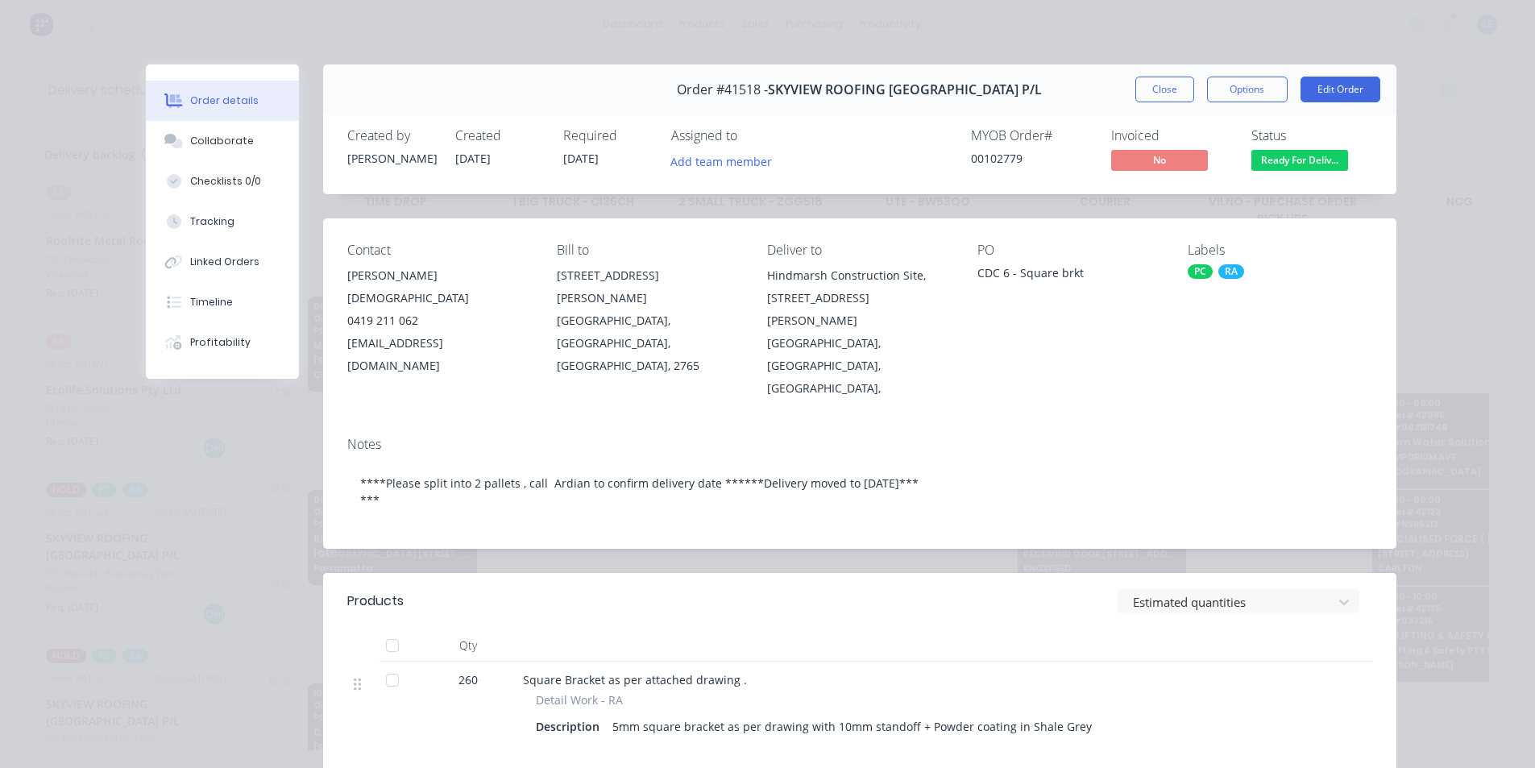
click at [1174, 107] on div "Order #41518 - SKYVIEW ROOFING [GEOGRAPHIC_DATA] P/L Close Options Edit Order" at bounding box center [859, 89] width 1073 height 51
click at [1167, 96] on button "Close" at bounding box center [1164, 90] width 59 height 26
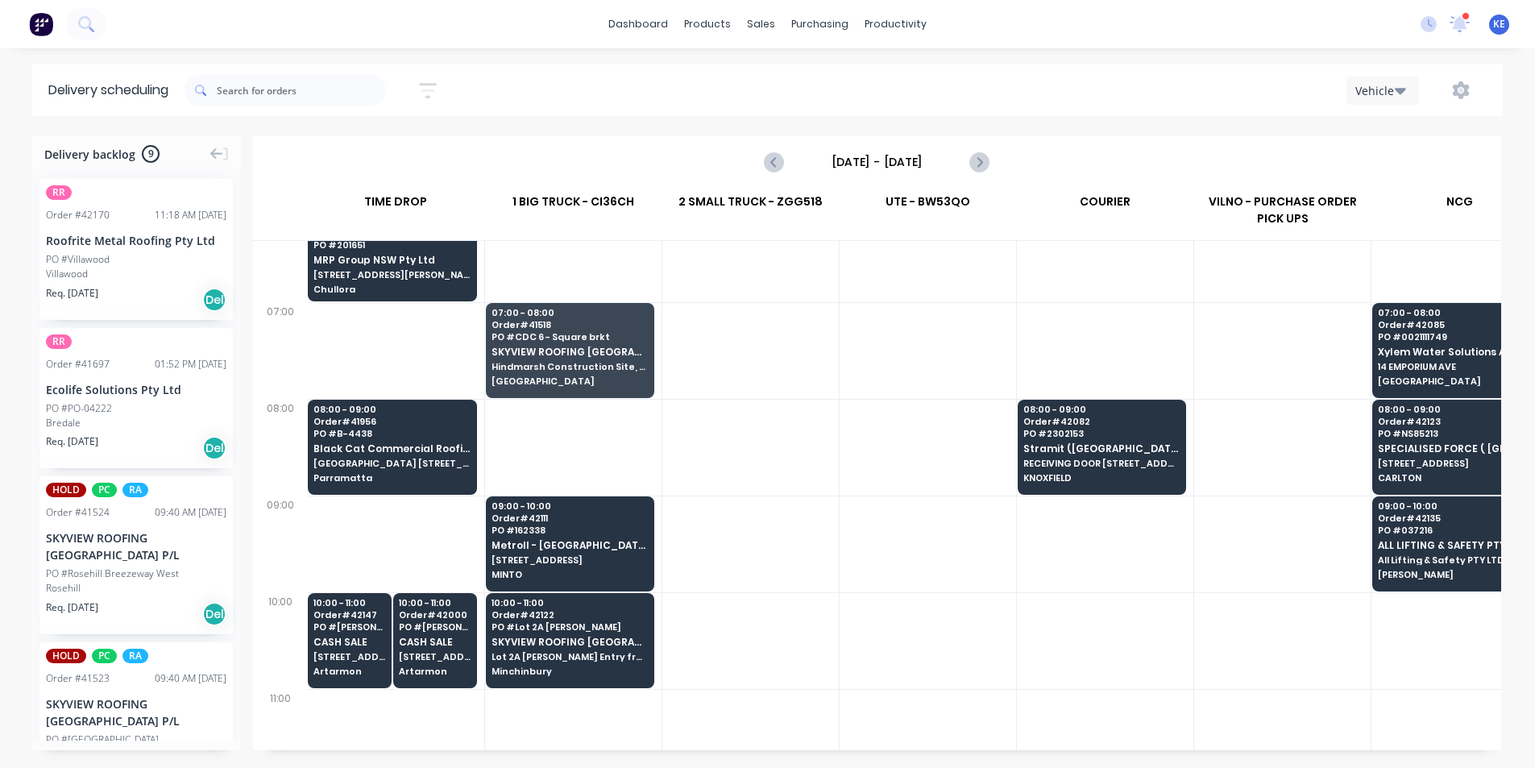
scroll to position [161, 1]
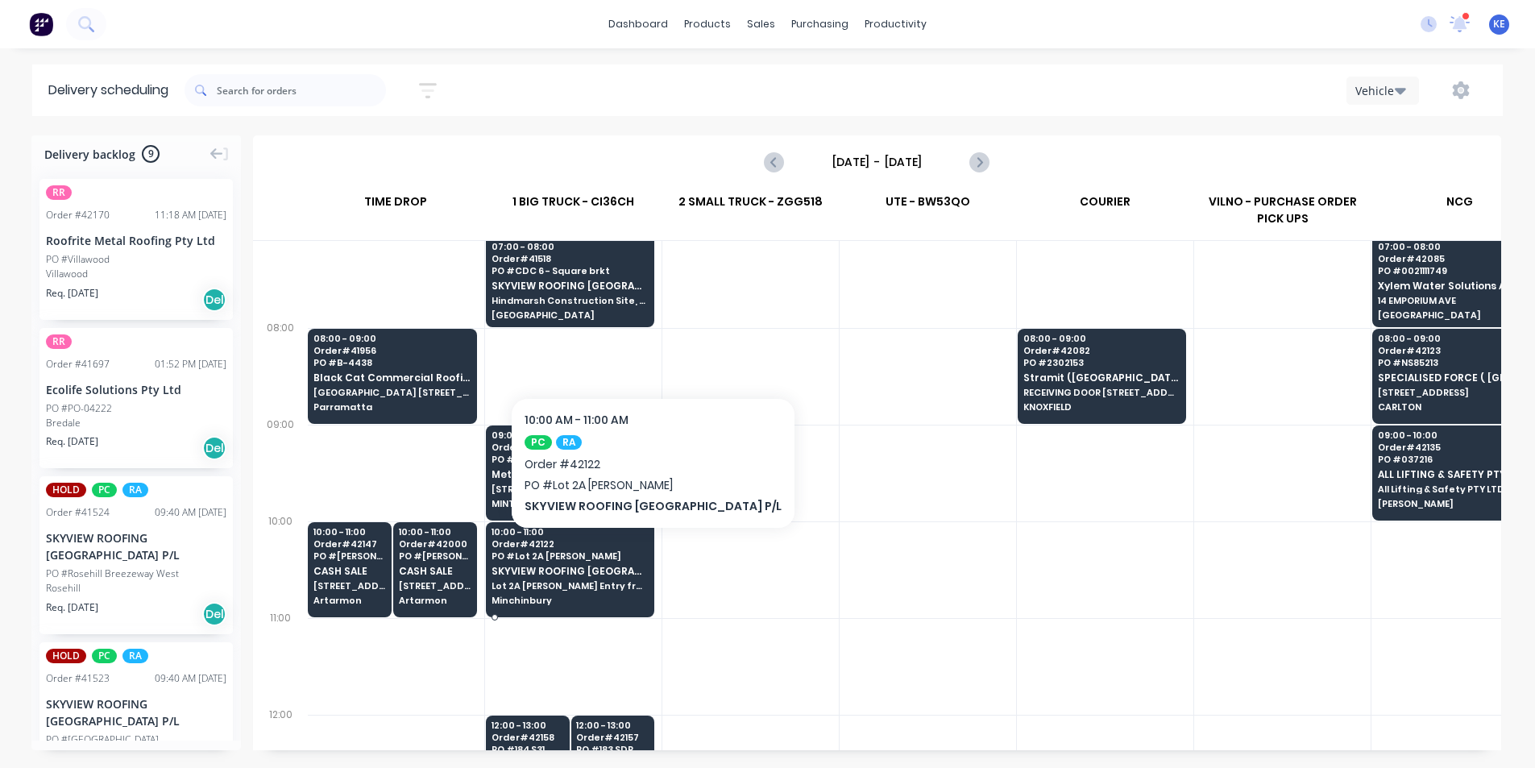
click at [616, 552] on span "PO # Lot 2A [PERSON_NAME]" at bounding box center [569, 556] width 156 height 10
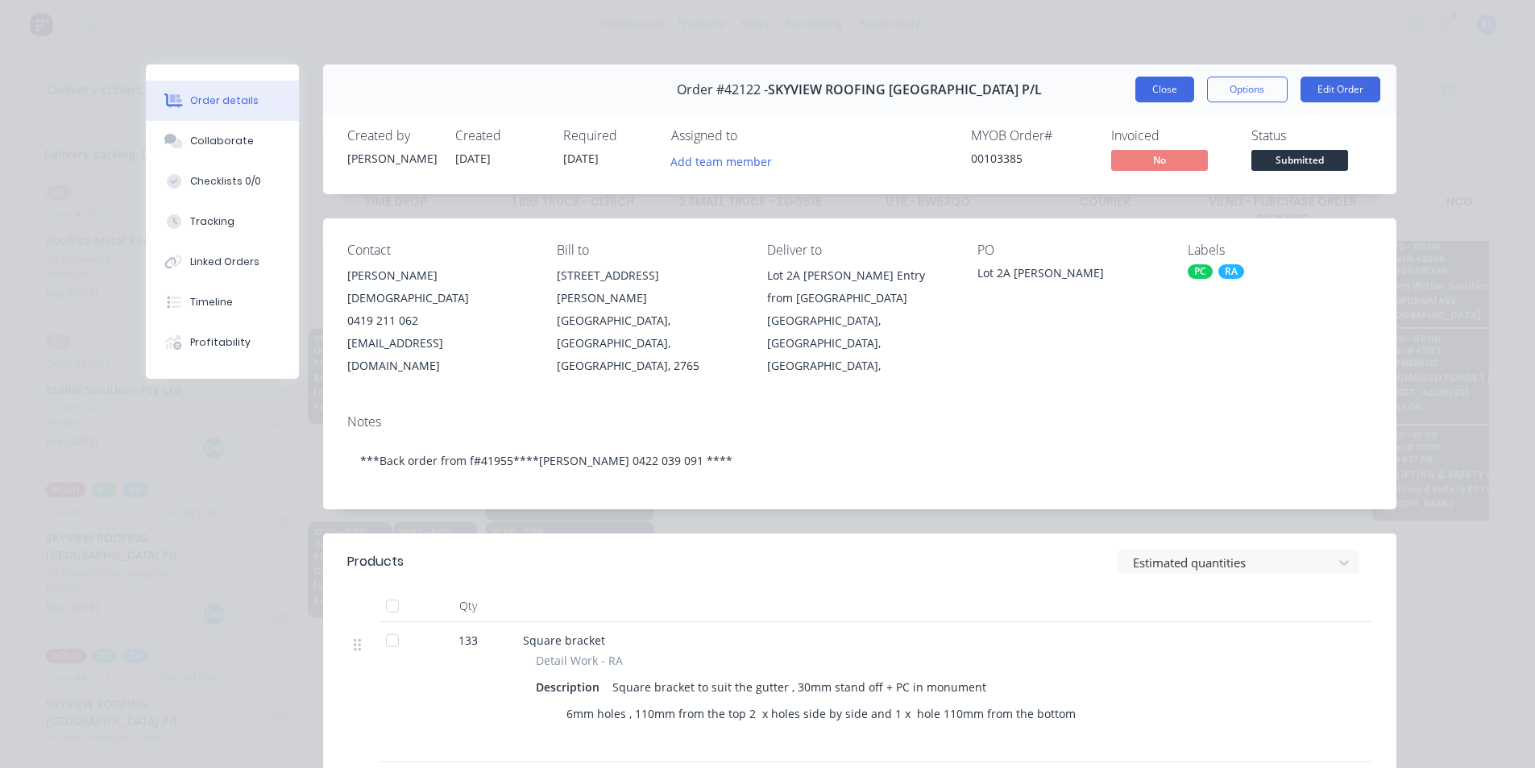
click at [1160, 97] on button "Close" at bounding box center [1164, 90] width 59 height 26
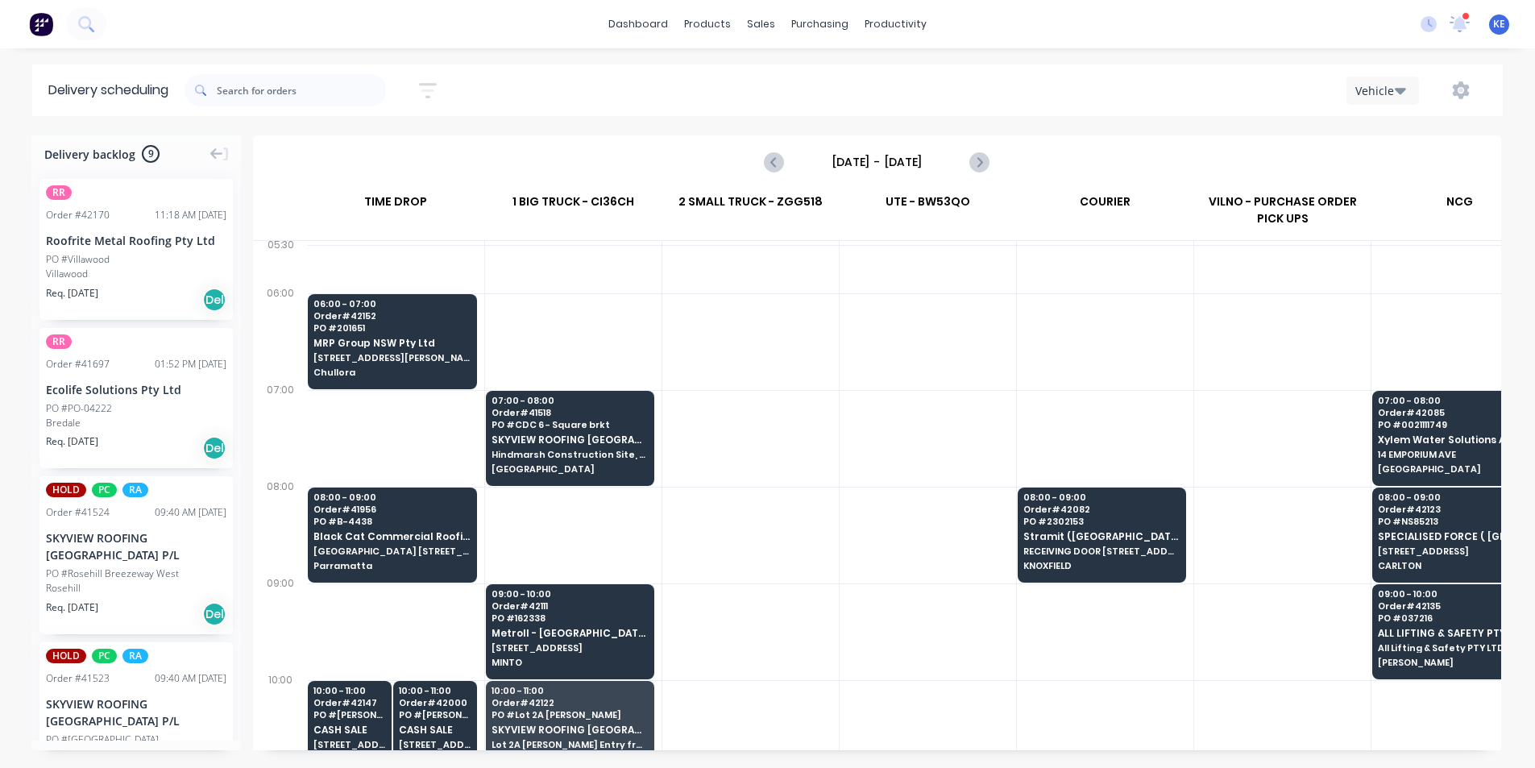
scroll to position [0, 1]
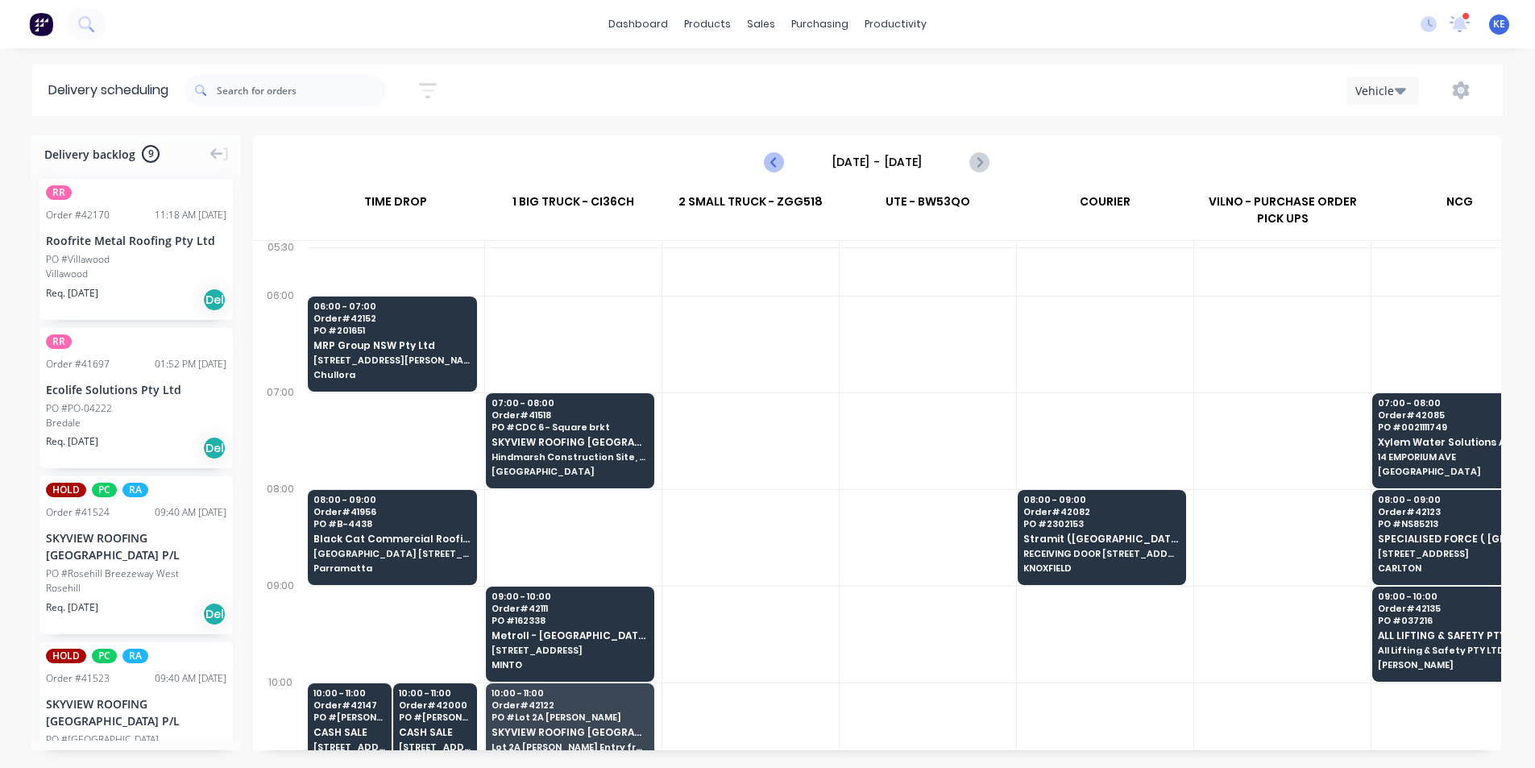
click at [778, 165] on icon "Previous page" at bounding box center [774, 161] width 19 height 19
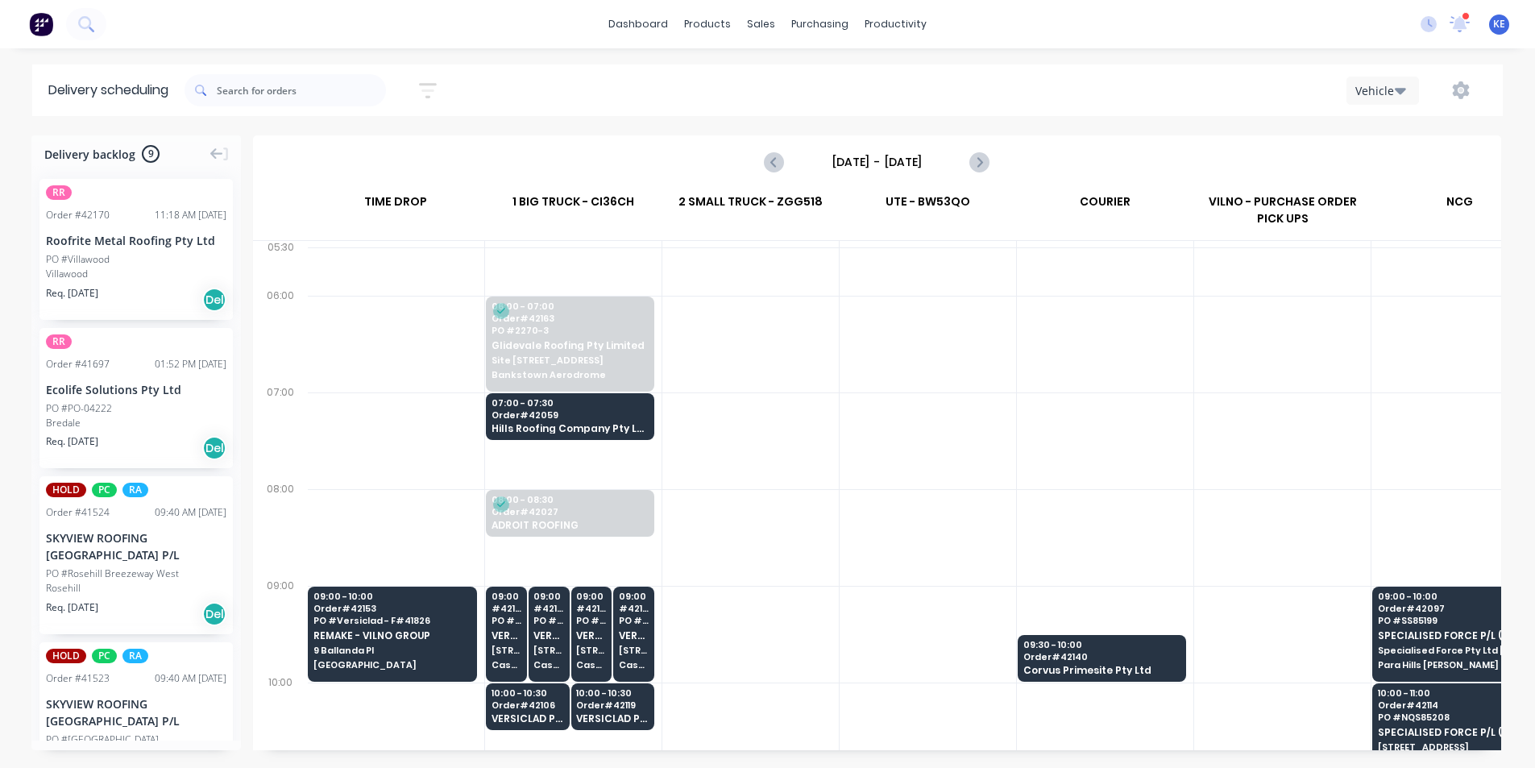
click at [961, 164] on div "[DATE] - [DATE]" at bounding box center [876, 162] width 222 height 26
click at [973, 160] on icon "Next page" at bounding box center [978, 161] width 19 height 19
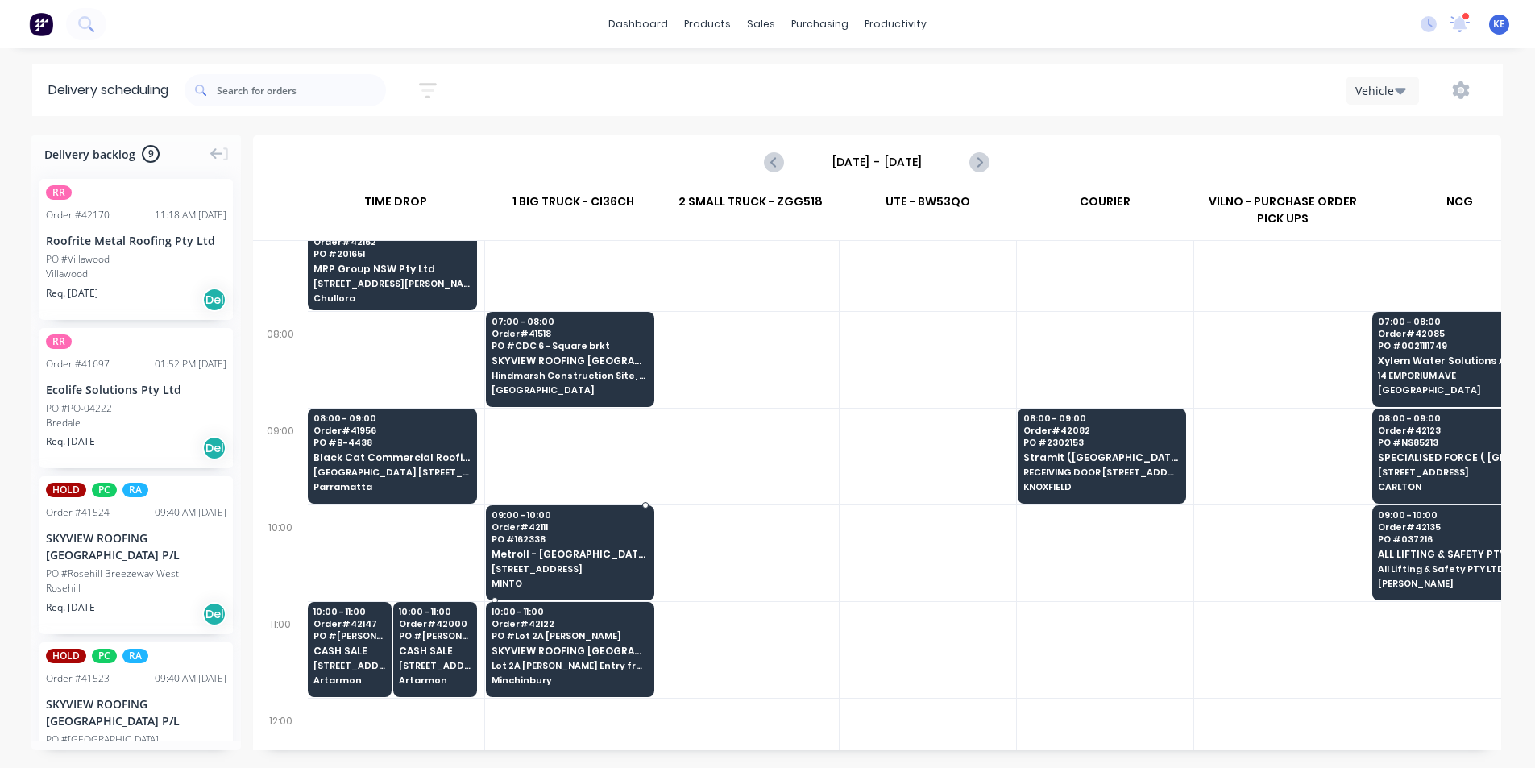
scroll to position [161, 1]
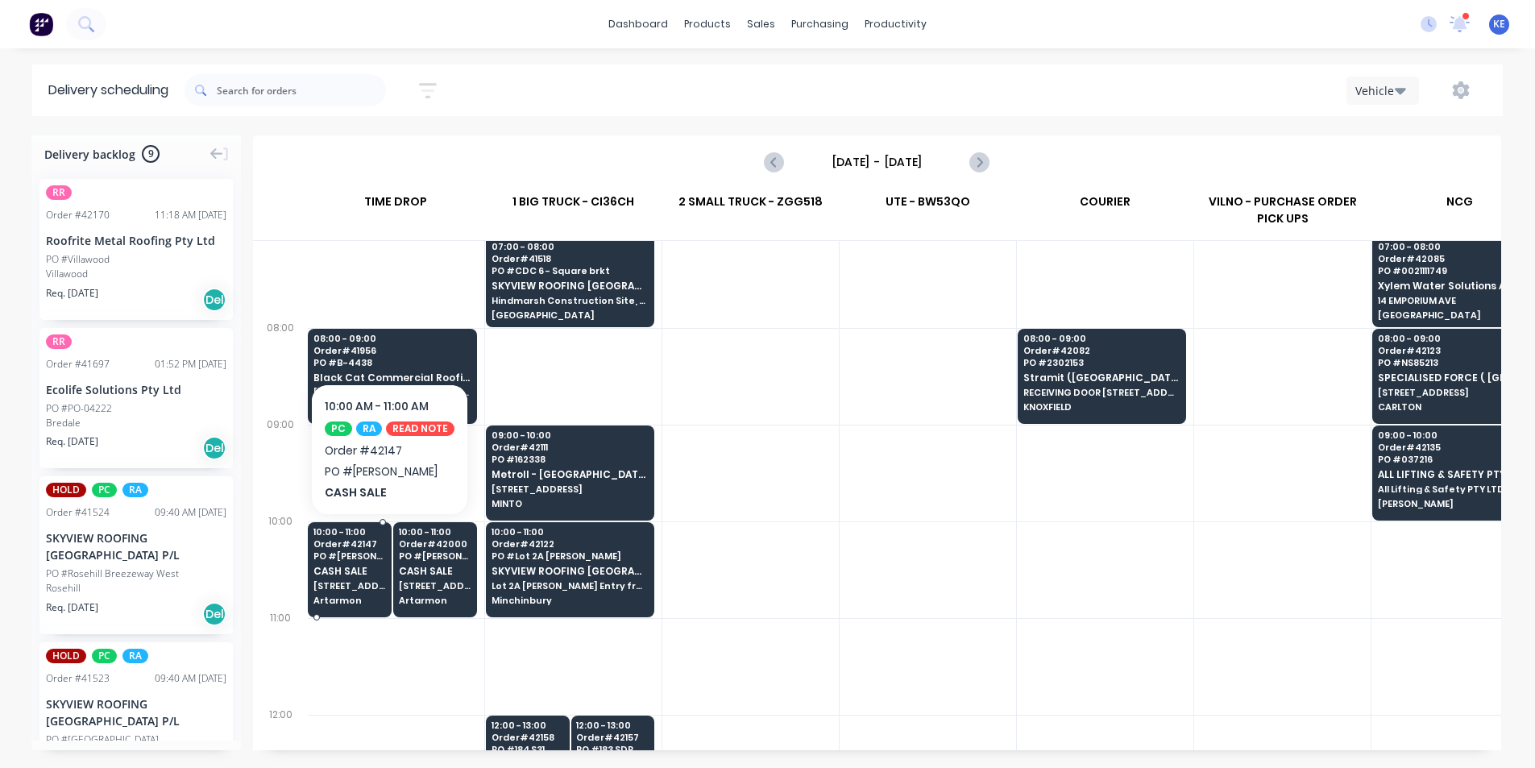
click at [379, 600] on span "Artarmon" at bounding box center [349, 600] width 73 height 10
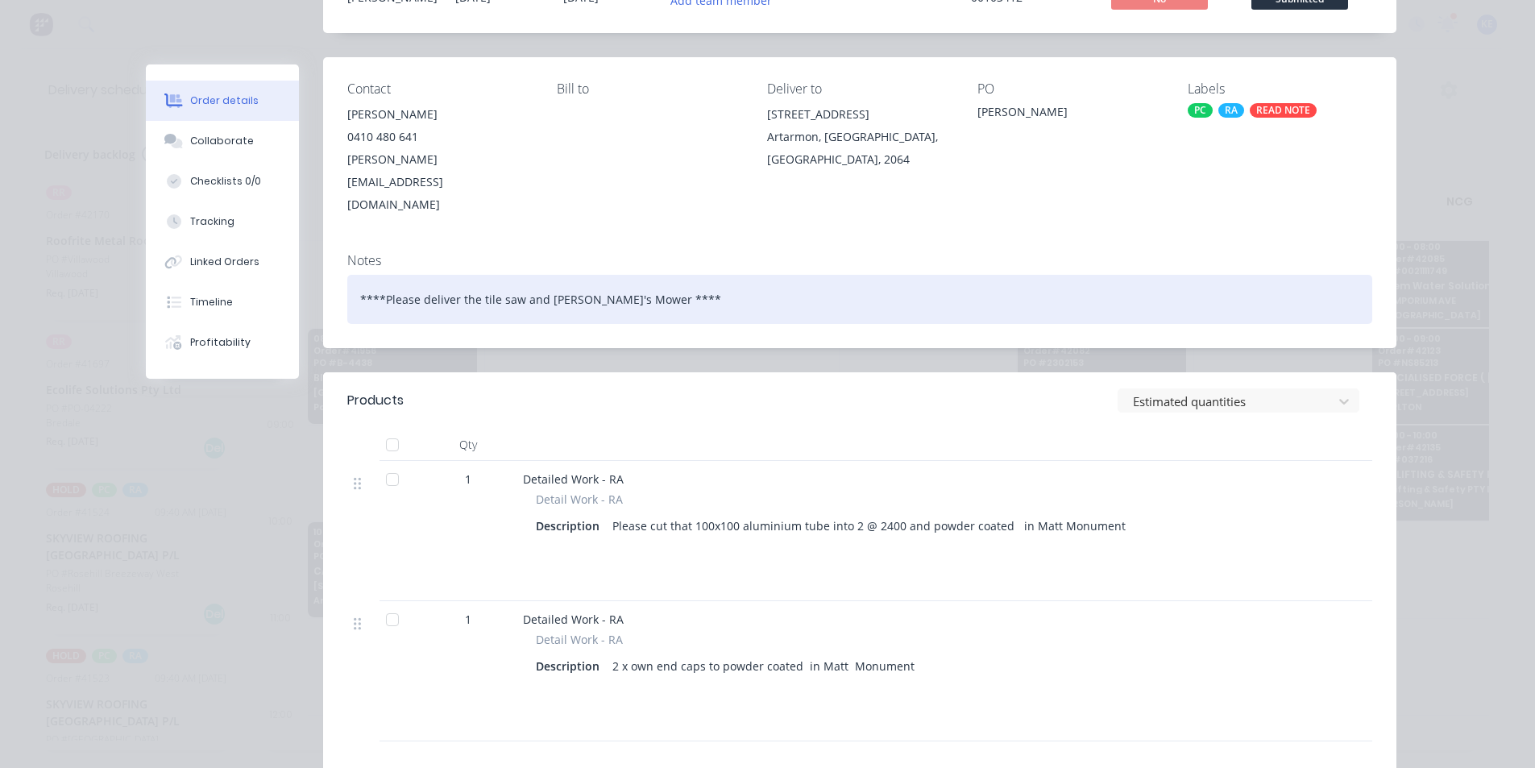
scroll to position [0, 0]
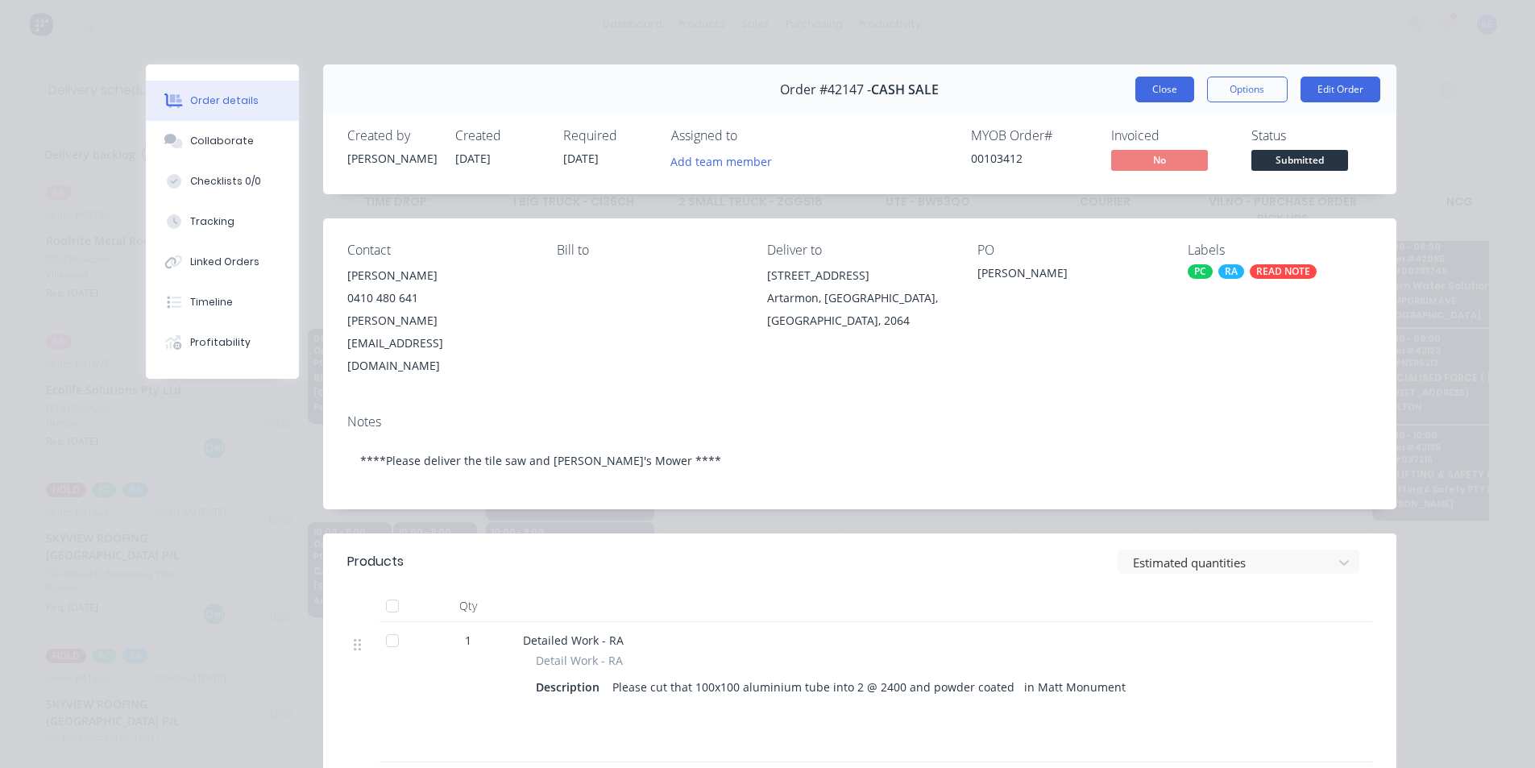
click at [1184, 82] on button "Close" at bounding box center [1164, 90] width 59 height 26
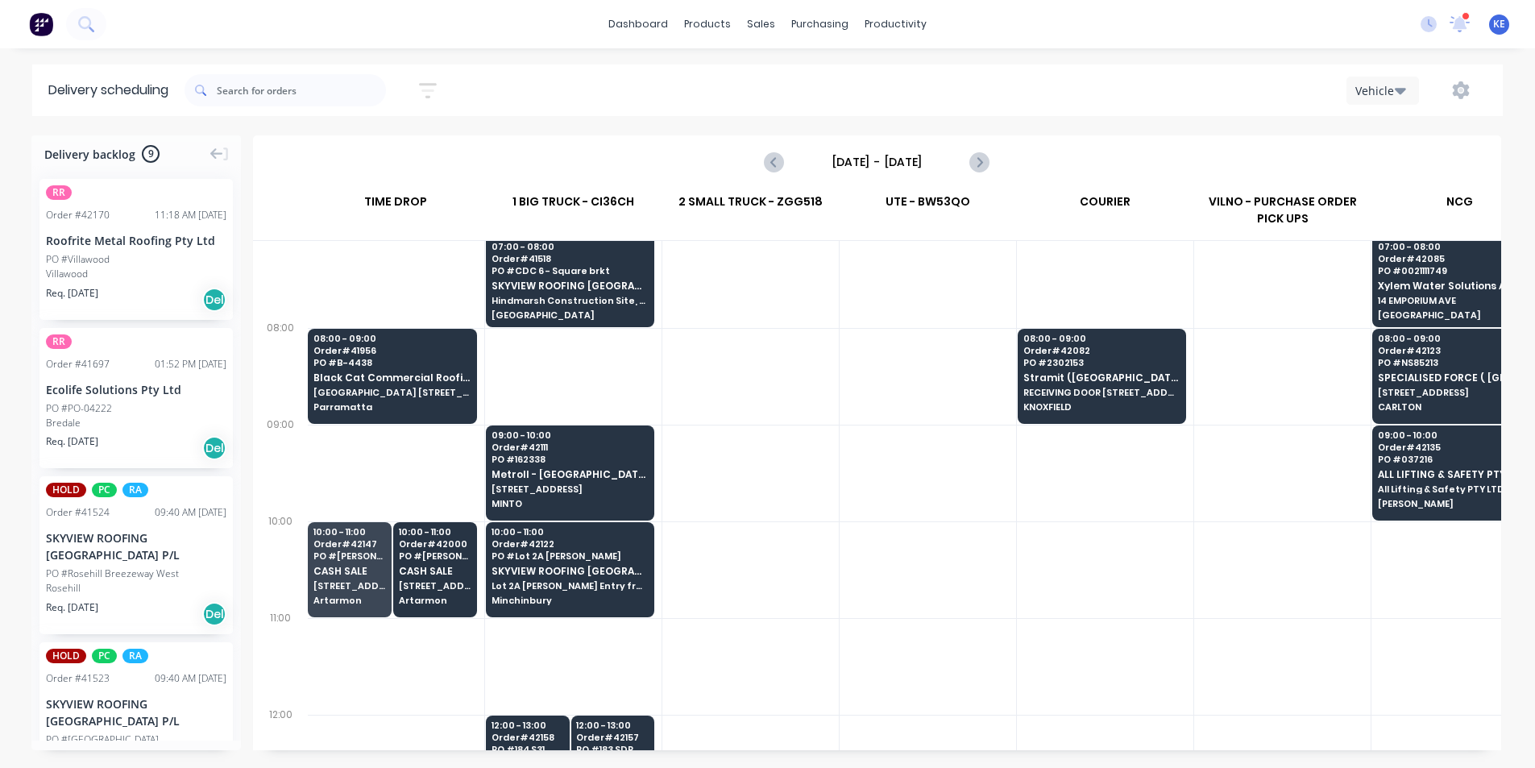
click at [845, 583] on div at bounding box center [928, 569] width 176 height 97
click at [450, 367] on span "PO # B-4438" at bounding box center [391, 363] width 157 height 10
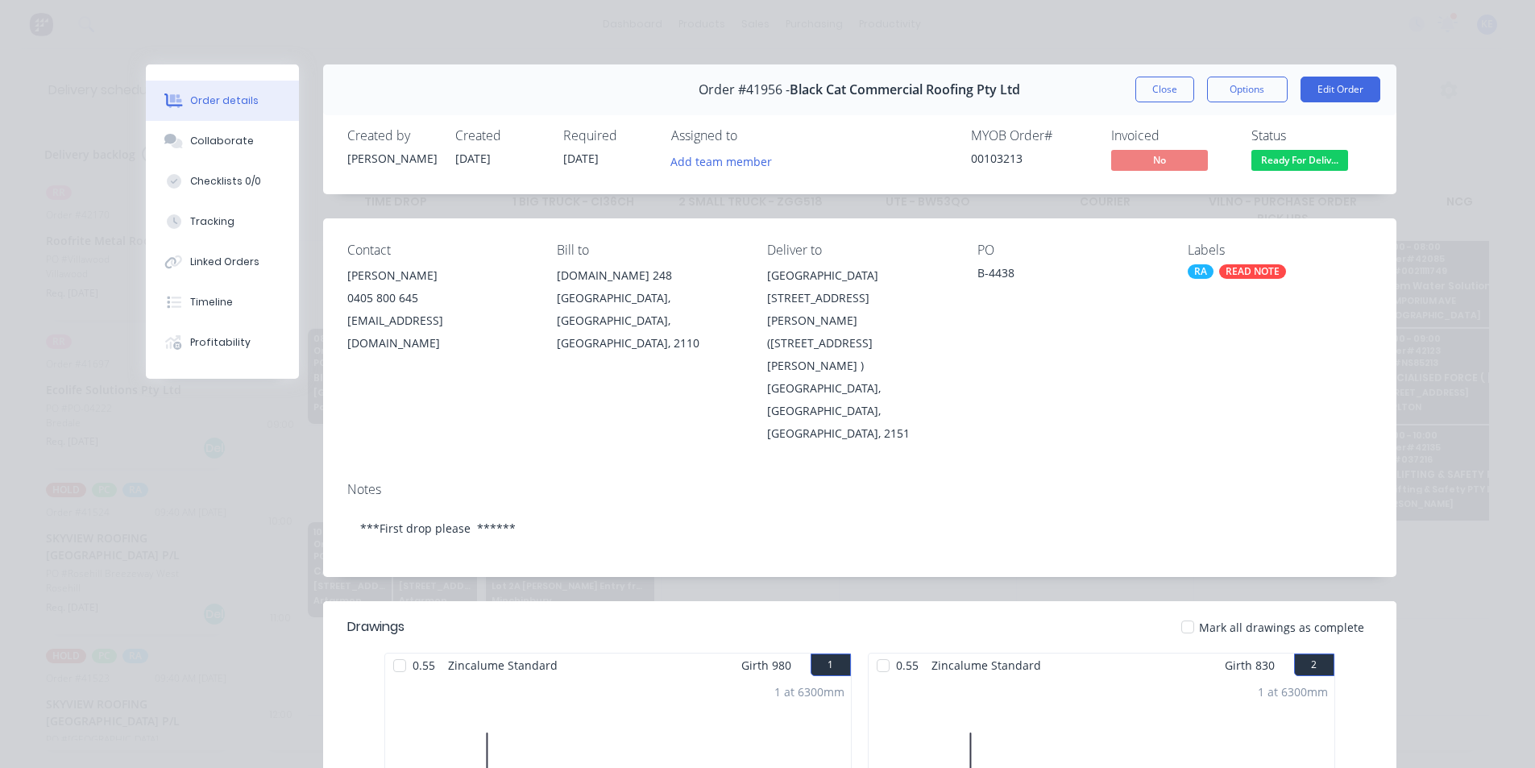
click at [1123, 90] on div "Order #41956 - Black Cat Commercial Roofing Pty Ltd Close Options Edit Order" at bounding box center [859, 89] width 1073 height 51
click at [1138, 89] on button "Close" at bounding box center [1164, 90] width 59 height 26
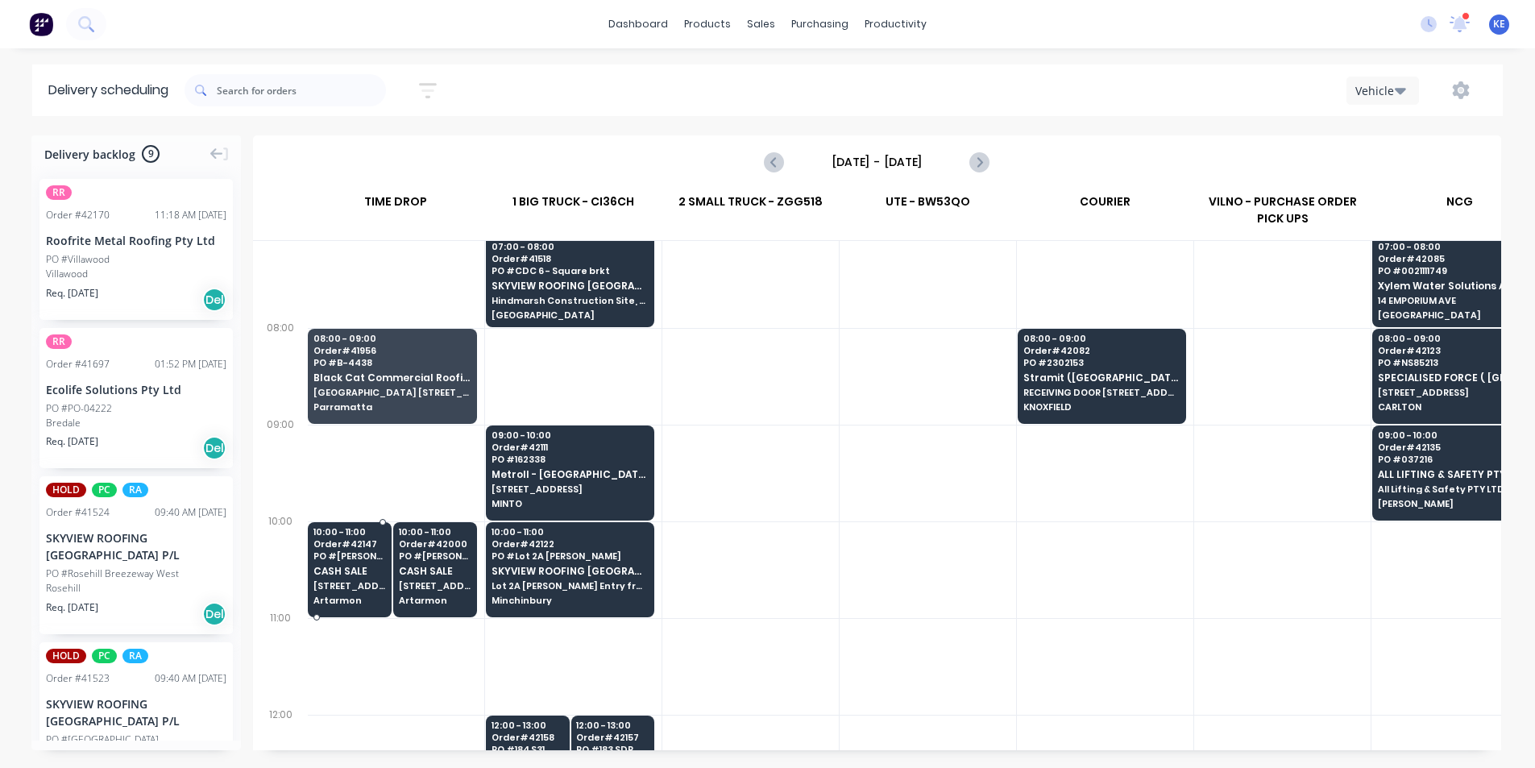
click at [324, 554] on span "PO # [PERSON_NAME]" at bounding box center [349, 556] width 73 height 10
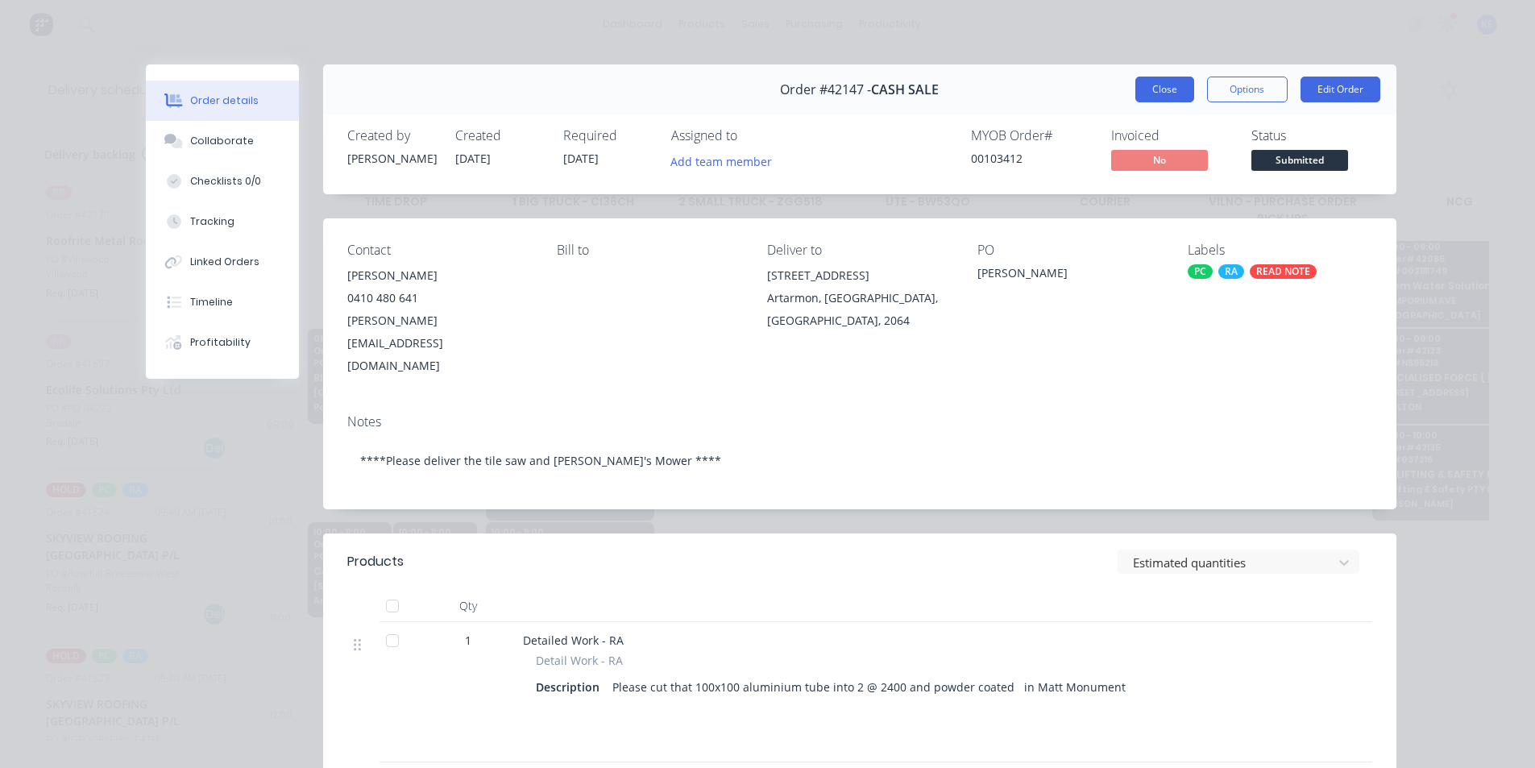
click at [1177, 91] on button "Close" at bounding box center [1164, 90] width 59 height 26
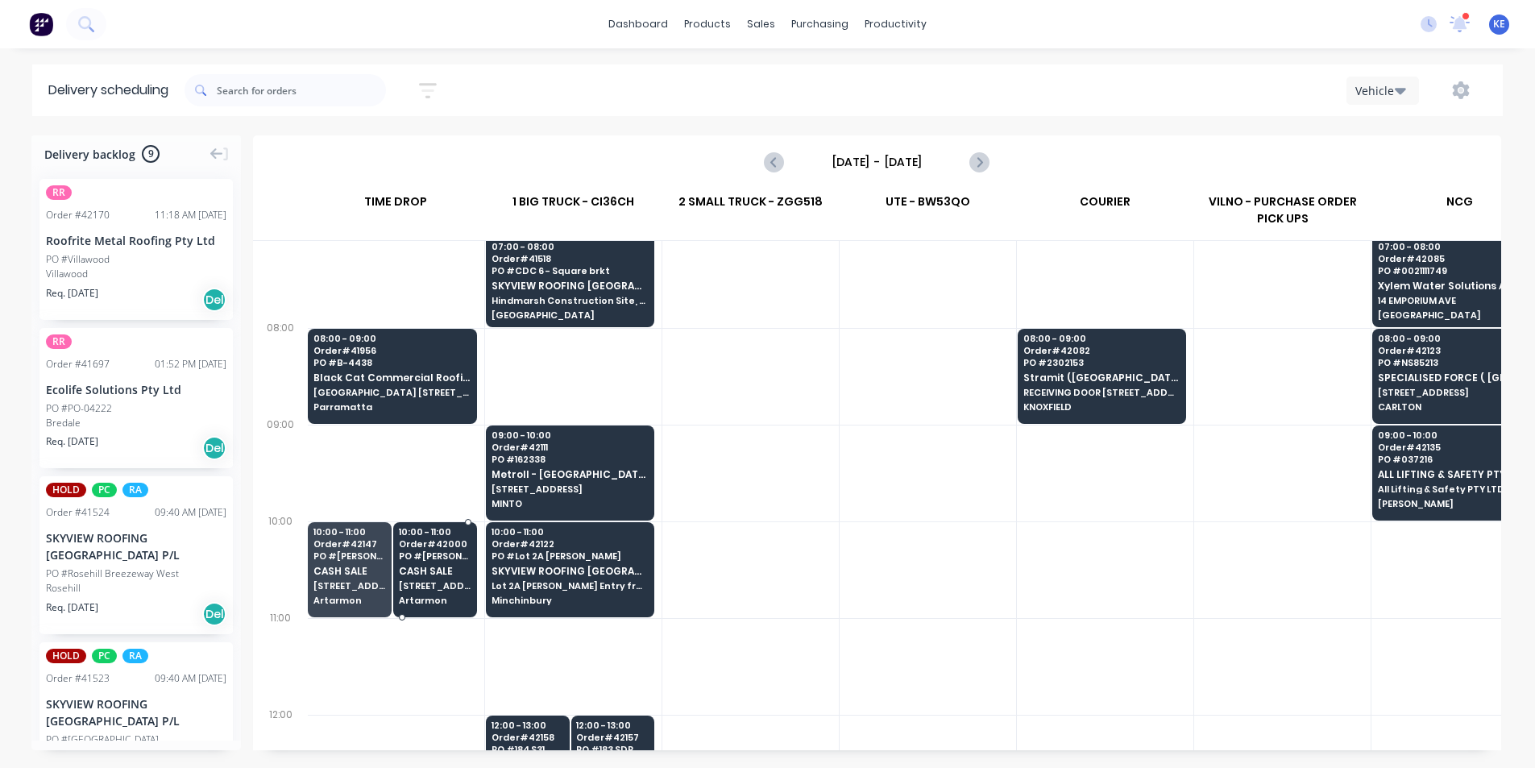
click at [425, 606] on div "10:00 - 11:00 Order # 42000 PO # [PERSON_NAME] CASH SALE [STREET_ADDRESS] Artar…" at bounding box center [435, 567] width 82 height 90
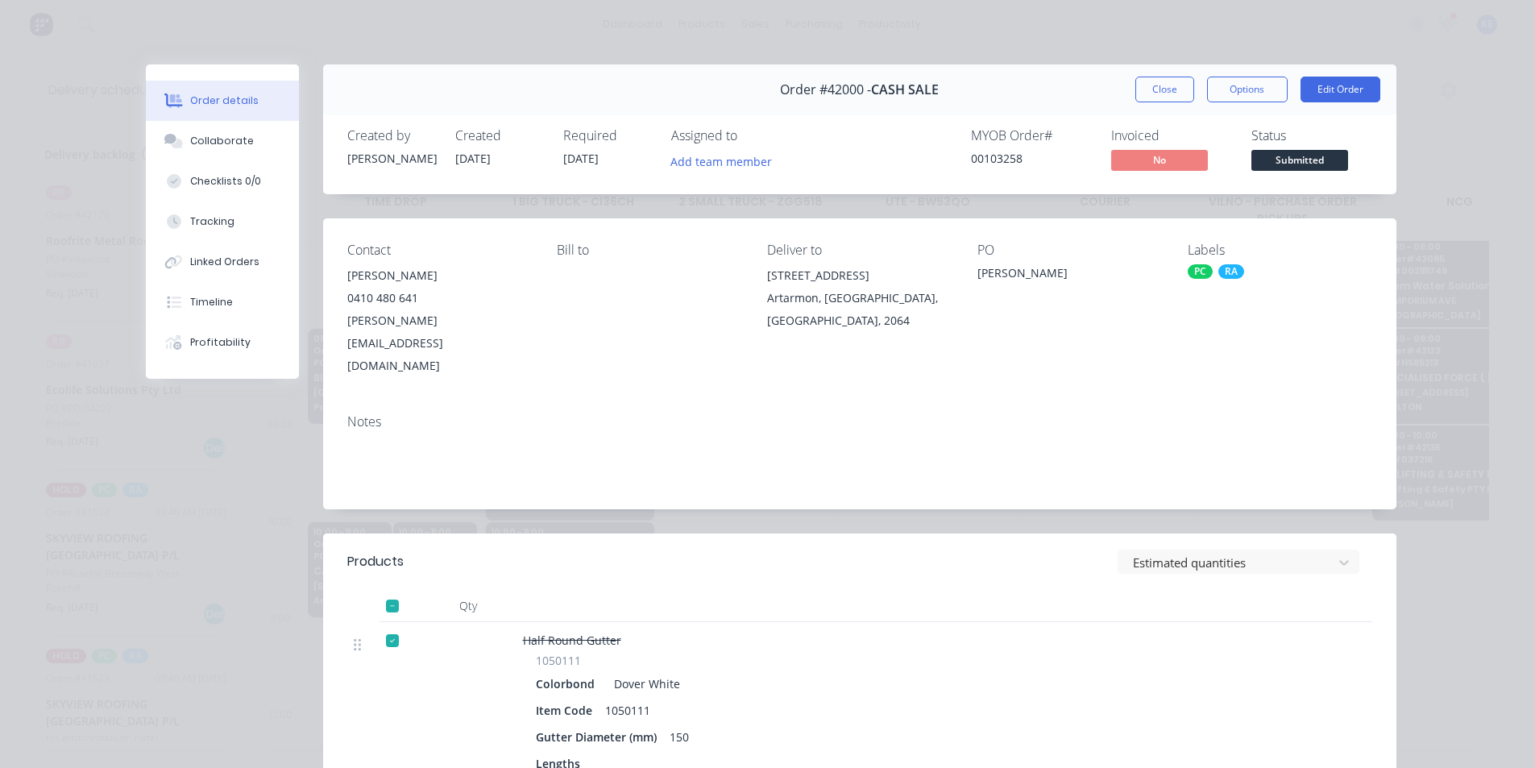
click at [1148, 94] on button "Close" at bounding box center [1164, 90] width 59 height 26
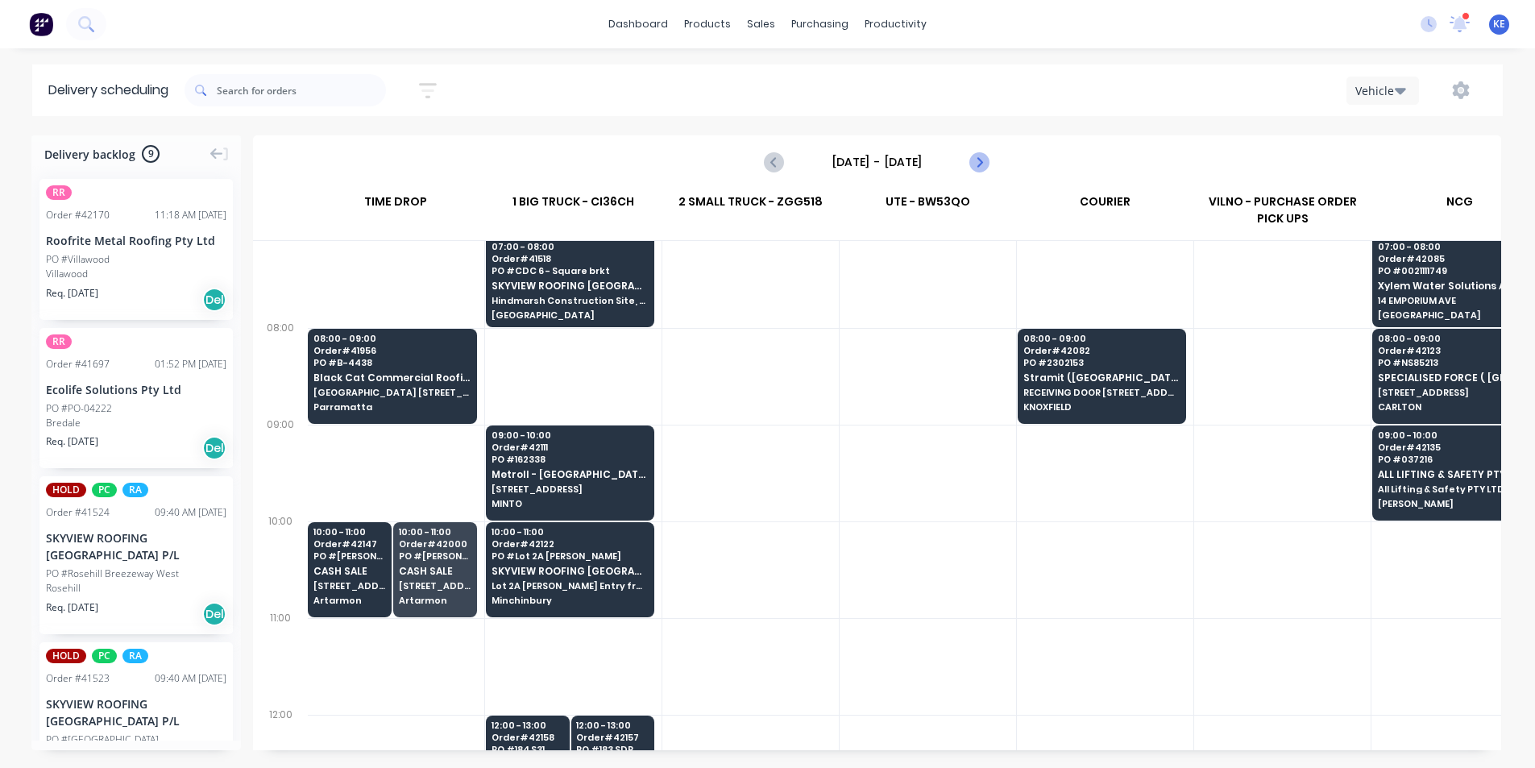
click at [981, 164] on icon "Next page" at bounding box center [978, 161] width 19 height 19
type input "[DATE] - [DATE]"
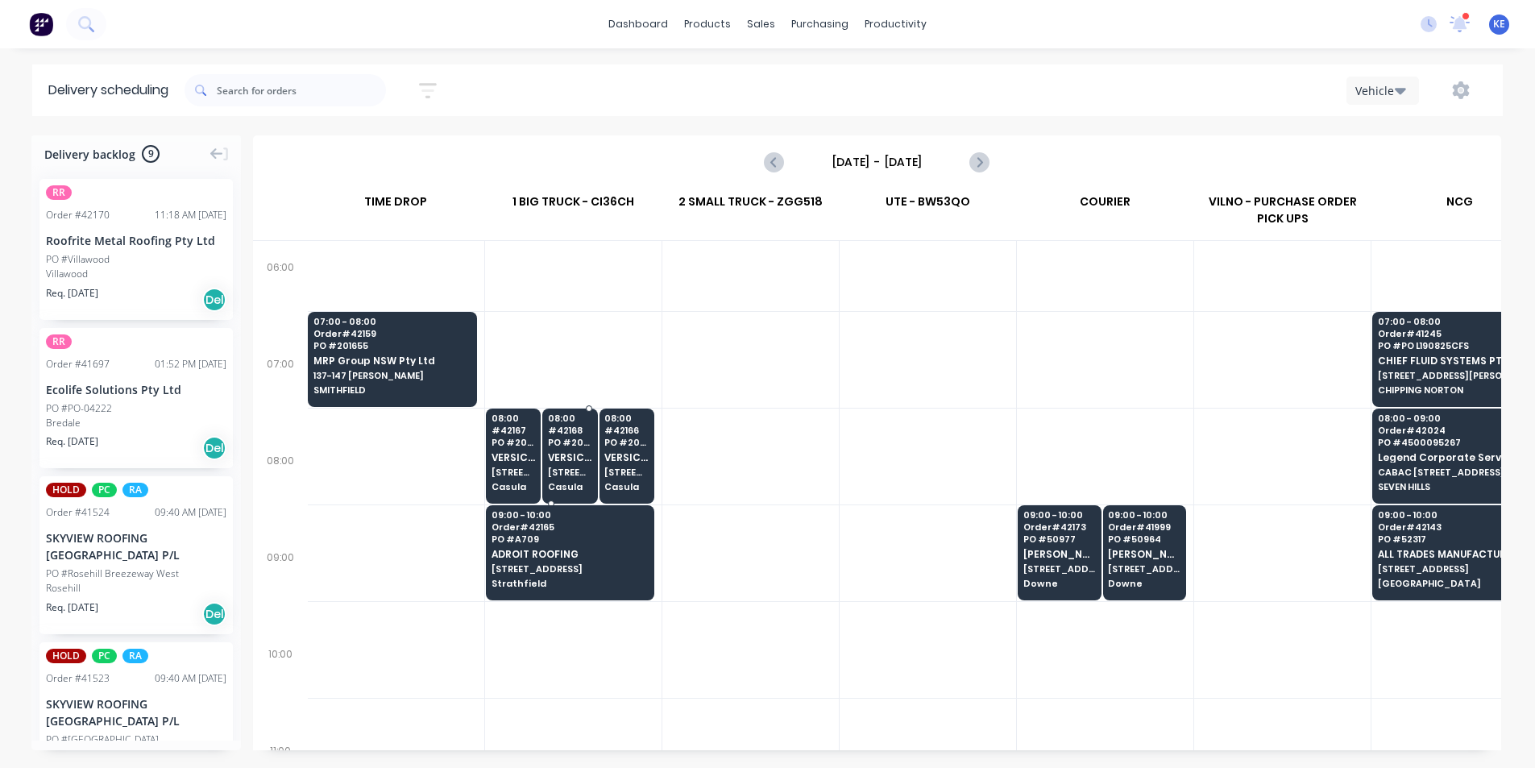
scroll to position [0, 1]
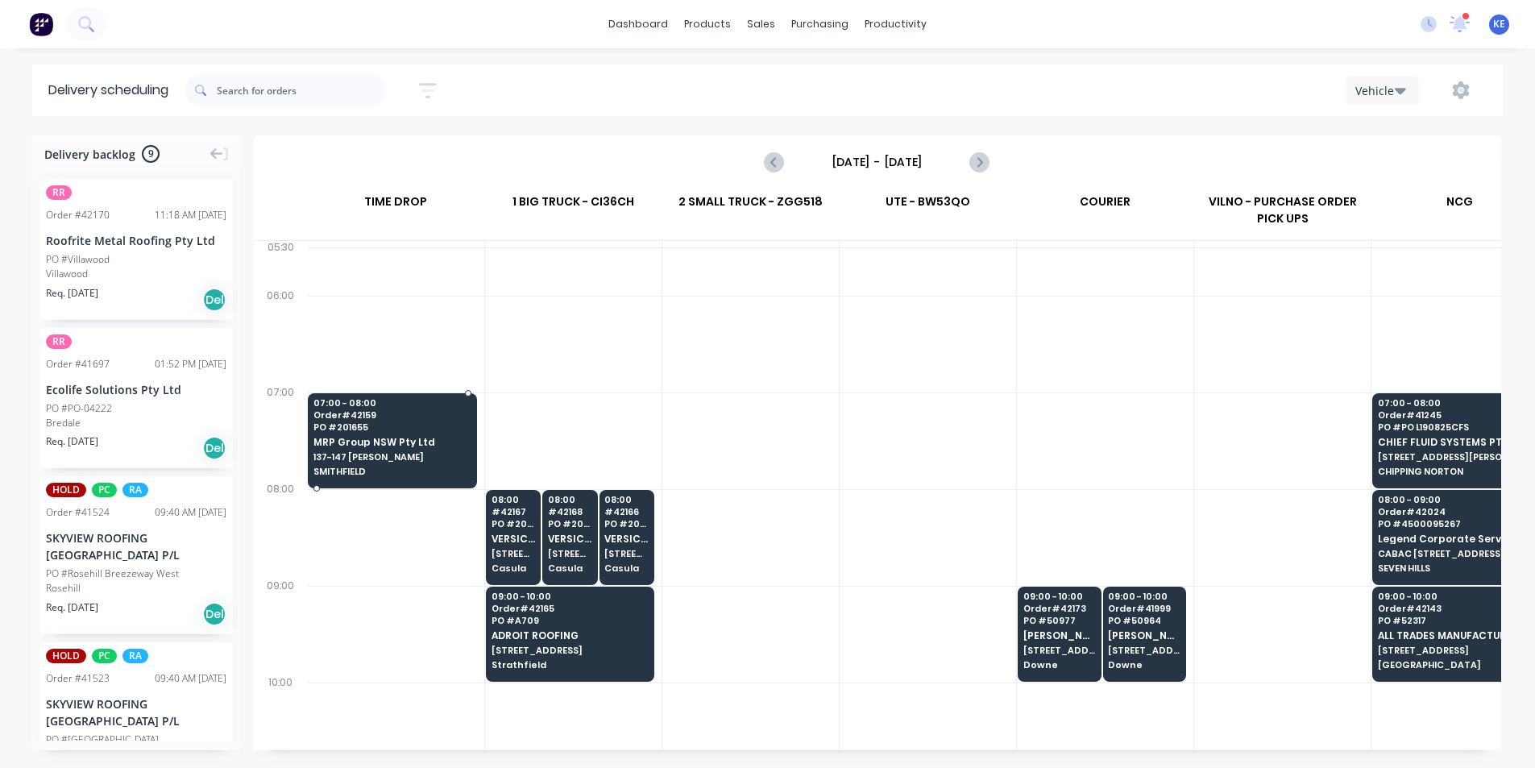
click at [410, 430] on span "PO # 201655" at bounding box center [391, 427] width 157 height 10
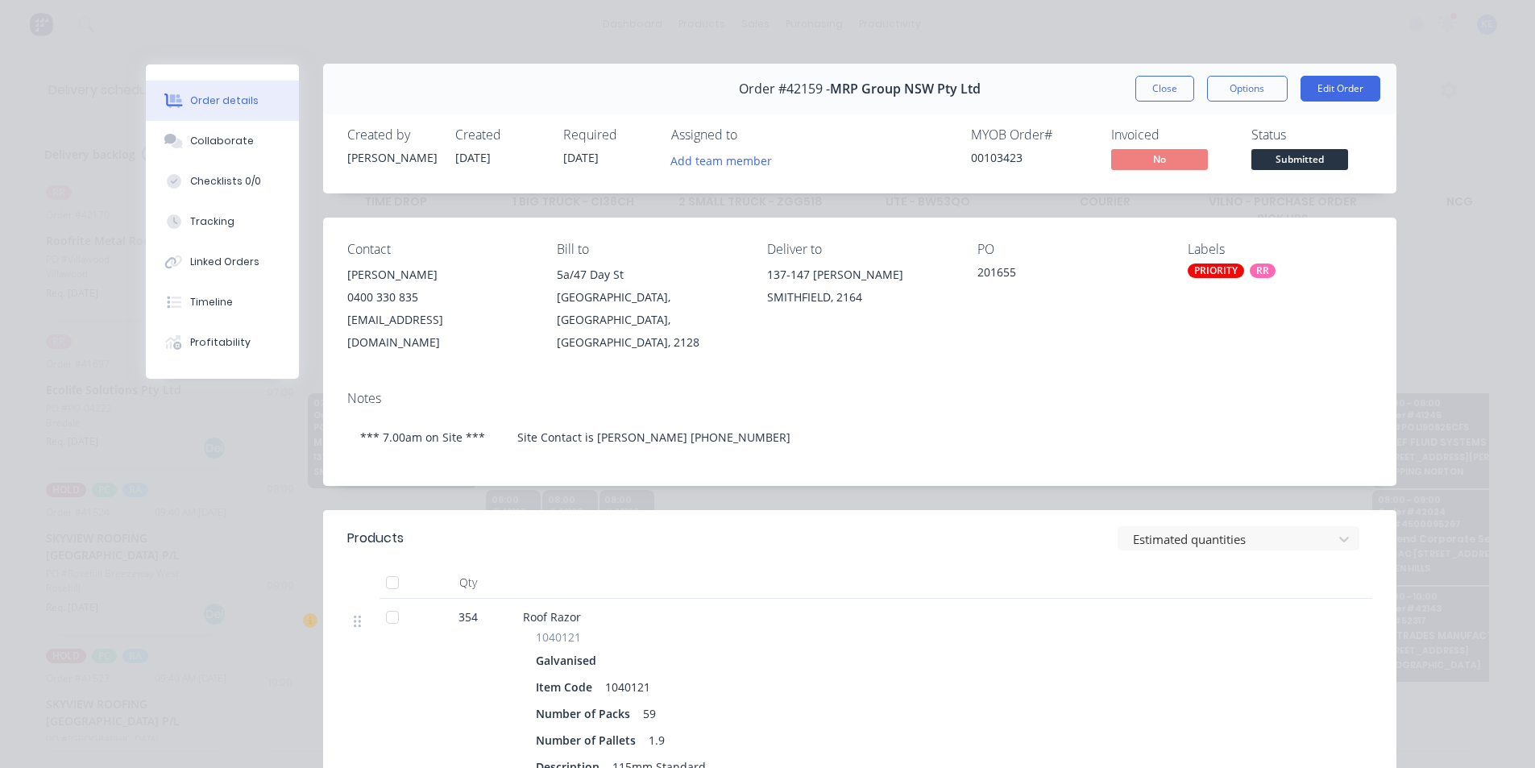
scroll to position [0, 0]
click at [1160, 97] on button "Close" at bounding box center [1164, 90] width 59 height 26
